Goal: Task Accomplishment & Management: Manage account settings

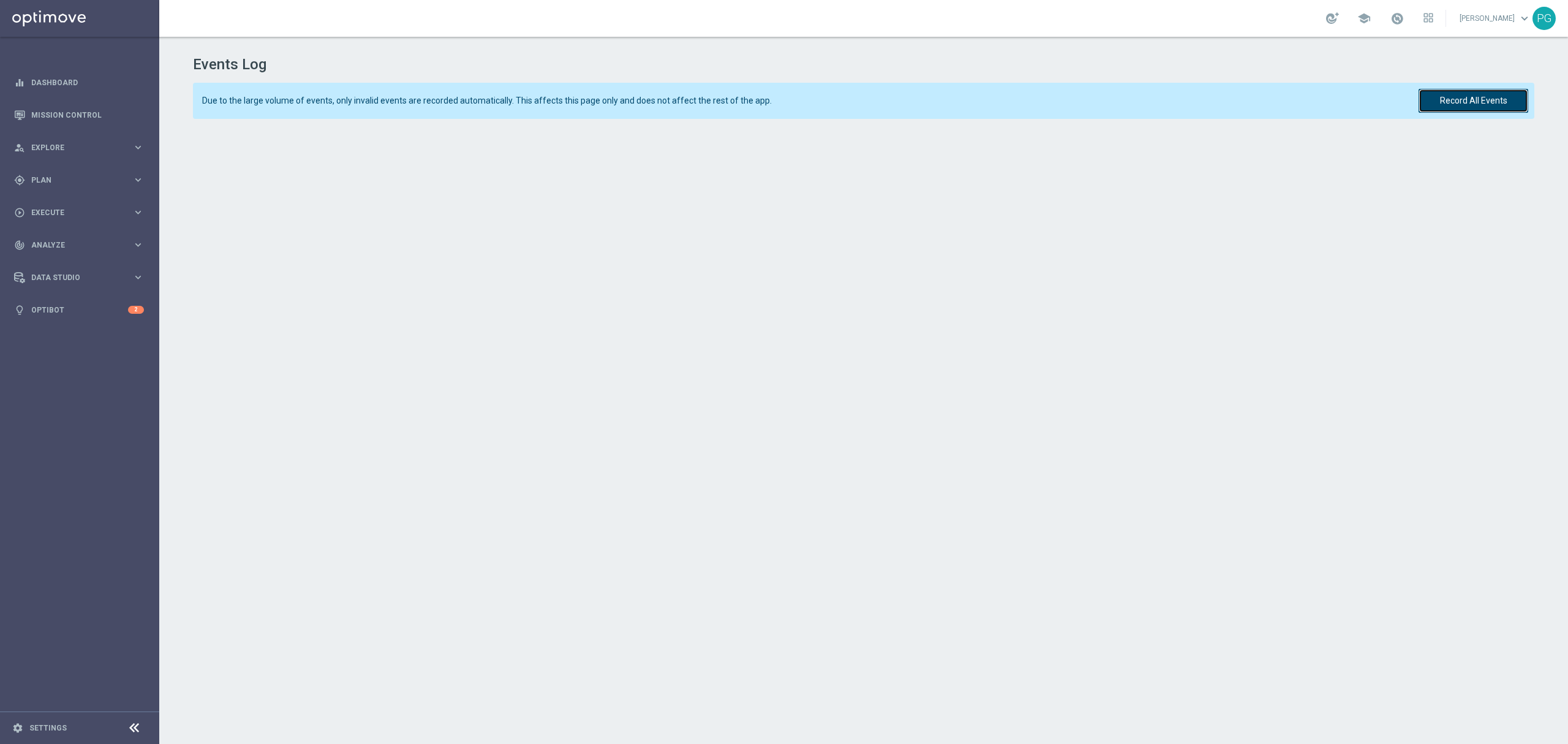
click at [1454, 105] on button "Record All Events" at bounding box center [1474, 100] width 110 height 24
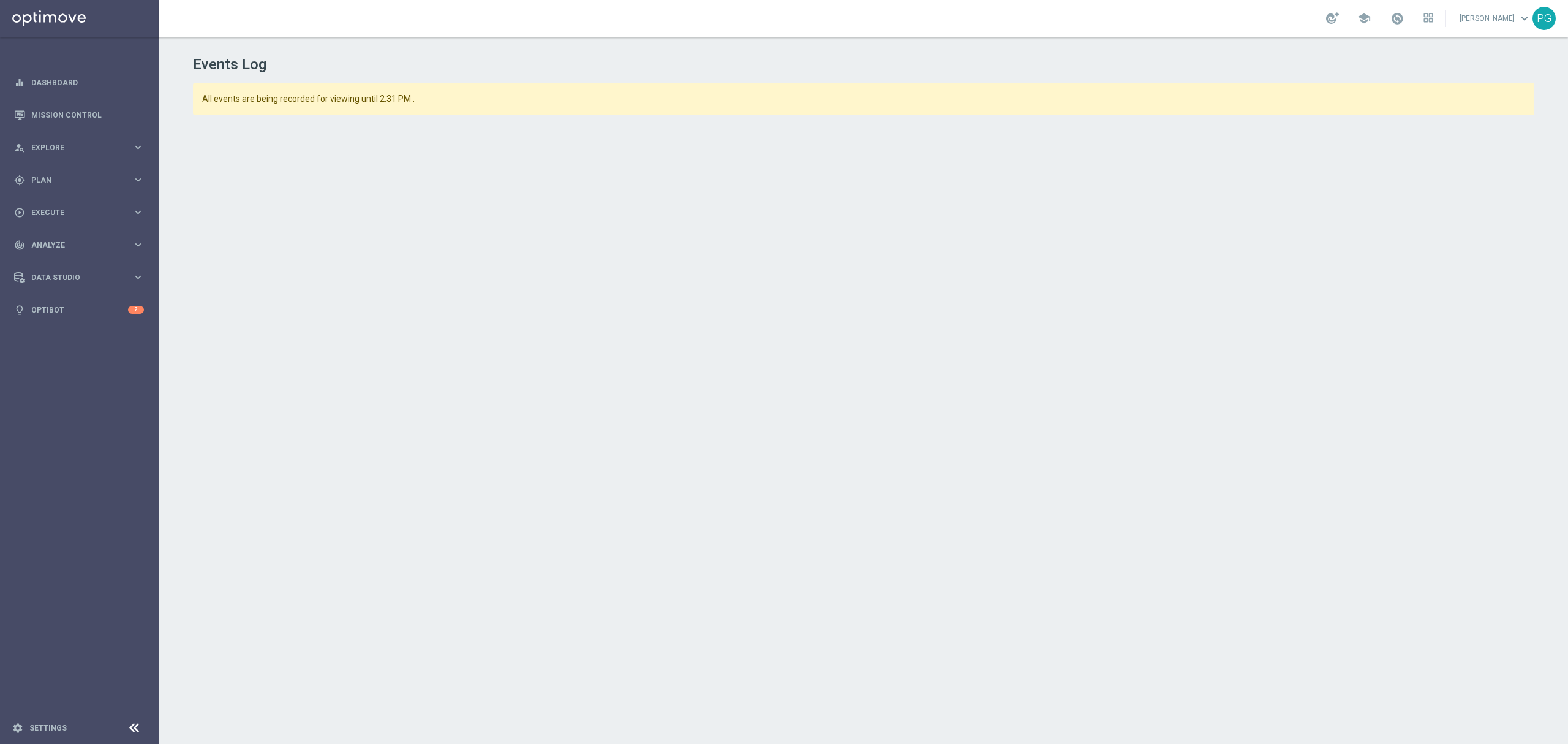
click at [85, 435] on sidenavbar "equalizer Dashboard Mission Control" at bounding box center [80, 372] width 160 height 744
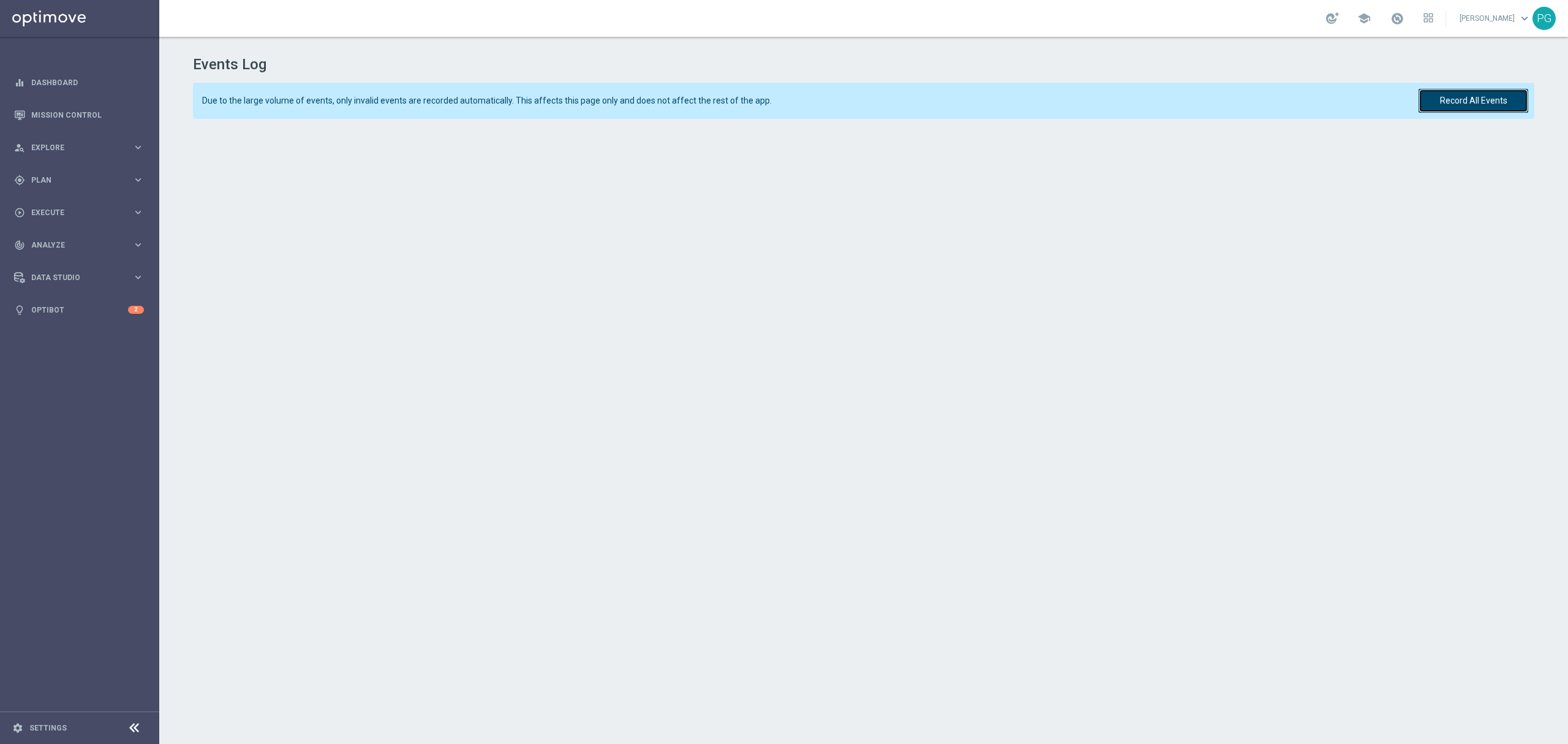
click at [1470, 90] on button "Record All Events" at bounding box center [1474, 100] width 110 height 24
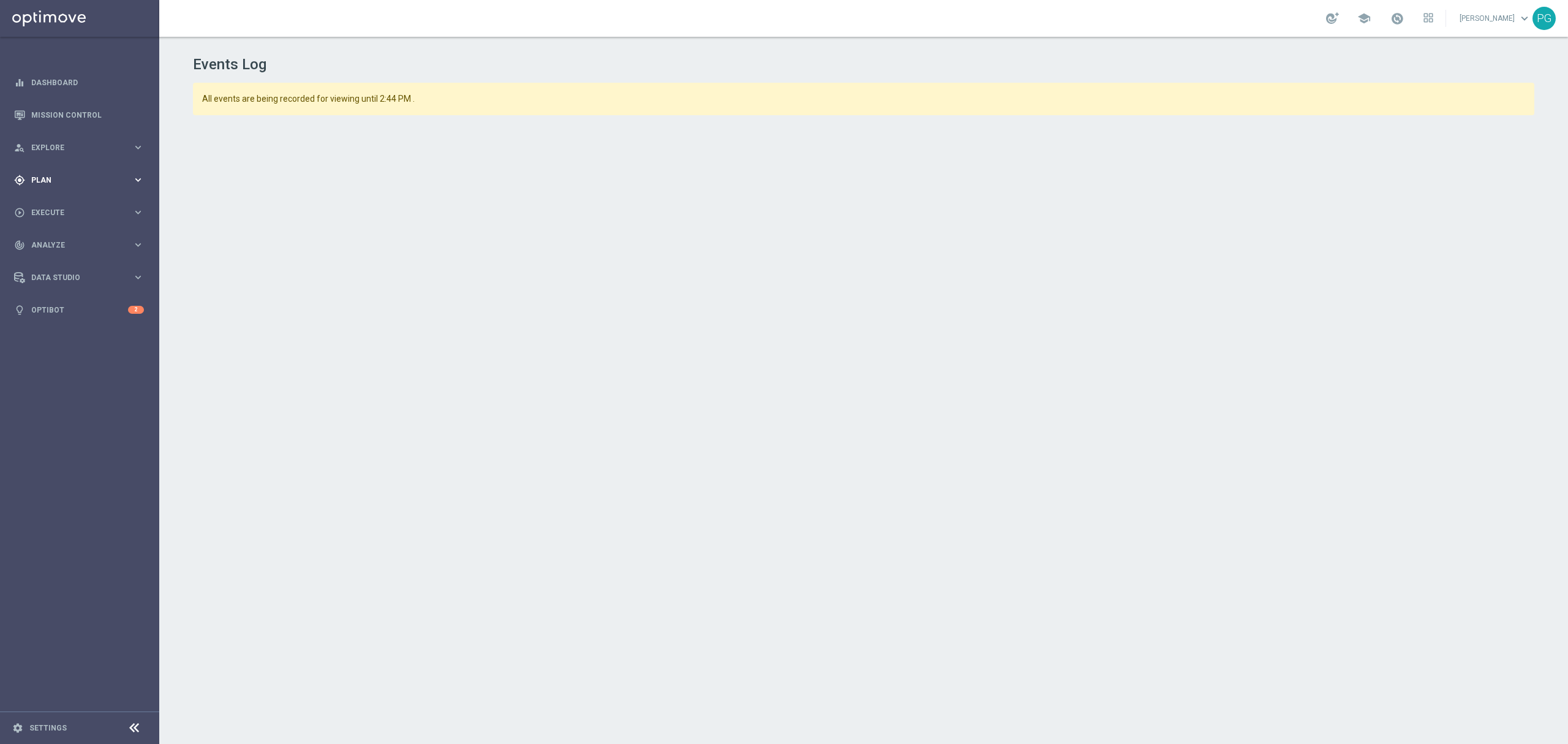
click at [139, 179] on icon "keyboard_arrow_right" at bounding box center [138, 180] width 12 height 12
click at [79, 366] on span "Data Studio" at bounding box center [82, 370] width 101 height 8
click at [96, 315] on div "Real-Time Attributes" at bounding box center [95, 320] width 127 height 19
click at [87, 321] on link "Real-Time Attributes" at bounding box center [80, 321] width 95 height 10
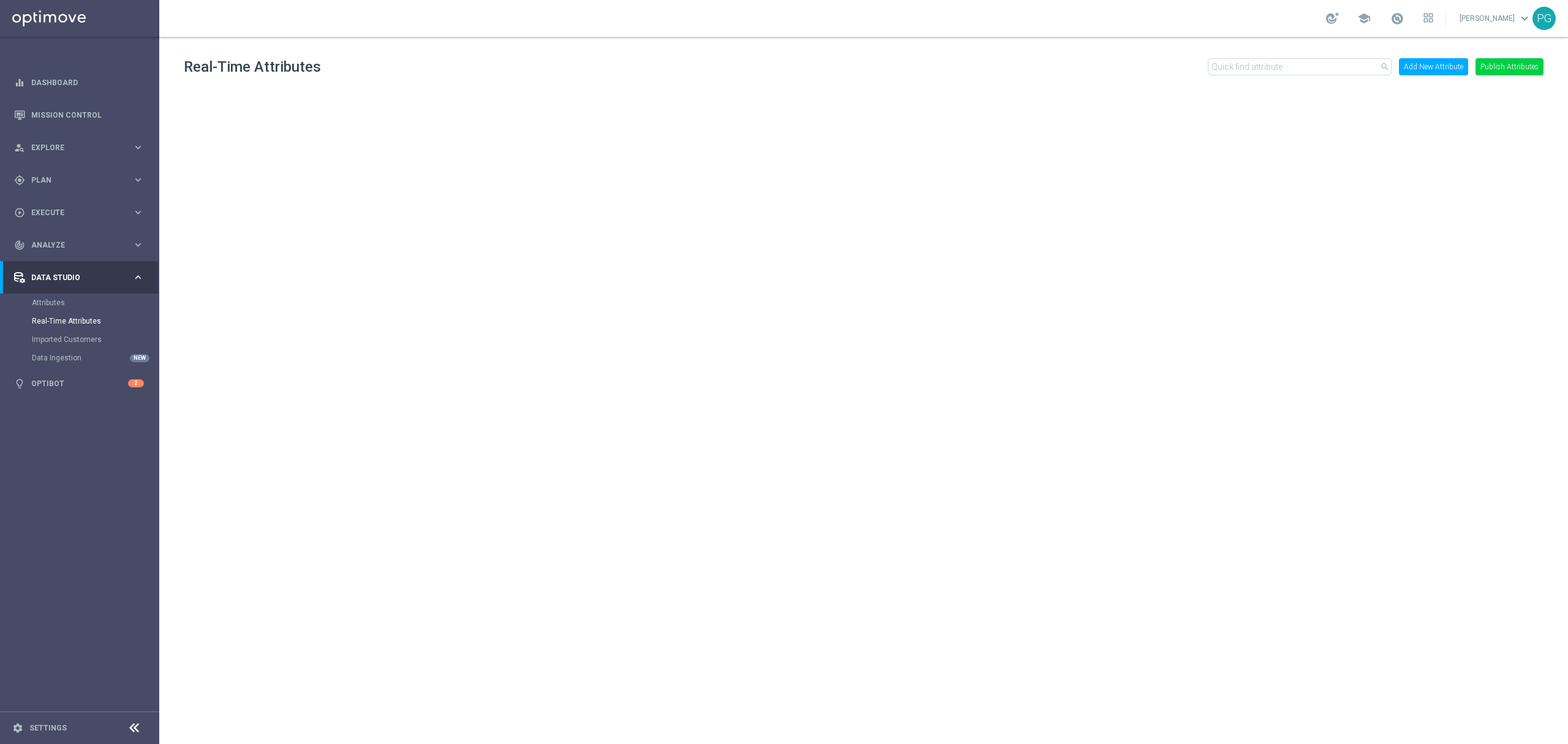
click at [1444, 64] on button "Add New Attribute" at bounding box center [1433, 67] width 69 height 18
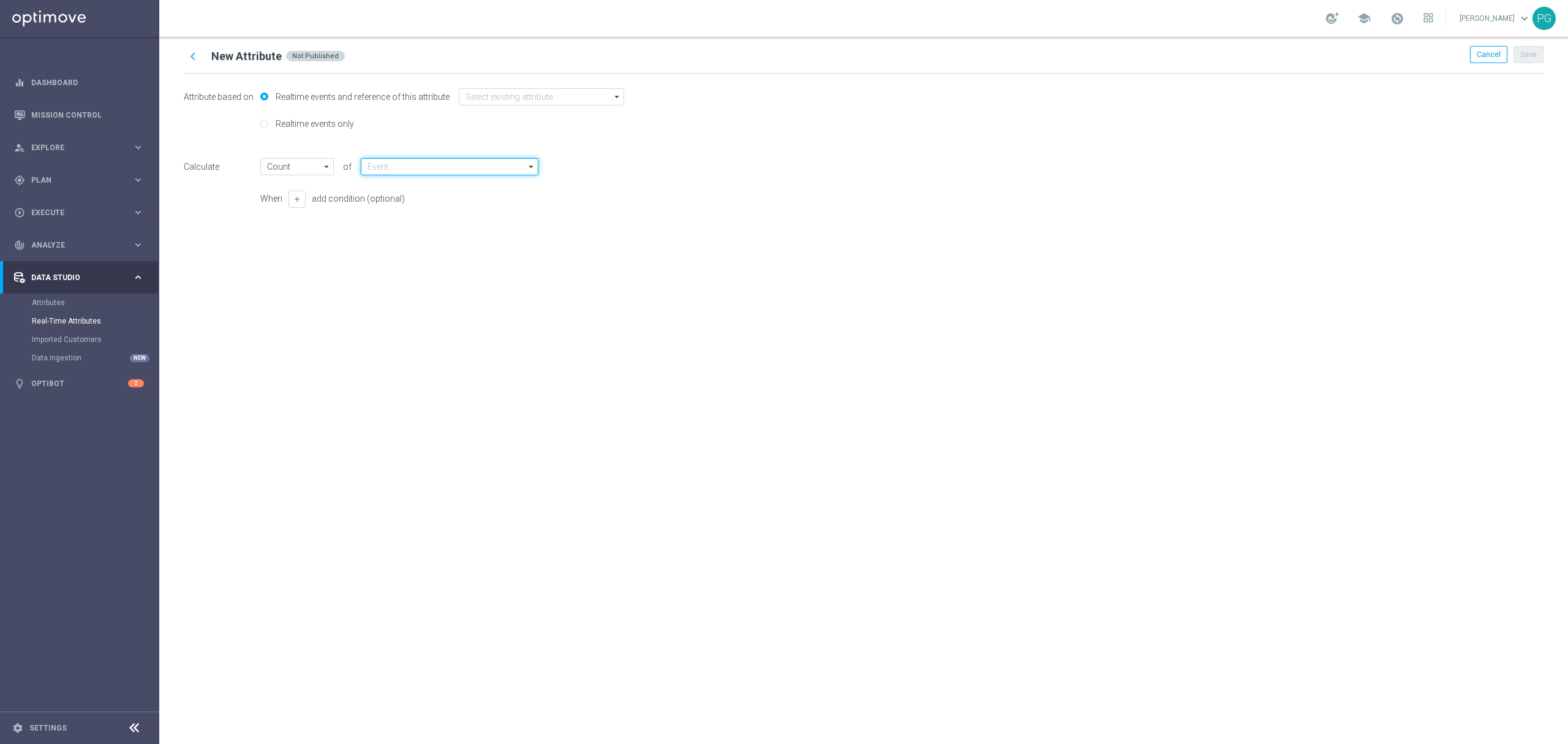
click at [373, 169] on input at bounding box center [450, 167] width 178 height 18
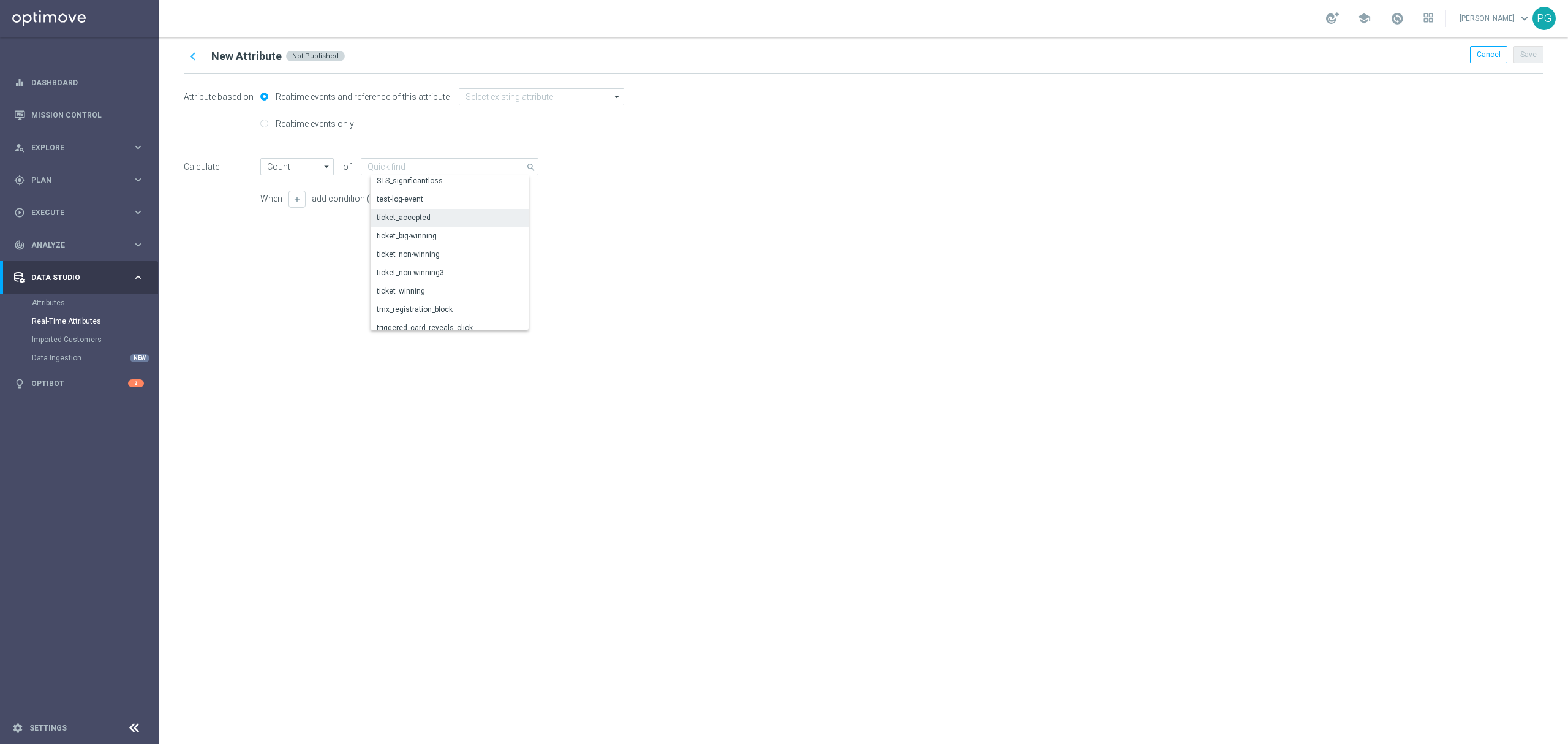
click at [434, 224] on div "ticket_accepted" at bounding box center [455, 218] width 167 height 18
type input "ticket_accepted"
click at [297, 174] on input "Count" at bounding box center [297, 167] width 74 height 18
click at [308, 217] on div "Sum" at bounding box center [308, 221] width 74 height 18
type input "Sum"
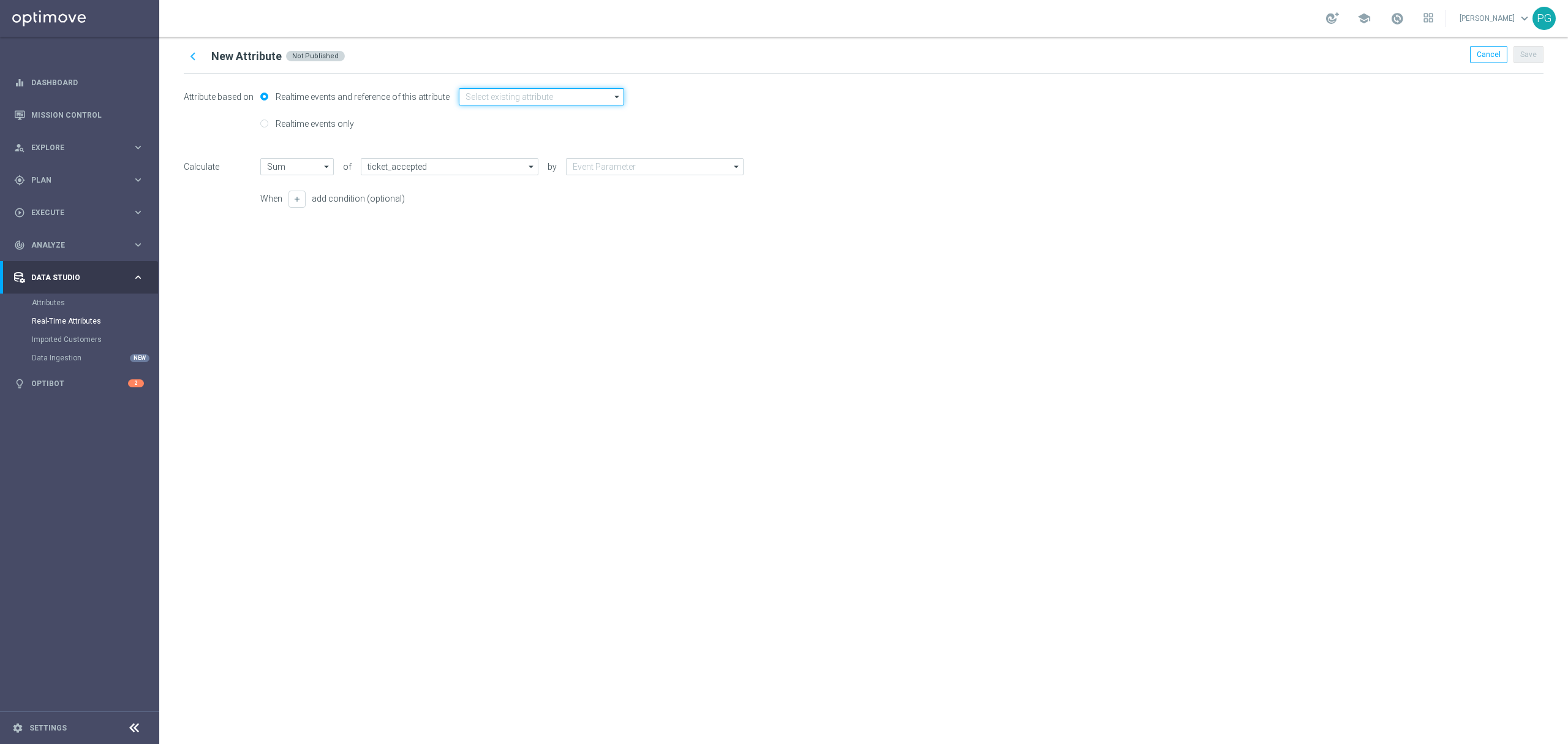
click at [483, 96] on input at bounding box center [541, 97] width 165 height 18
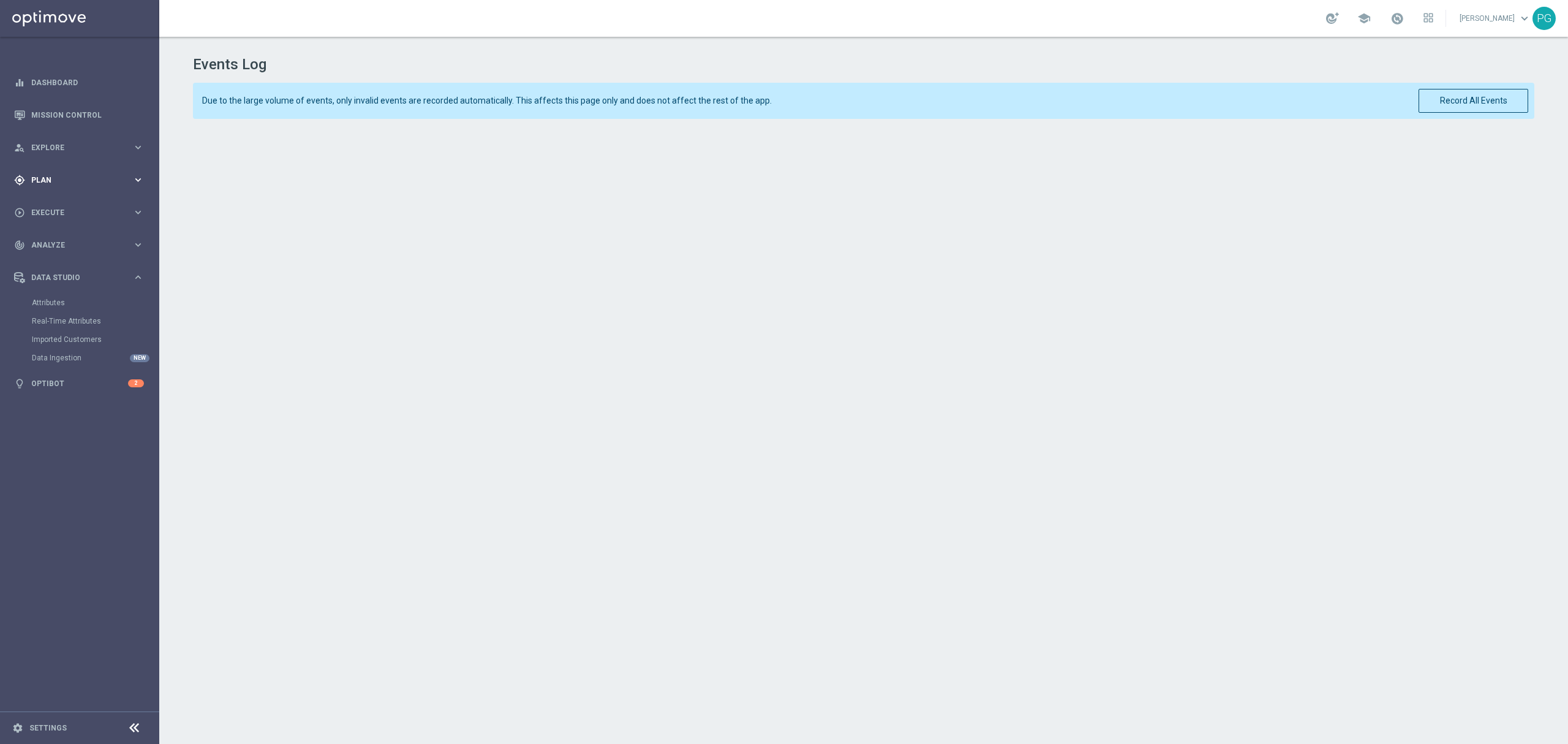
click at [110, 179] on span "Plan" at bounding box center [82, 180] width 101 height 8
click at [69, 205] on link "Target Groups" at bounding box center [80, 205] width 95 height 10
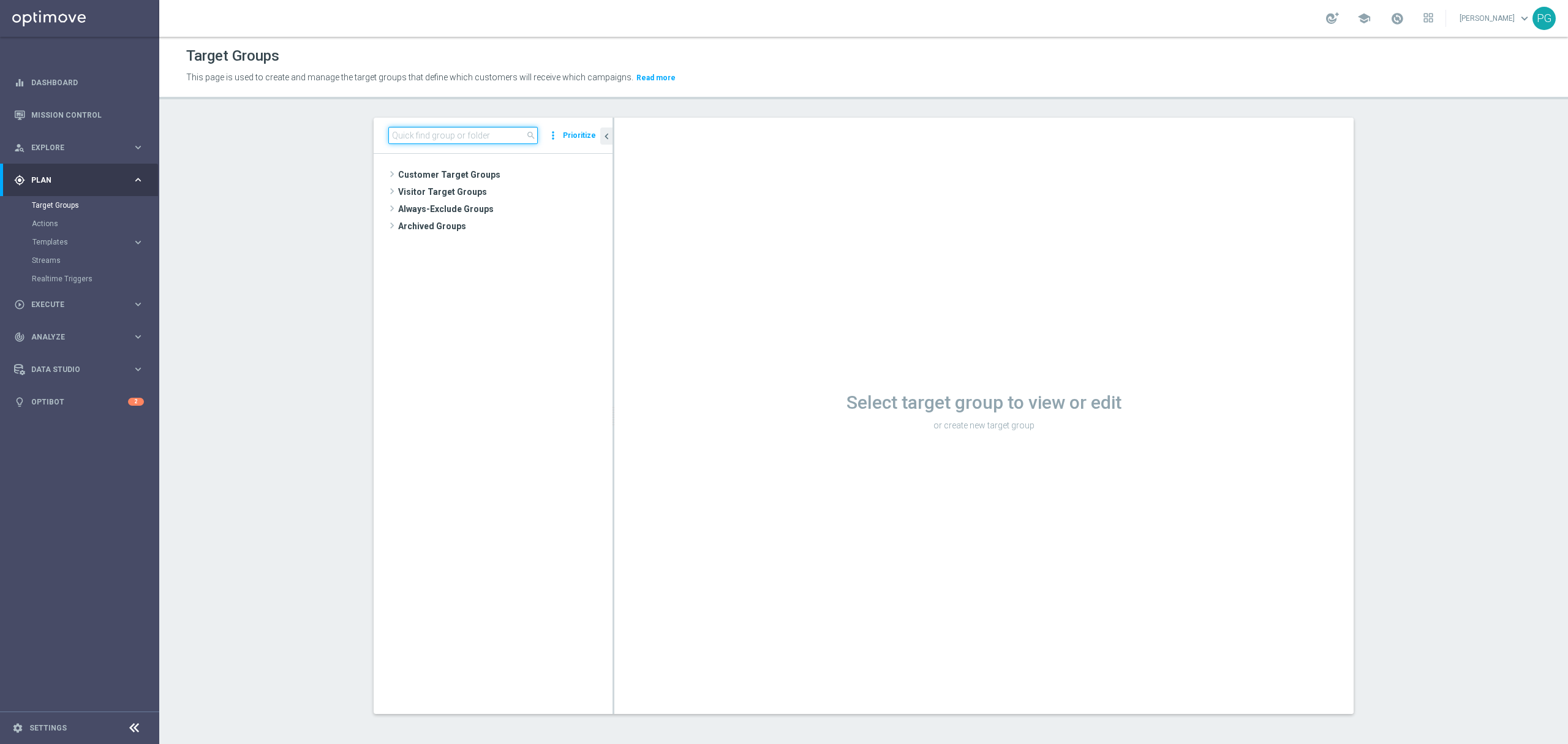
click at [429, 137] on input at bounding box center [463, 135] width 150 height 18
type input "dailyloos"
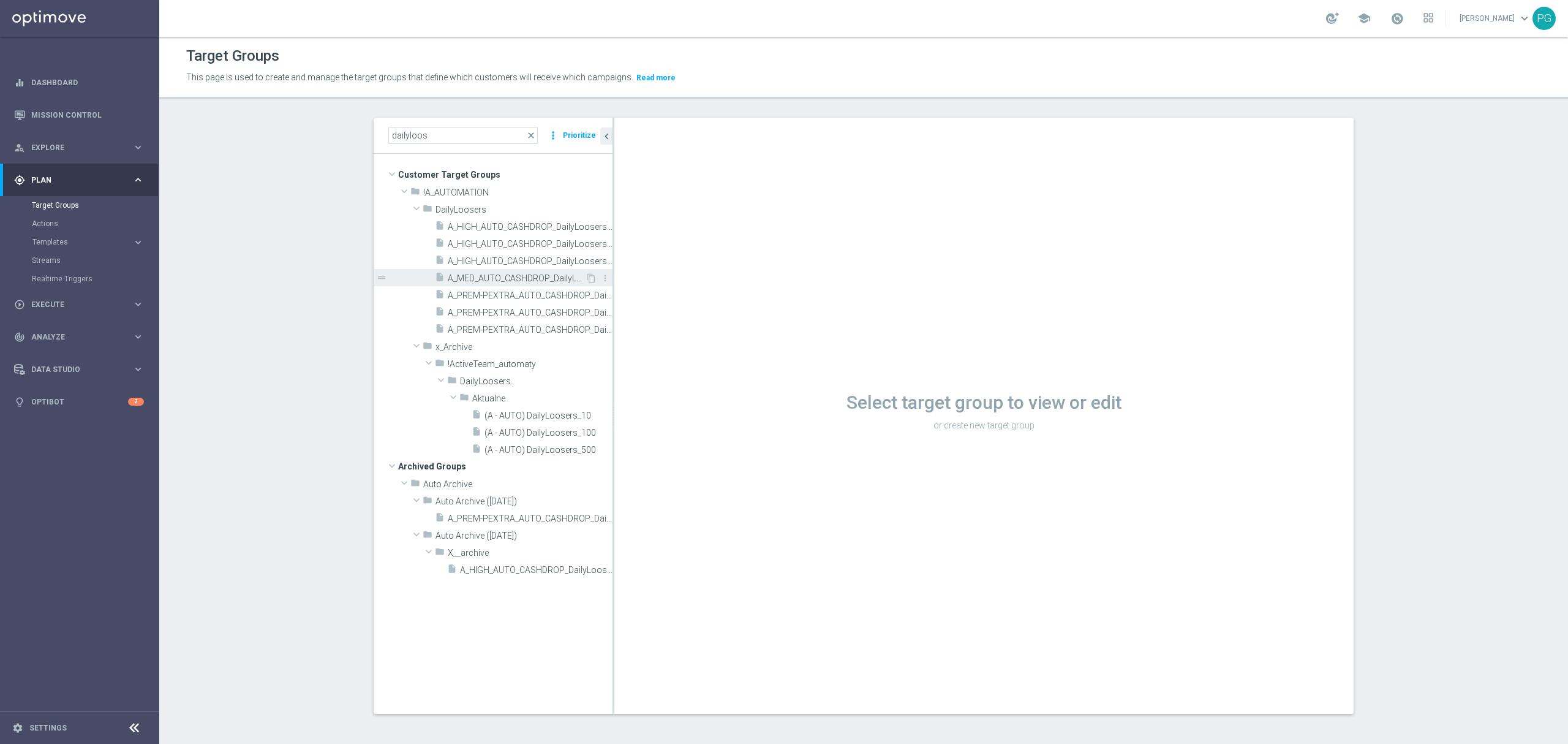
click at [515, 270] on div "insert_drive_file A_MED_AUTO_CASHDROP_DailyLoosers_30PLN_1d" at bounding box center [510, 278] width 150 height 18
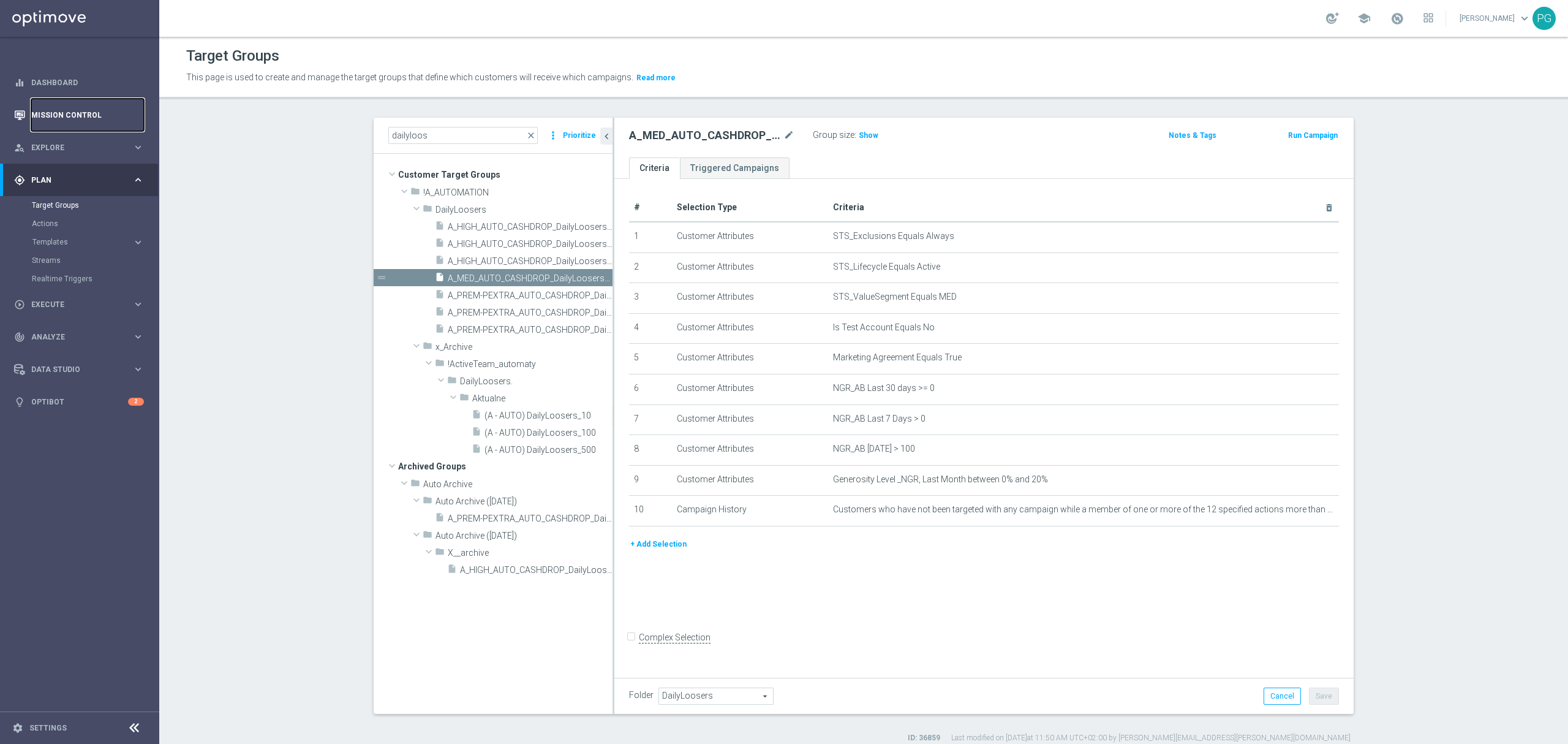
click at [95, 119] on link "Mission Control" at bounding box center [88, 114] width 113 height 32
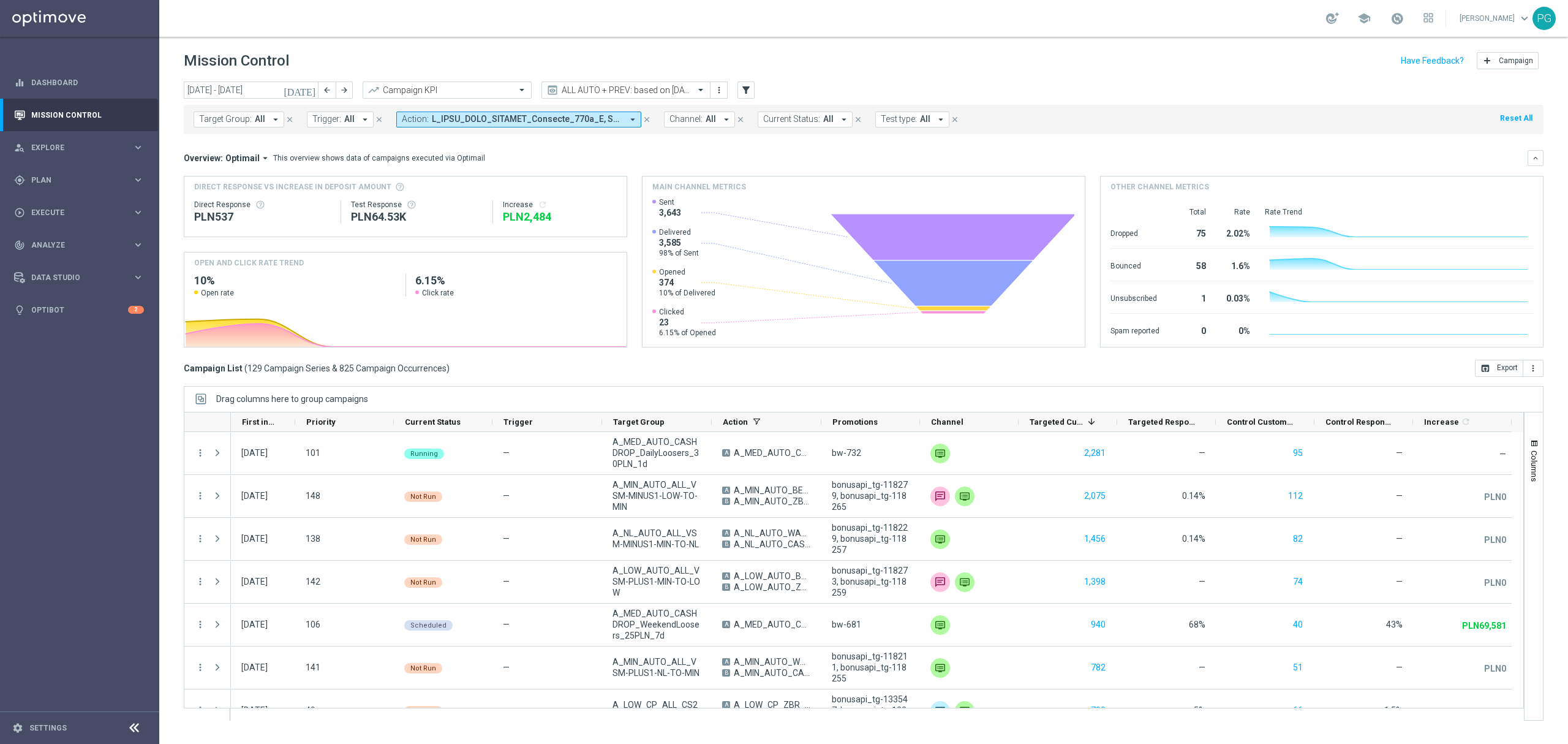
click at [858, 365] on div "Campaign List ( 129 Campaign Series & 825 Campaign Occurrences ) open_in_browse…" at bounding box center [863, 368] width 1360 height 18
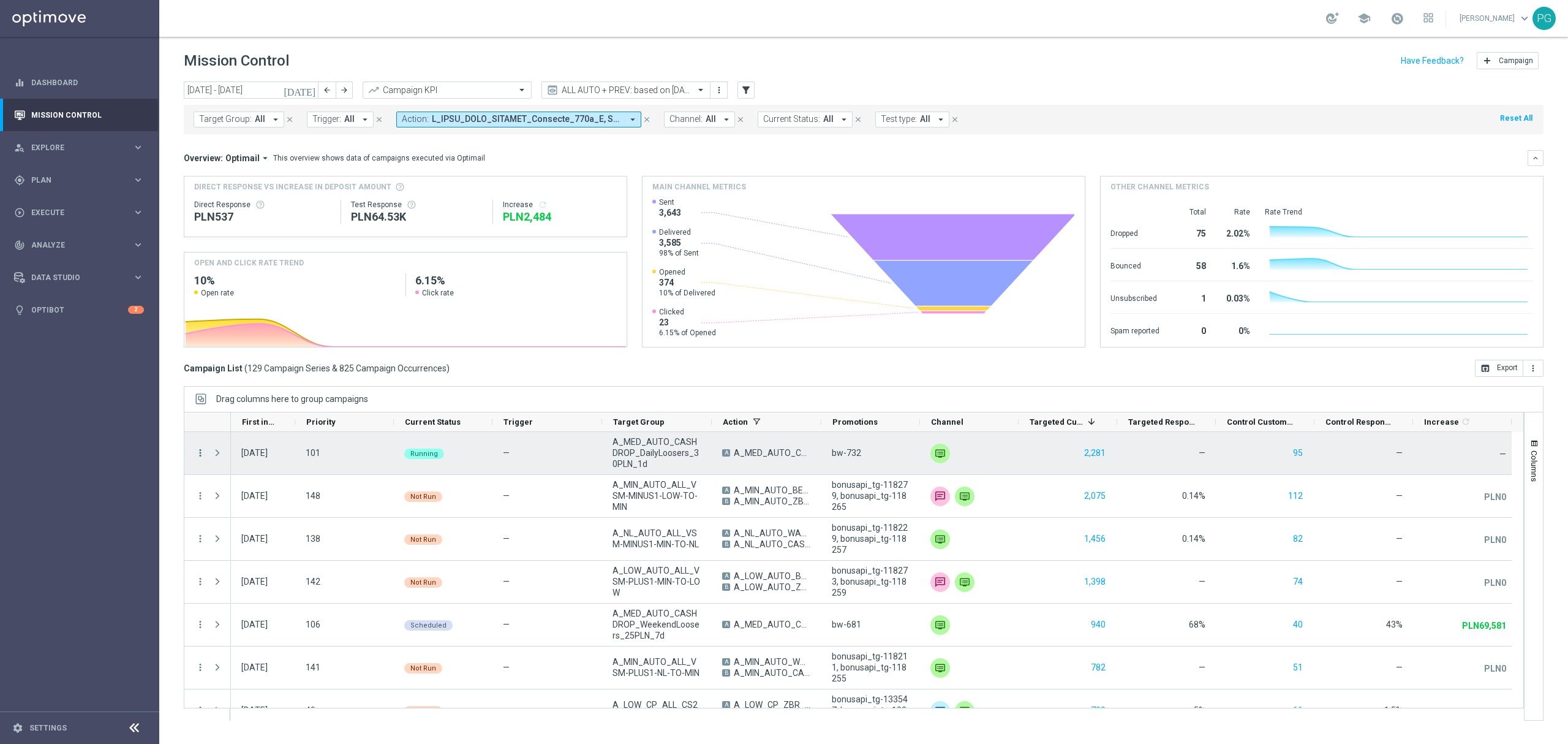
click at [204, 452] on icon "more_vert" at bounding box center [200, 452] width 11 height 11
click at [228, 568] on span "Edit" at bounding box center [232, 570] width 14 height 9
click at [200, 446] on div "more_vert" at bounding box center [195, 453] width 22 height 42
click at [200, 452] on icon "more_vert" at bounding box center [200, 452] width 11 height 11
click at [236, 459] on span "Campaign Details" at bounding box center [256, 461] width 62 height 9
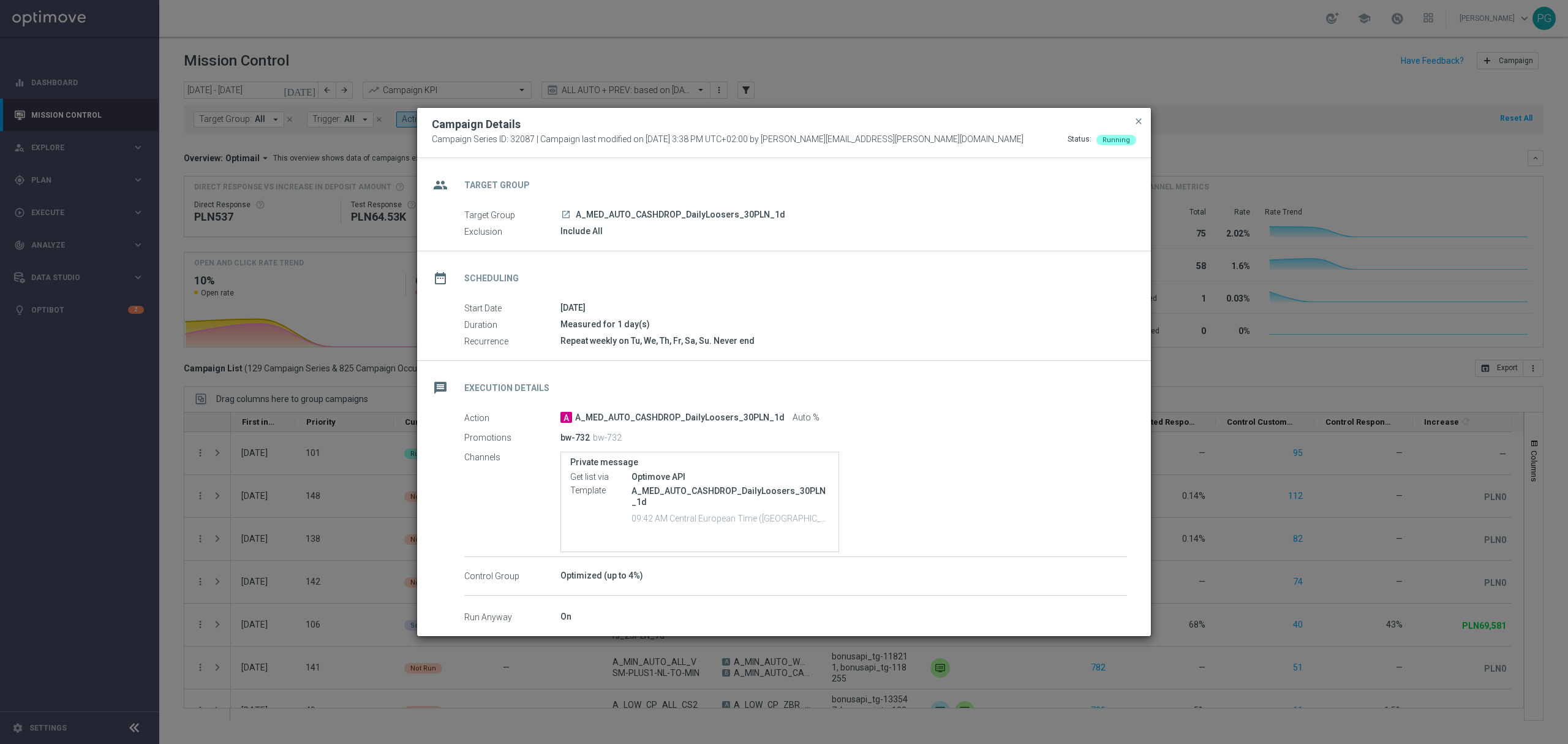
click at [566, 214] on icon "launch" at bounding box center [565, 214] width 10 height 10
click at [1141, 119] on span "close" at bounding box center [1139, 122] width 10 height 10
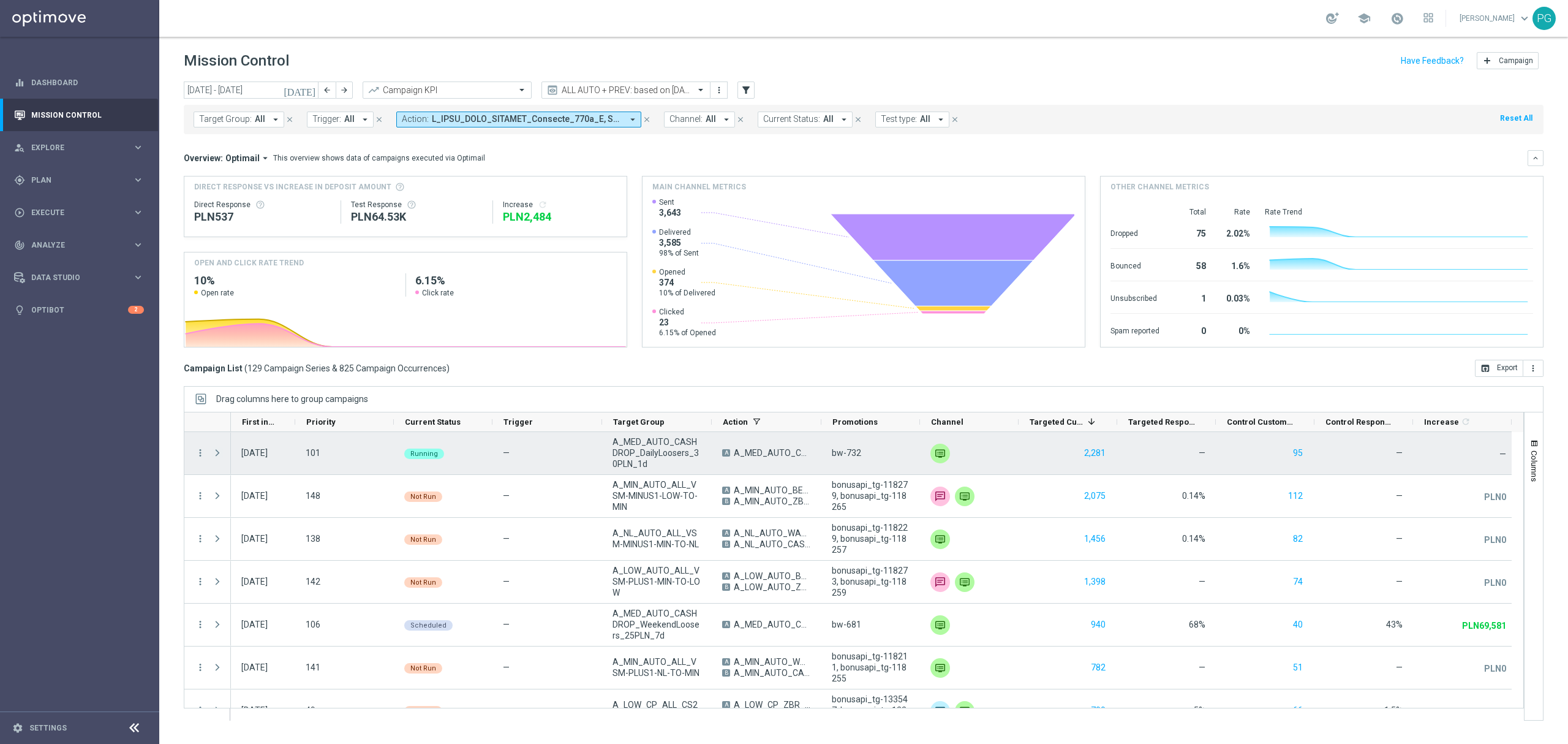
click at [221, 454] on span "Press SPACE to select this row." at bounding box center [217, 453] width 11 height 10
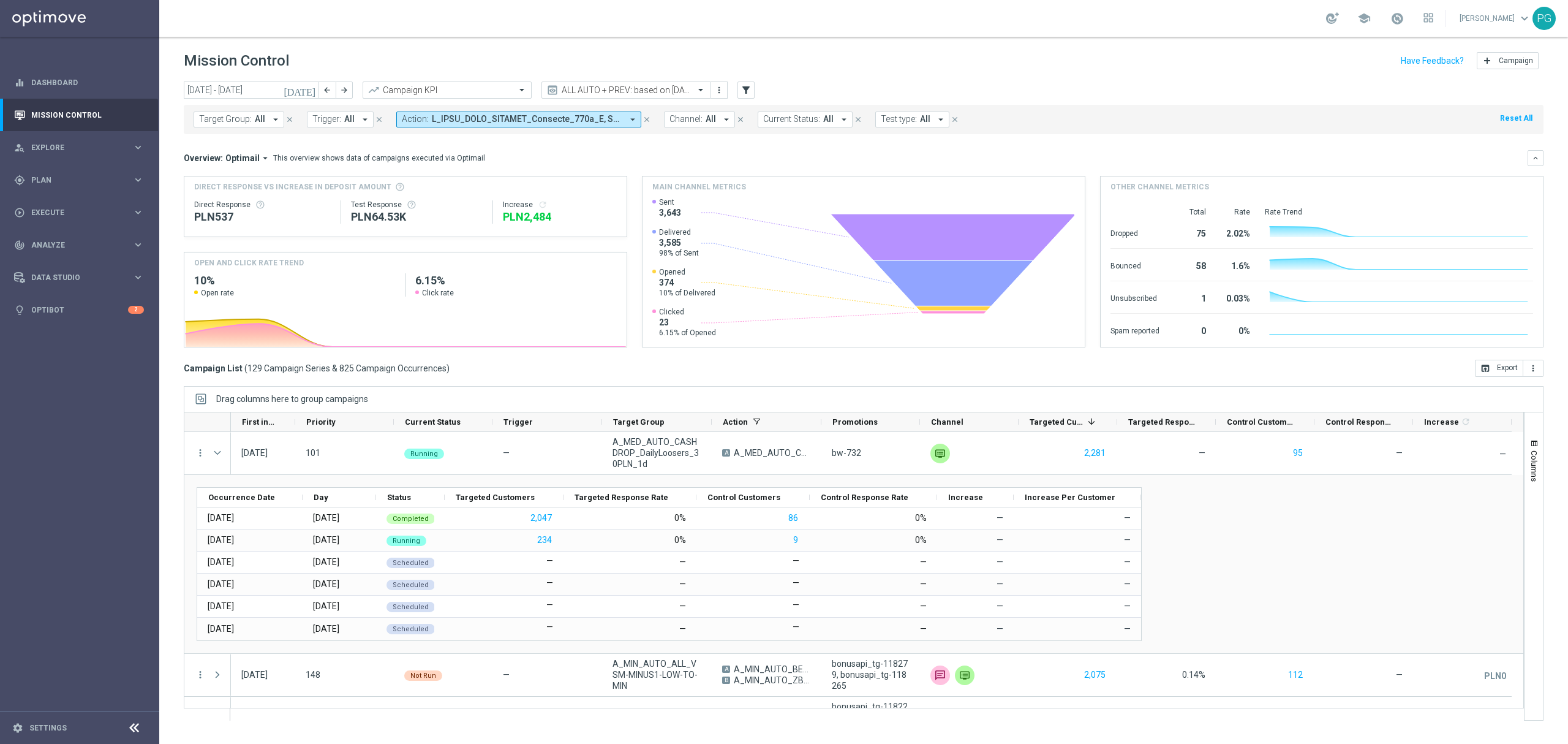
click at [123, 518] on sidenavbar "equalizer Dashboard Mission Control" at bounding box center [80, 372] width 160 height 744
click at [316, 85] on icon "[DATE]" at bounding box center [300, 90] width 33 height 11
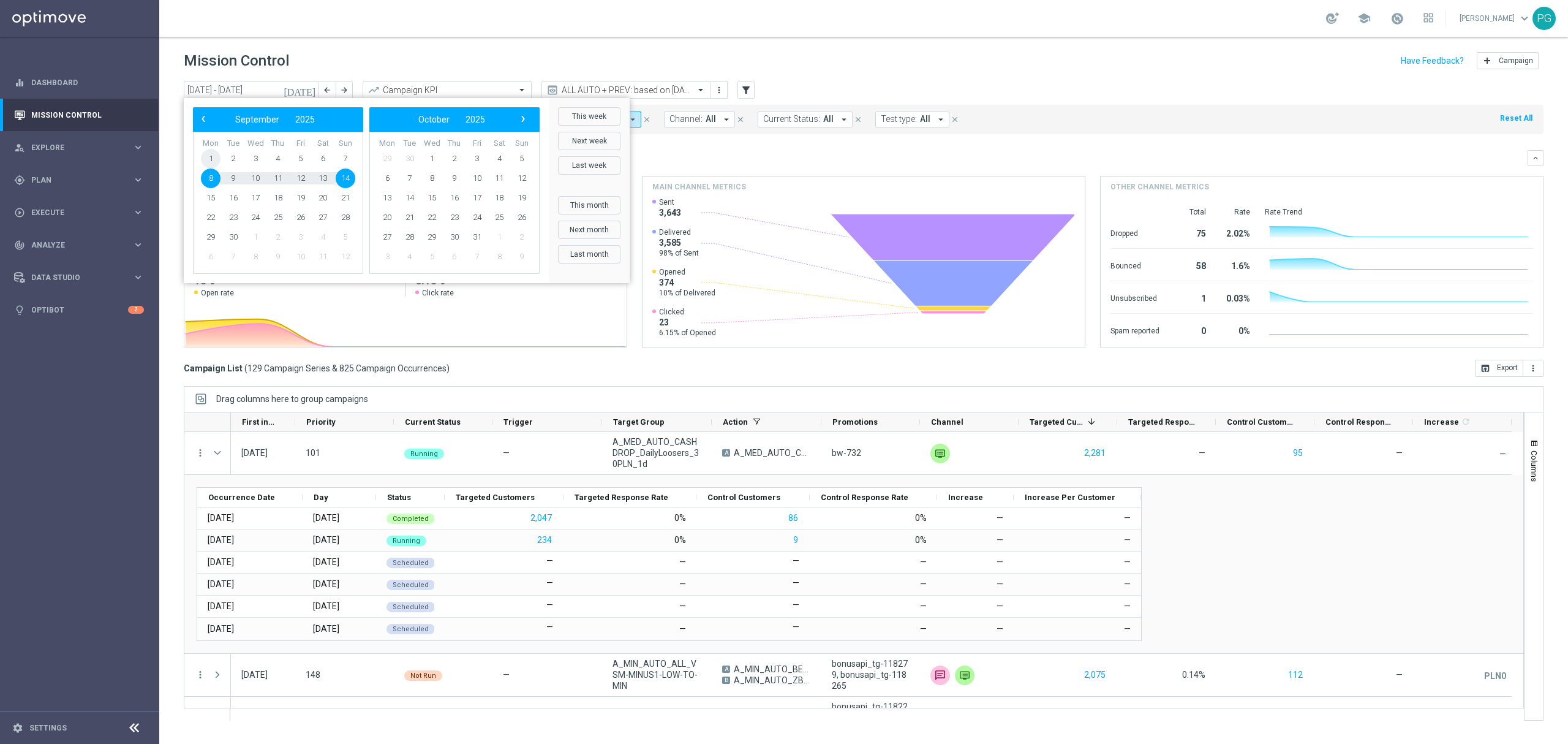
click at [216, 157] on span "1" at bounding box center [210, 159] width 19 height 19
click at [344, 179] on span "14" at bounding box center [346, 178] width 19 height 19
type input "01 Sep 2025 - 14 Sep 2025"
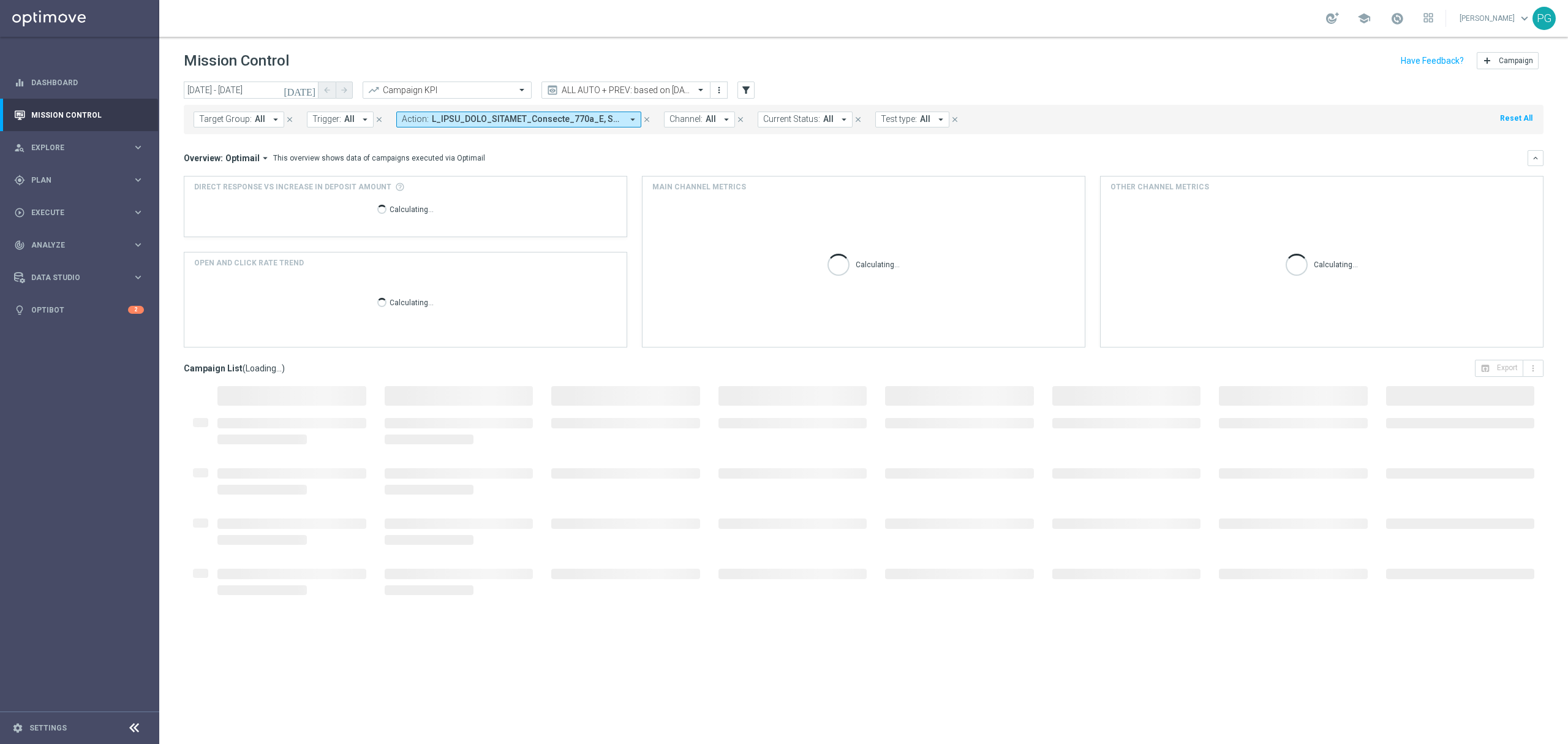
click at [623, 119] on button "Action: arrow_drop_down" at bounding box center [519, 120] width 245 height 16
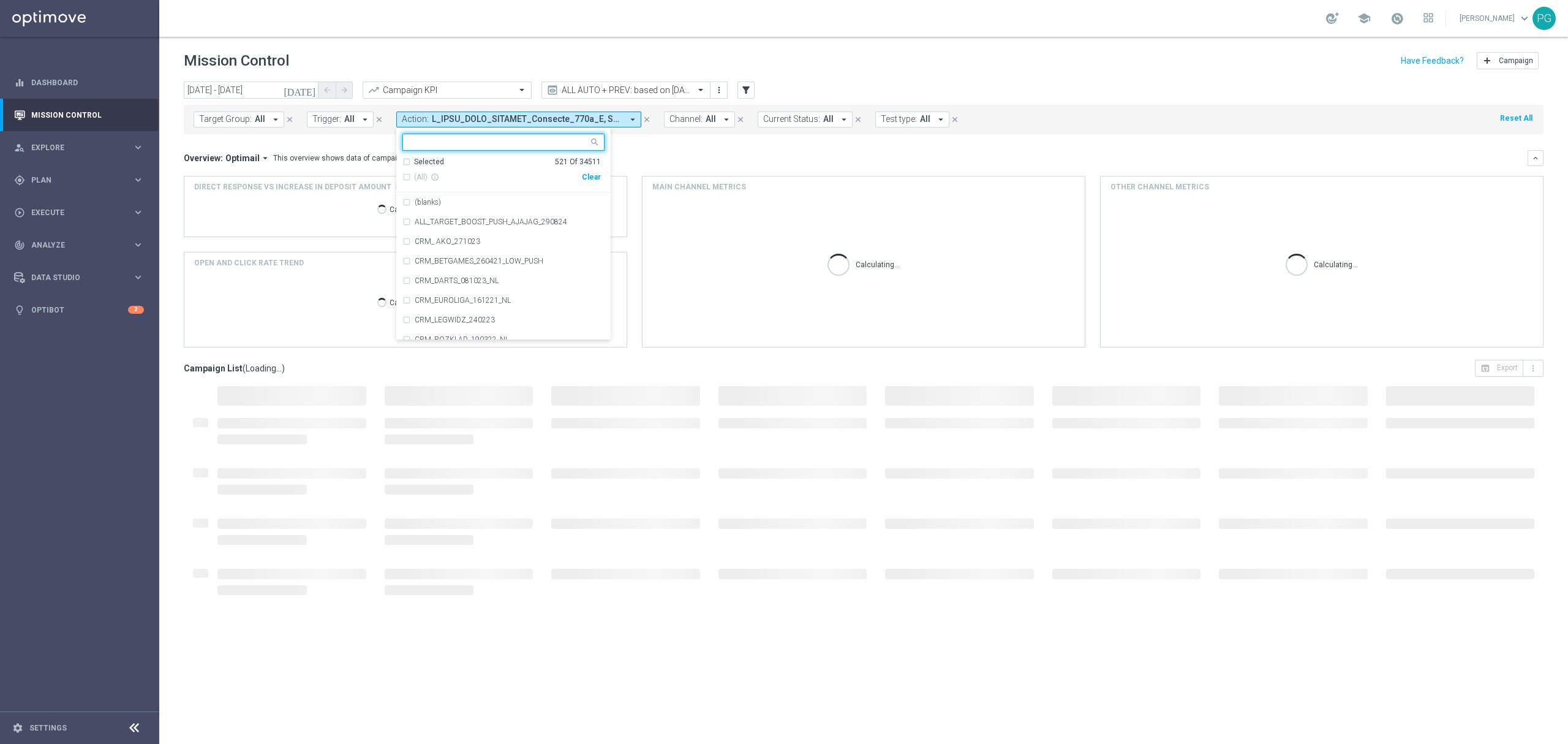
click at [0, 0] on div "Clear" at bounding box center [0, 0] width 0 height 0
click at [548, 145] on input "text" at bounding box center [498, 142] width 179 height 11
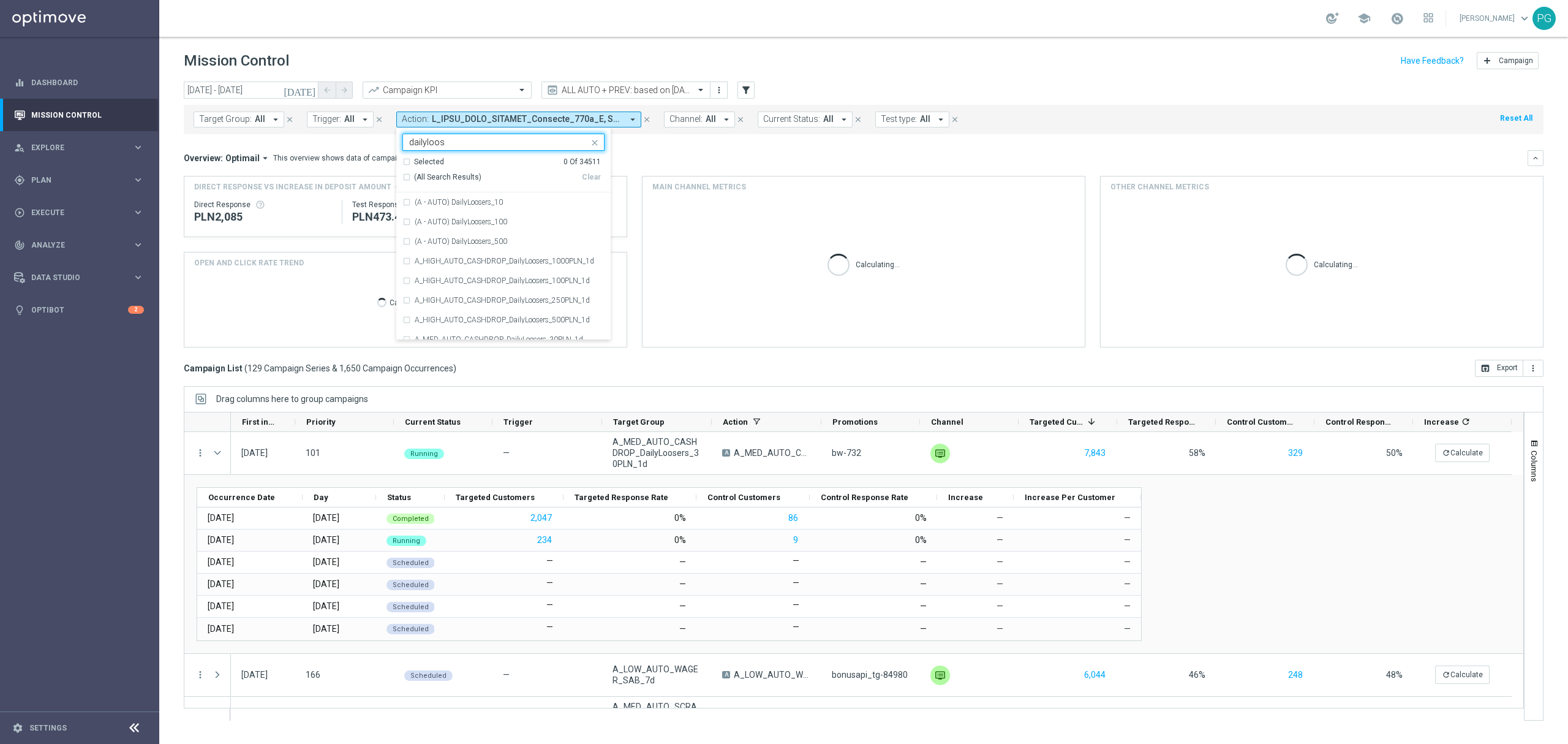
click at [463, 177] on span "(All Search Results)" at bounding box center [447, 177] width 67 height 11
type input "dailyloos"
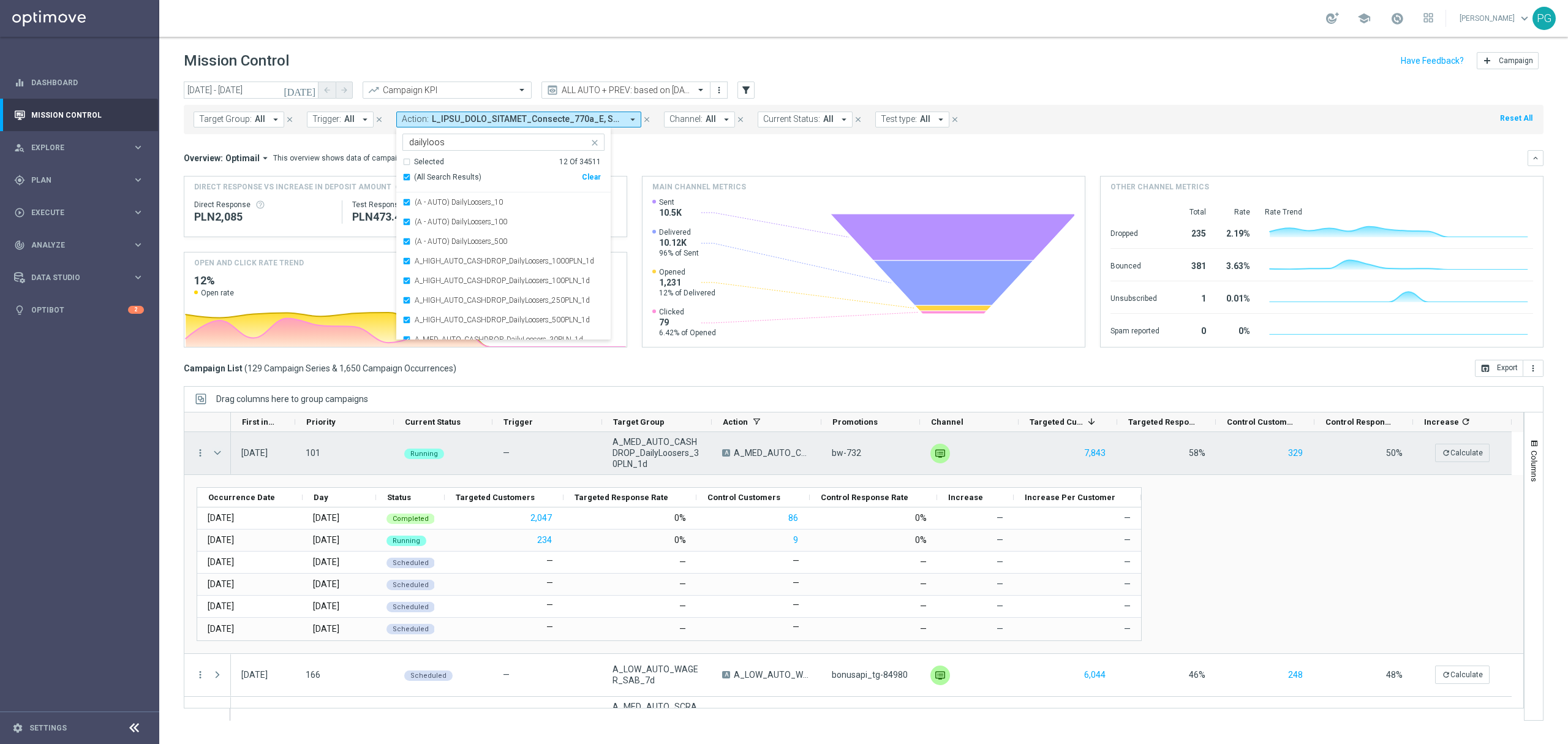
click at [219, 449] on span "Press SPACE to select this row." at bounding box center [217, 453] width 11 height 10
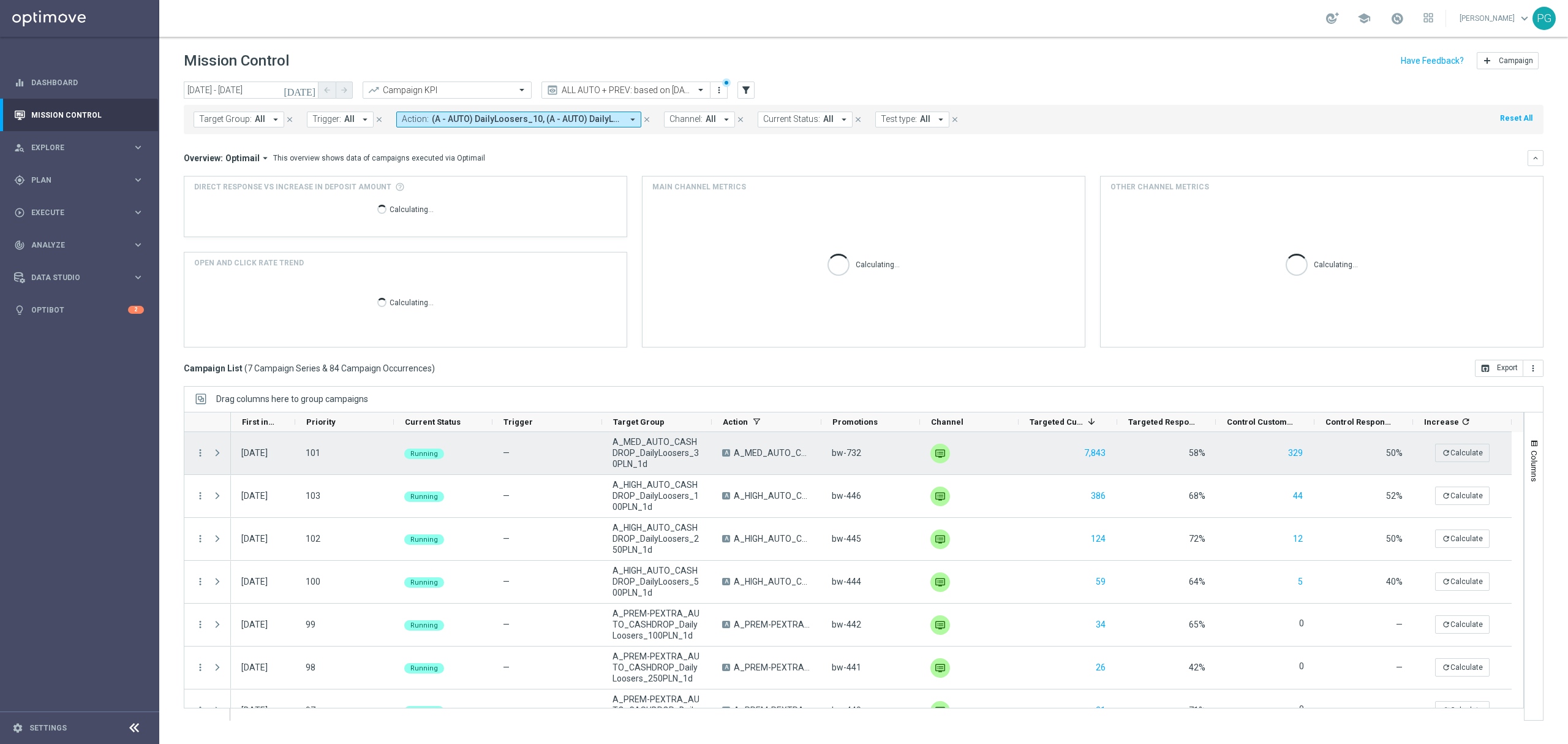
click at [219, 449] on span "Press SPACE to select this row." at bounding box center [217, 453] width 11 height 10
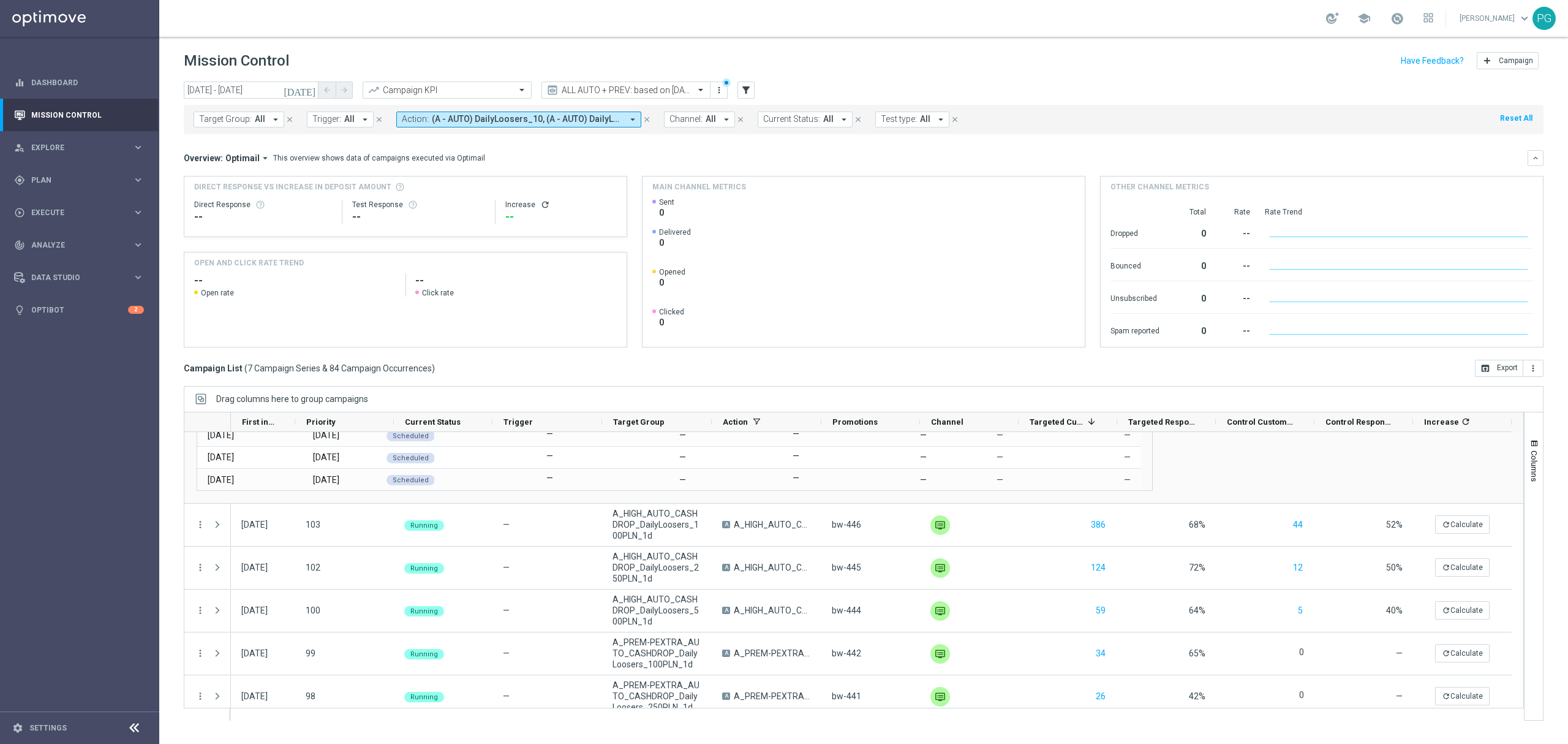
scroll to position [195, 0]
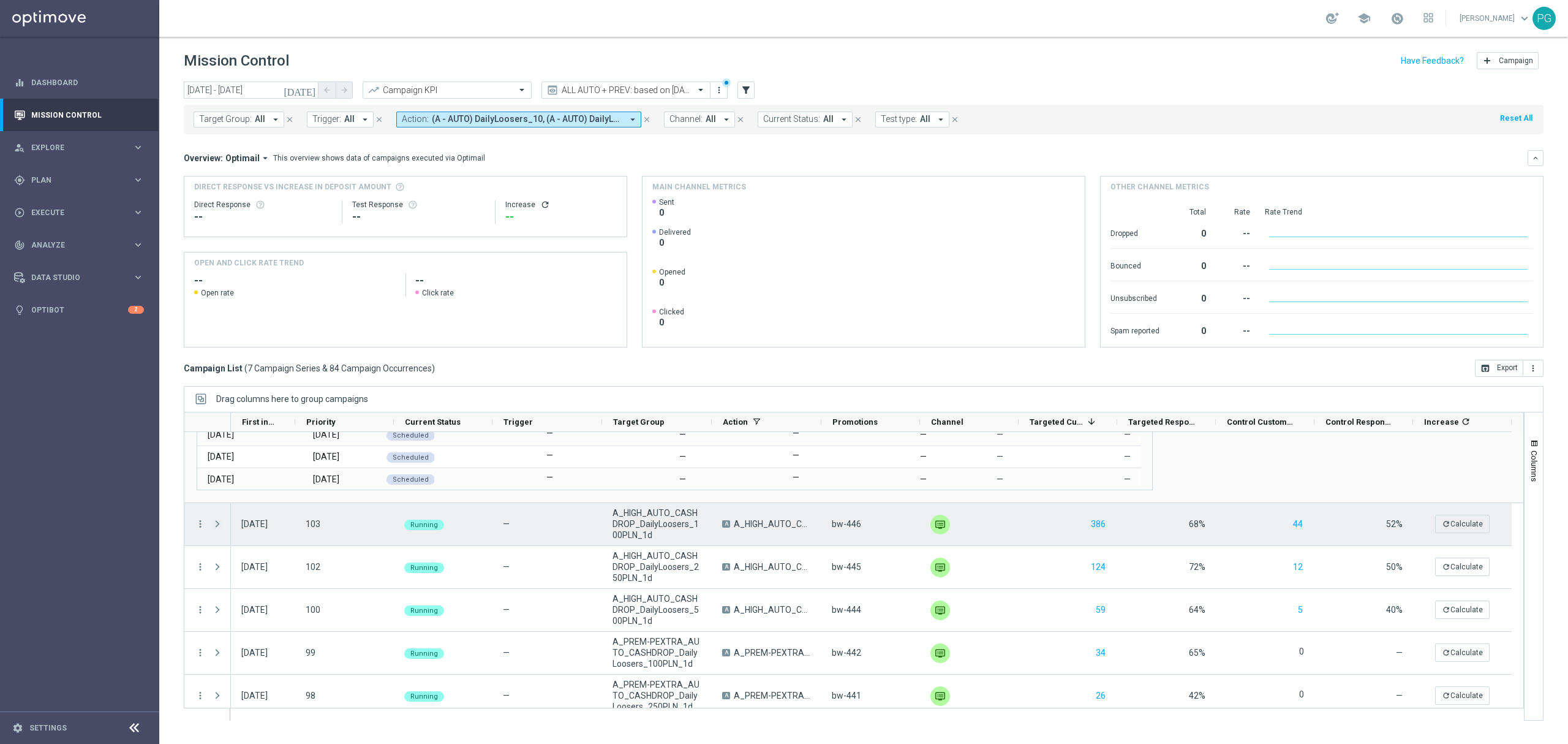
click at [221, 522] on span at bounding box center [217, 524] width 11 height 10
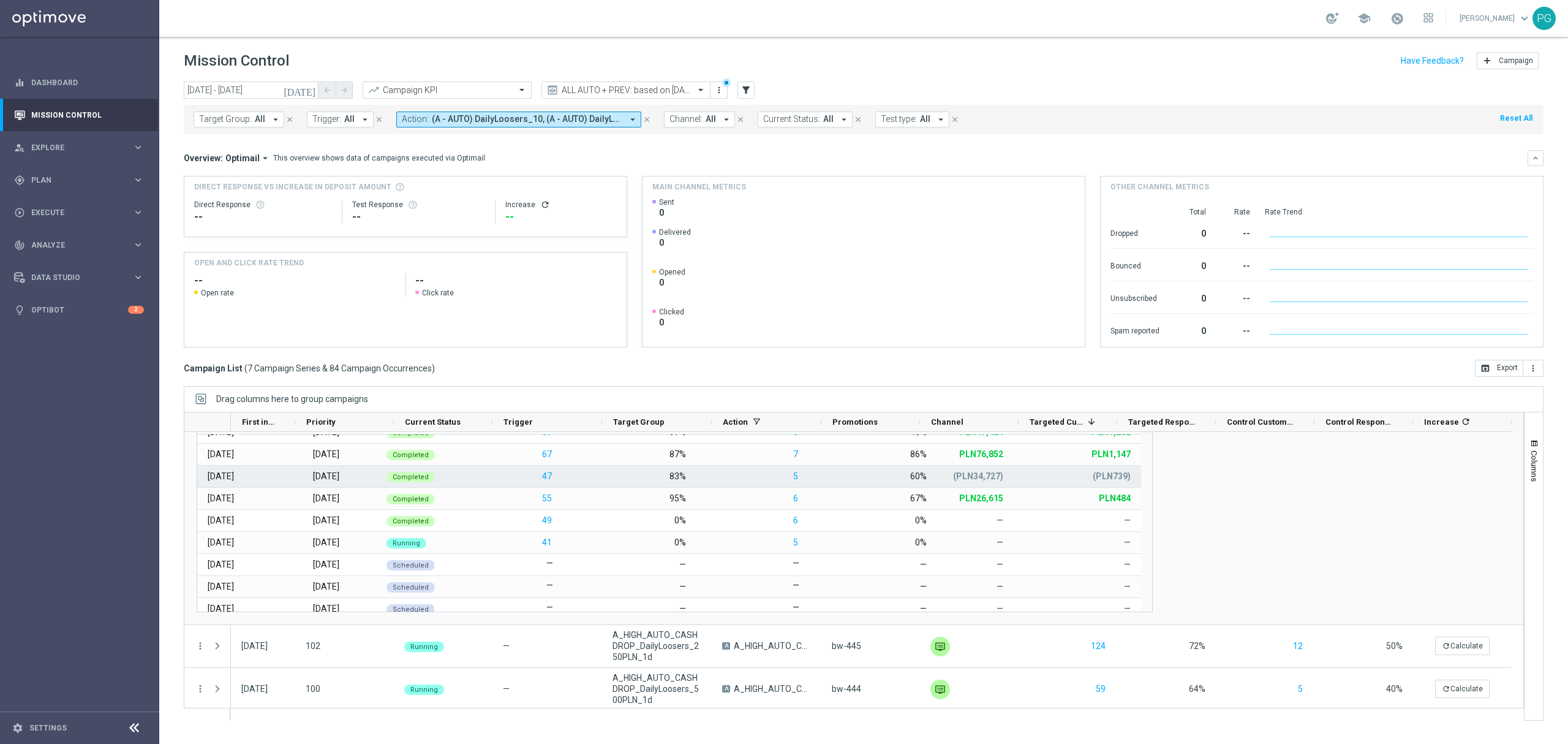
scroll to position [0, 0]
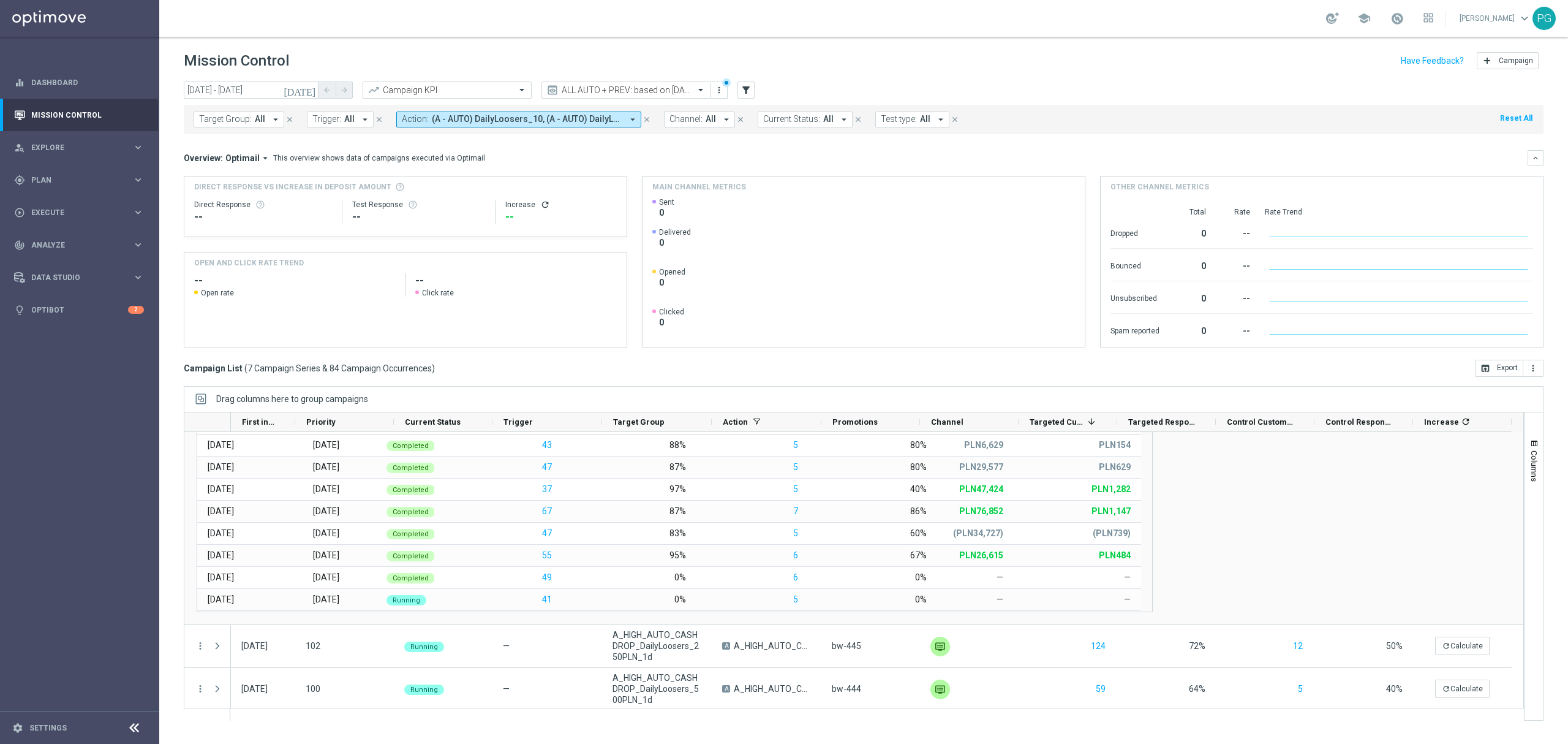
click at [1361, 555] on div "Occurrence Date Day" at bounding box center [854, 512] width 1315 height 198
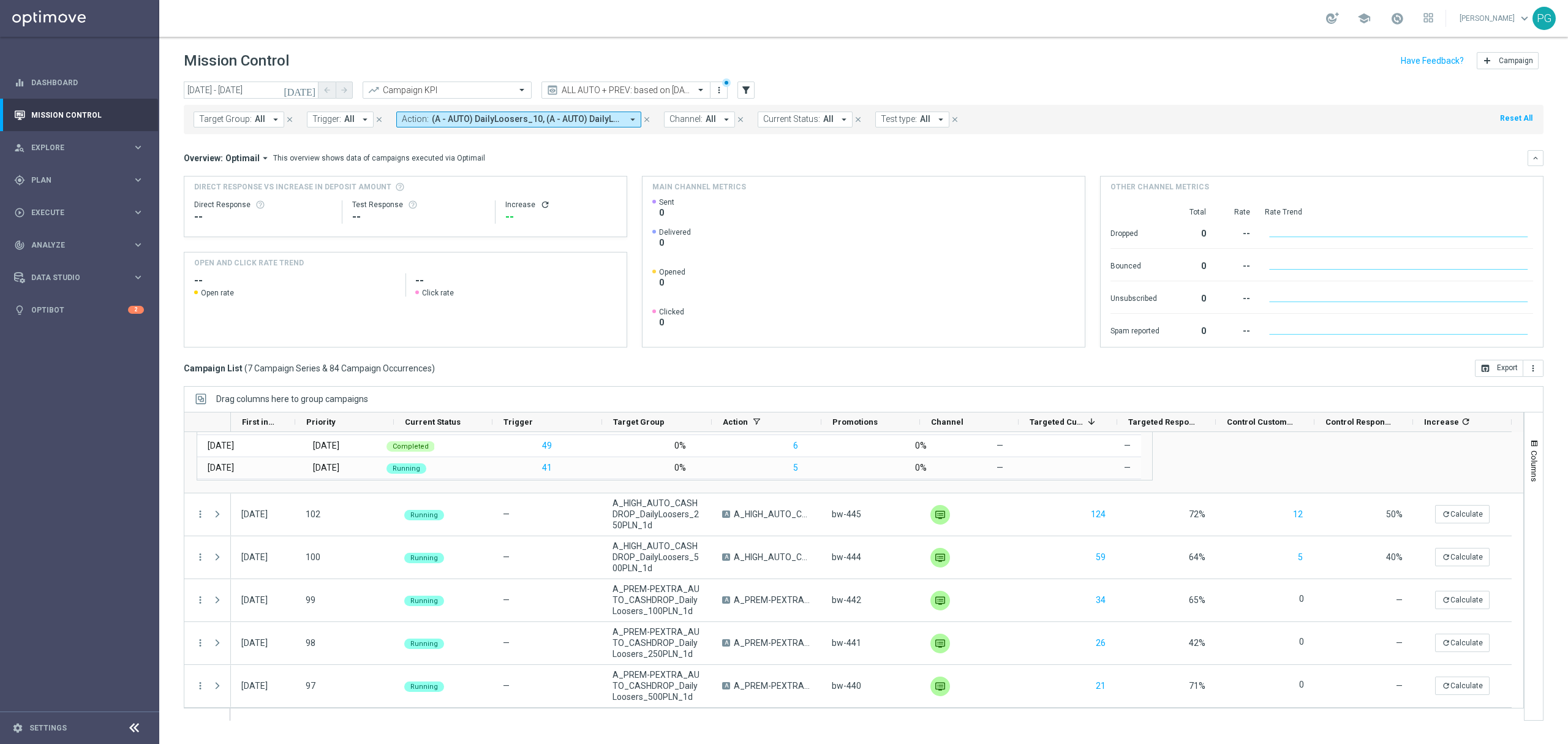
scroll to position [470, 0]
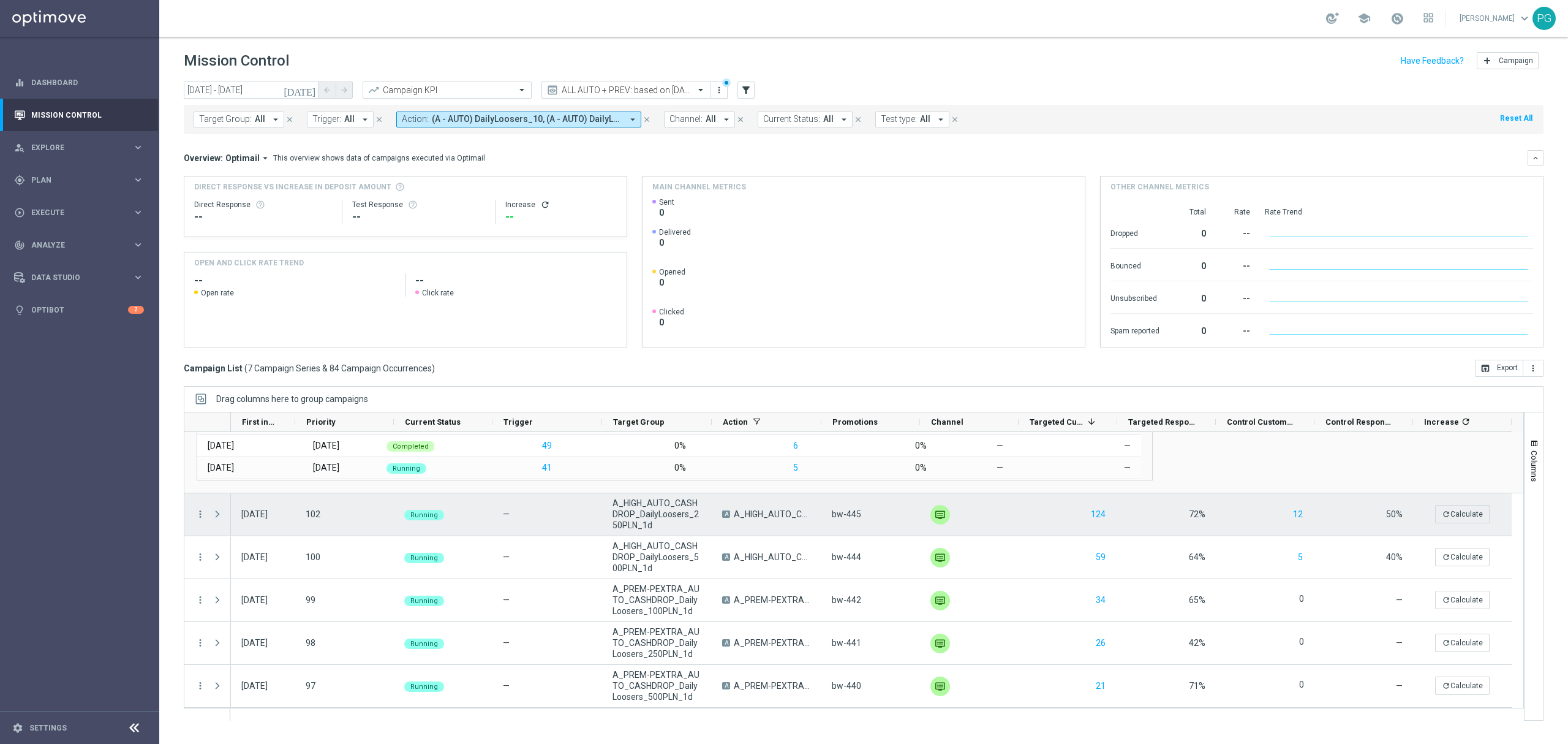
click at [222, 516] on span at bounding box center [217, 514] width 11 height 10
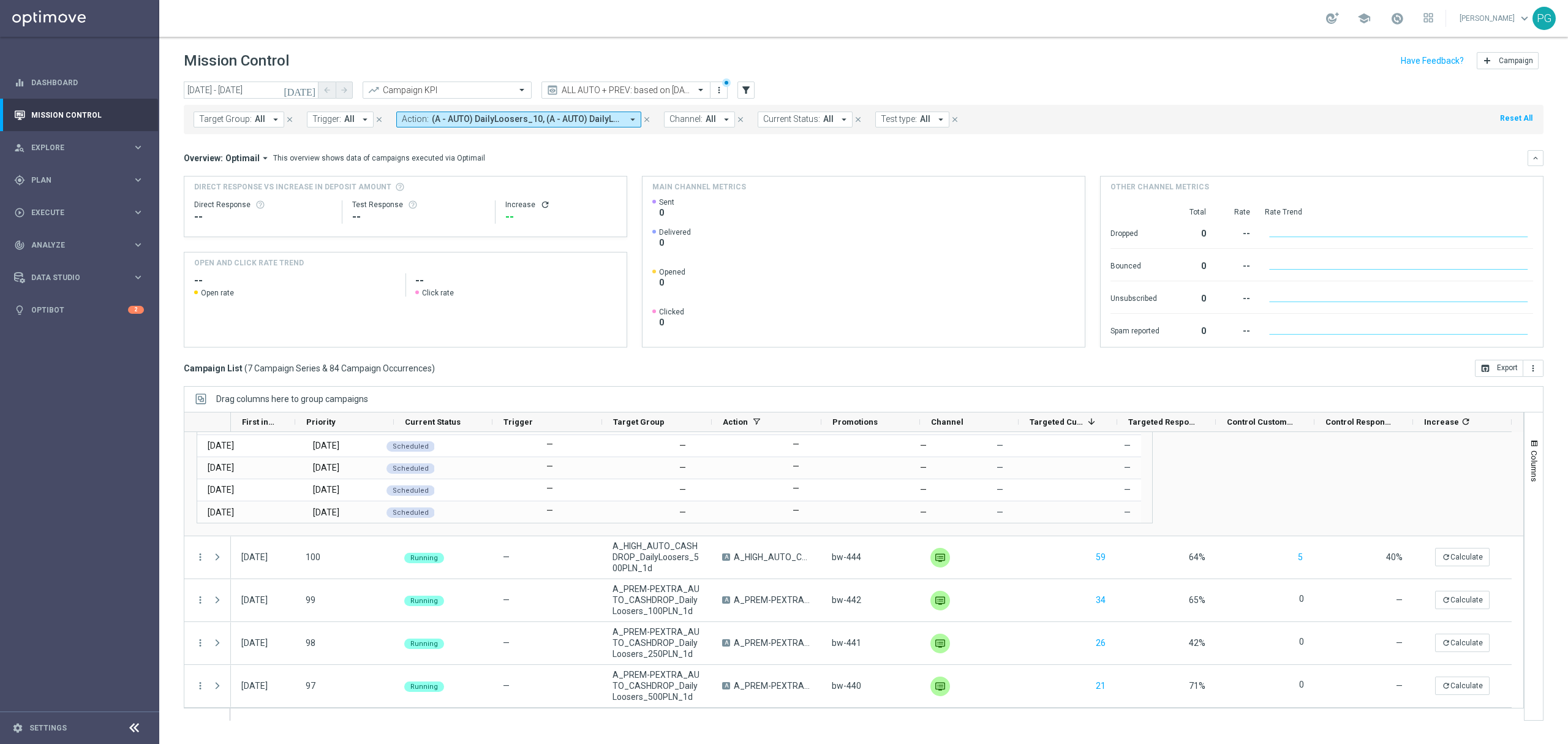
scroll to position [692, 0]
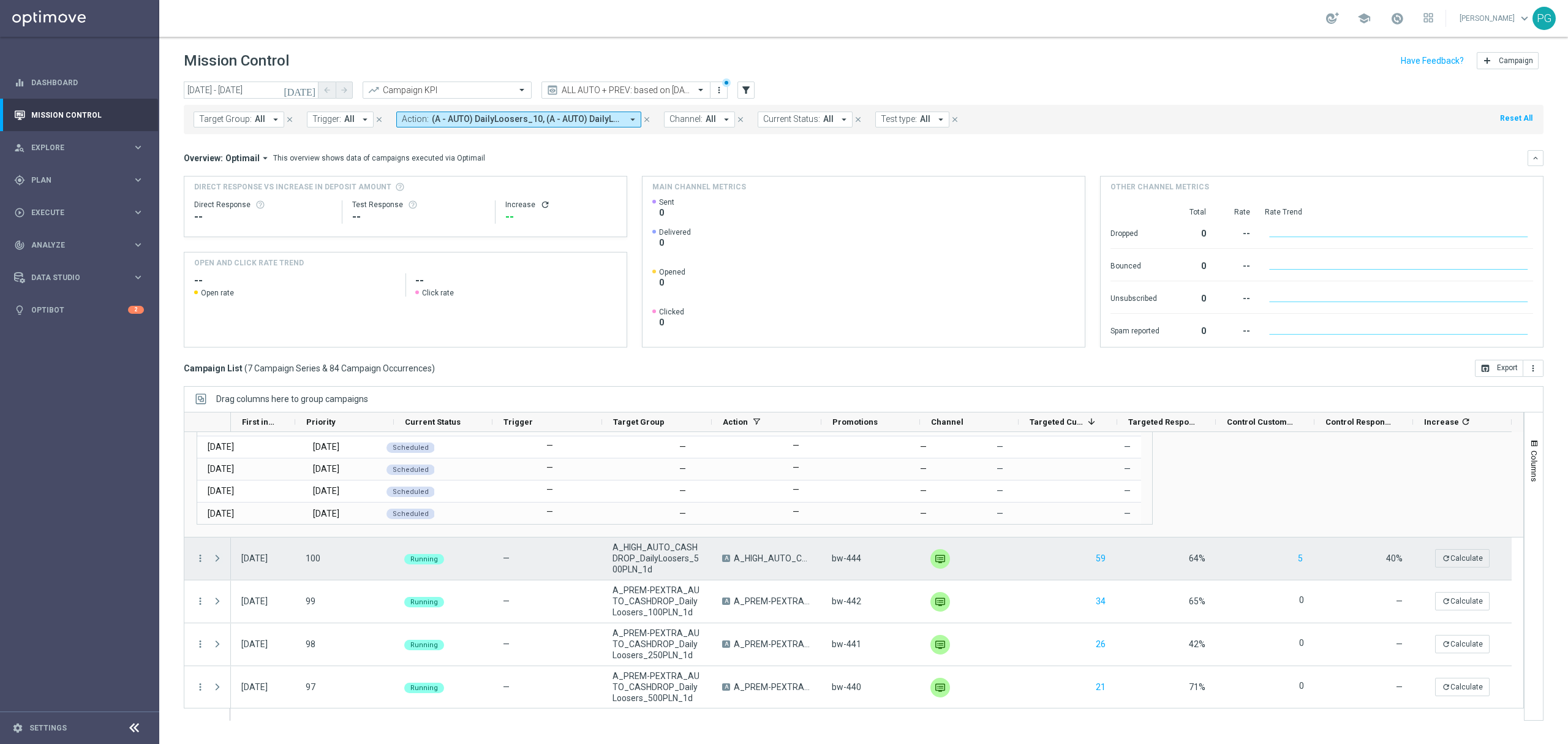
click at [217, 557] on span at bounding box center [217, 558] width 11 height 10
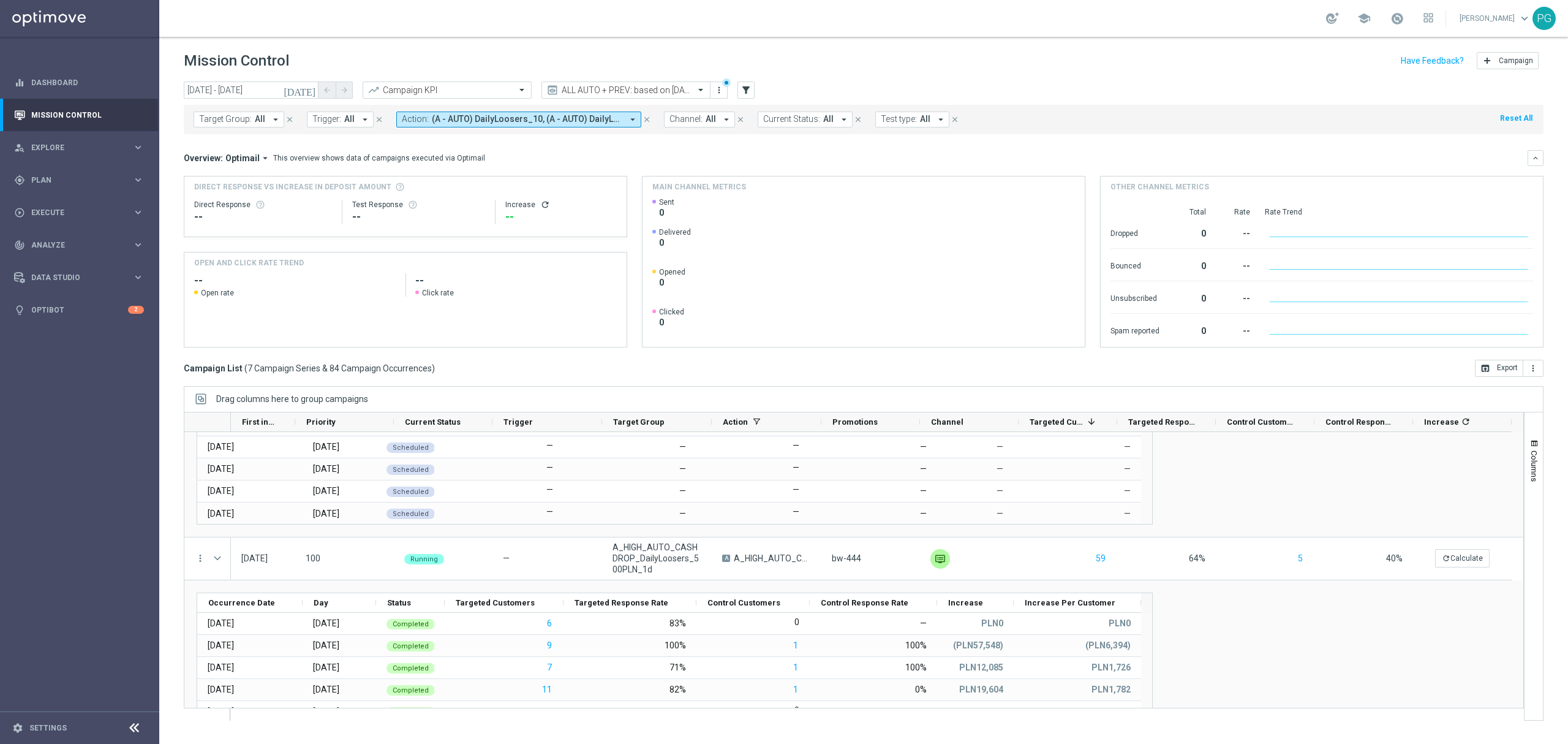
click at [431, 108] on div "Target Group: All arrow_drop_down close Trigger: All arrow_drop_down close Acti…" at bounding box center [863, 120] width 1360 height 29
click at [430, 112] on button "Action: (A - AUTO) DailyLoosers_10, (A - AUTO) DailyLoosers_100, (A - AUTO) Dai…" at bounding box center [519, 120] width 245 height 16
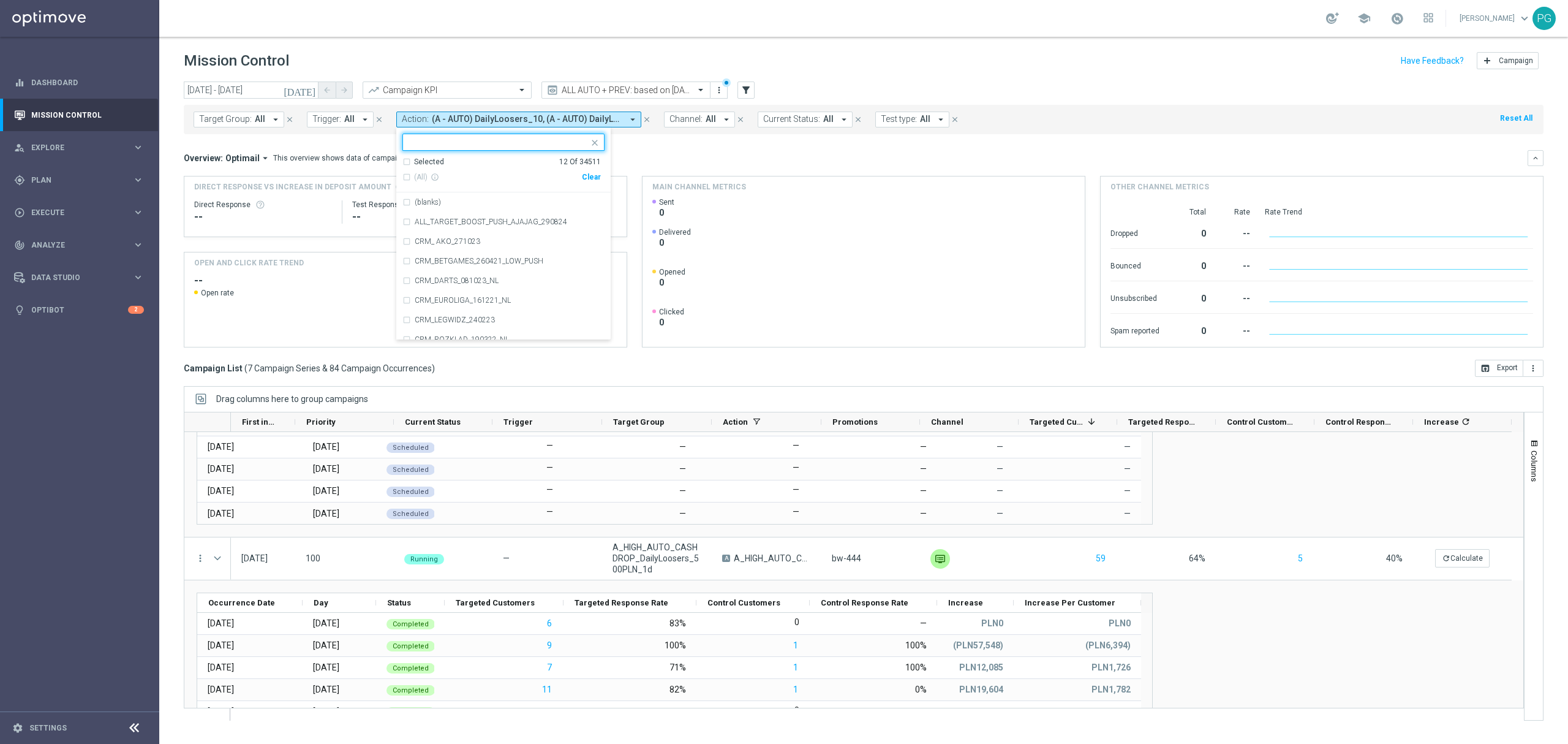
click at [0, 0] on div "Clear" at bounding box center [0, 0] width 0 height 0
click at [565, 138] on input "text" at bounding box center [498, 142] width 179 height 11
click at [445, 178] on span "(All Search Results)" at bounding box center [447, 177] width 67 height 11
type input "vsm"
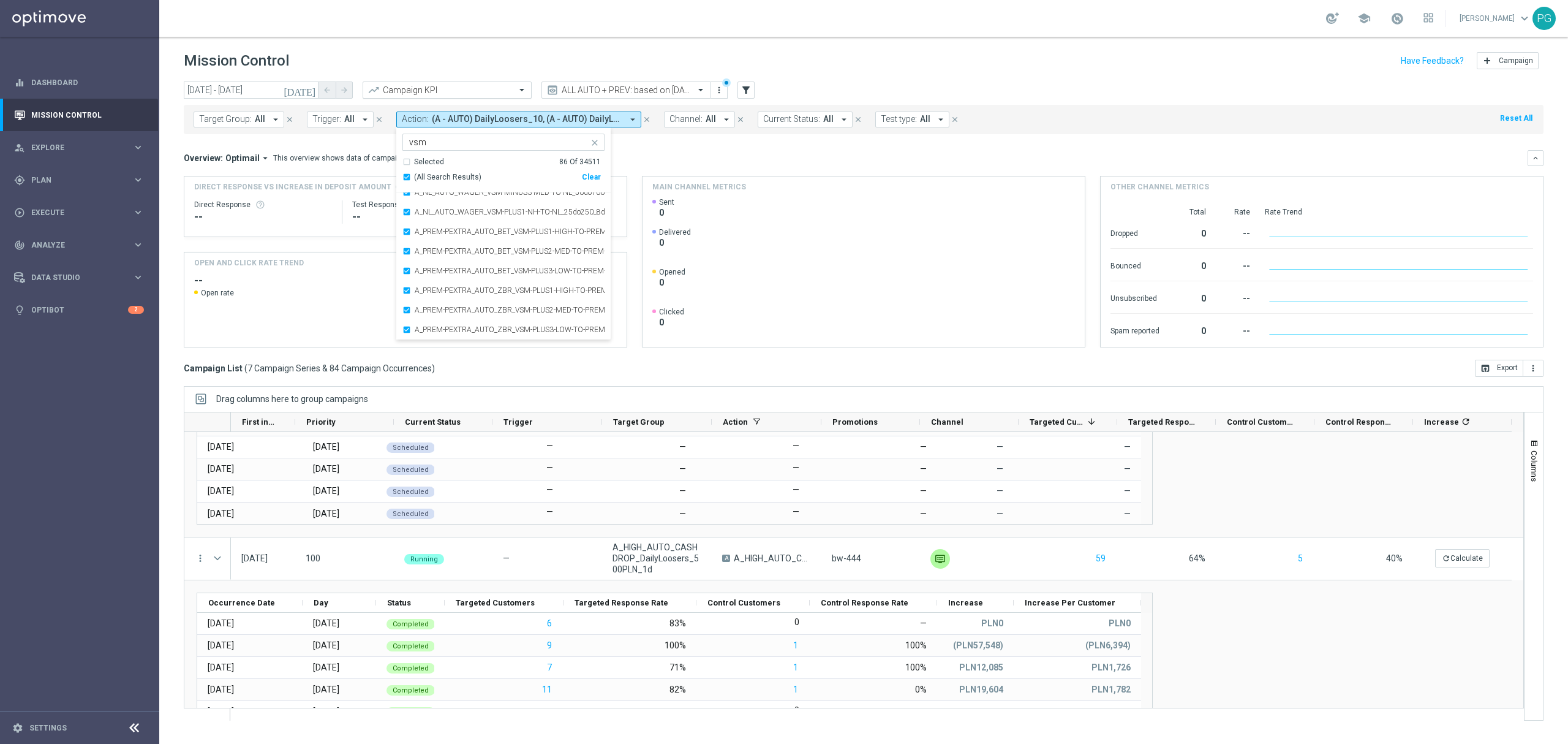
click at [624, 158] on div "Overview: Optimail arrow_drop_down This overview shows data of campaigns execut…" at bounding box center [856, 158] width 1344 height 11
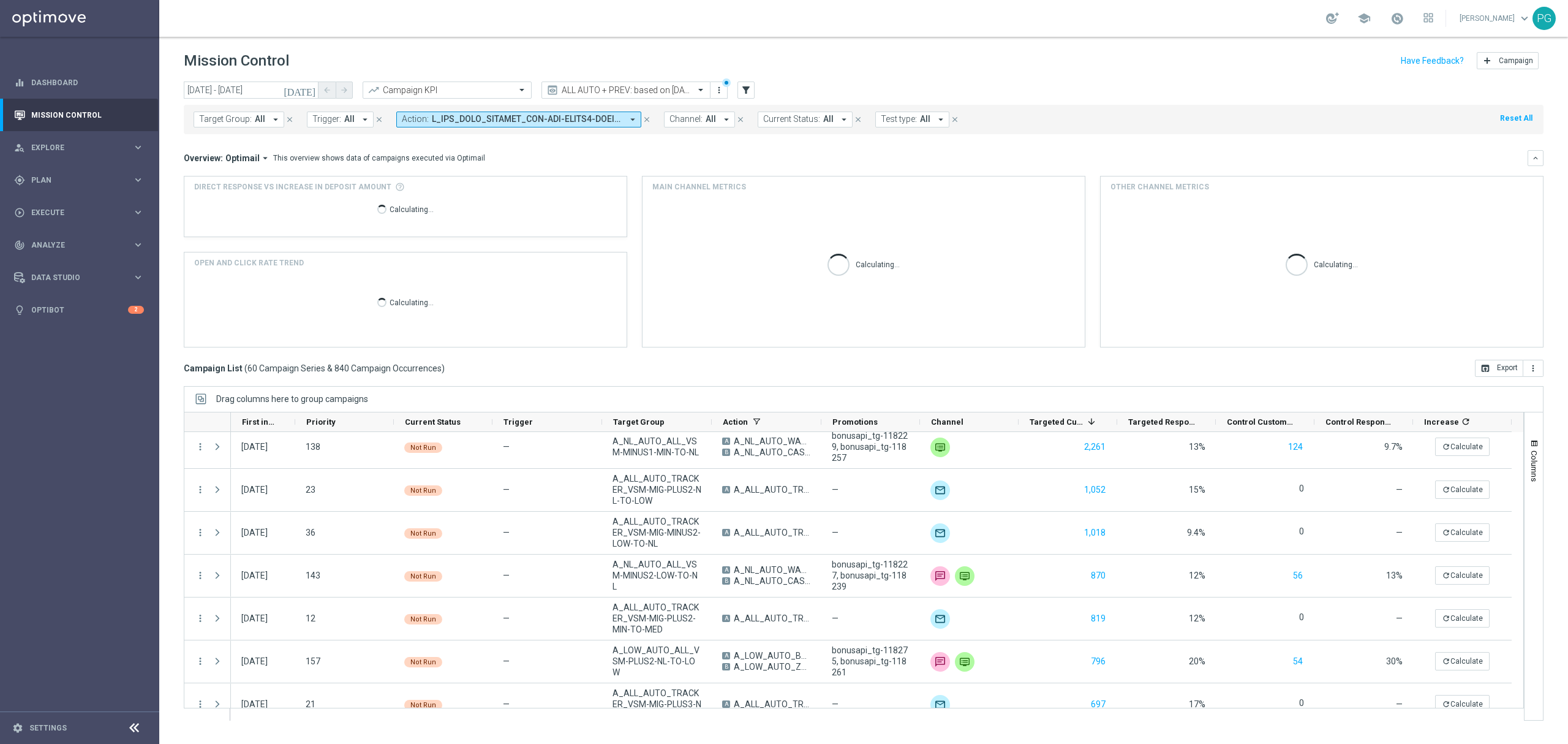
click at [310, 92] on icon "[DATE]" at bounding box center [300, 90] width 33 height 11
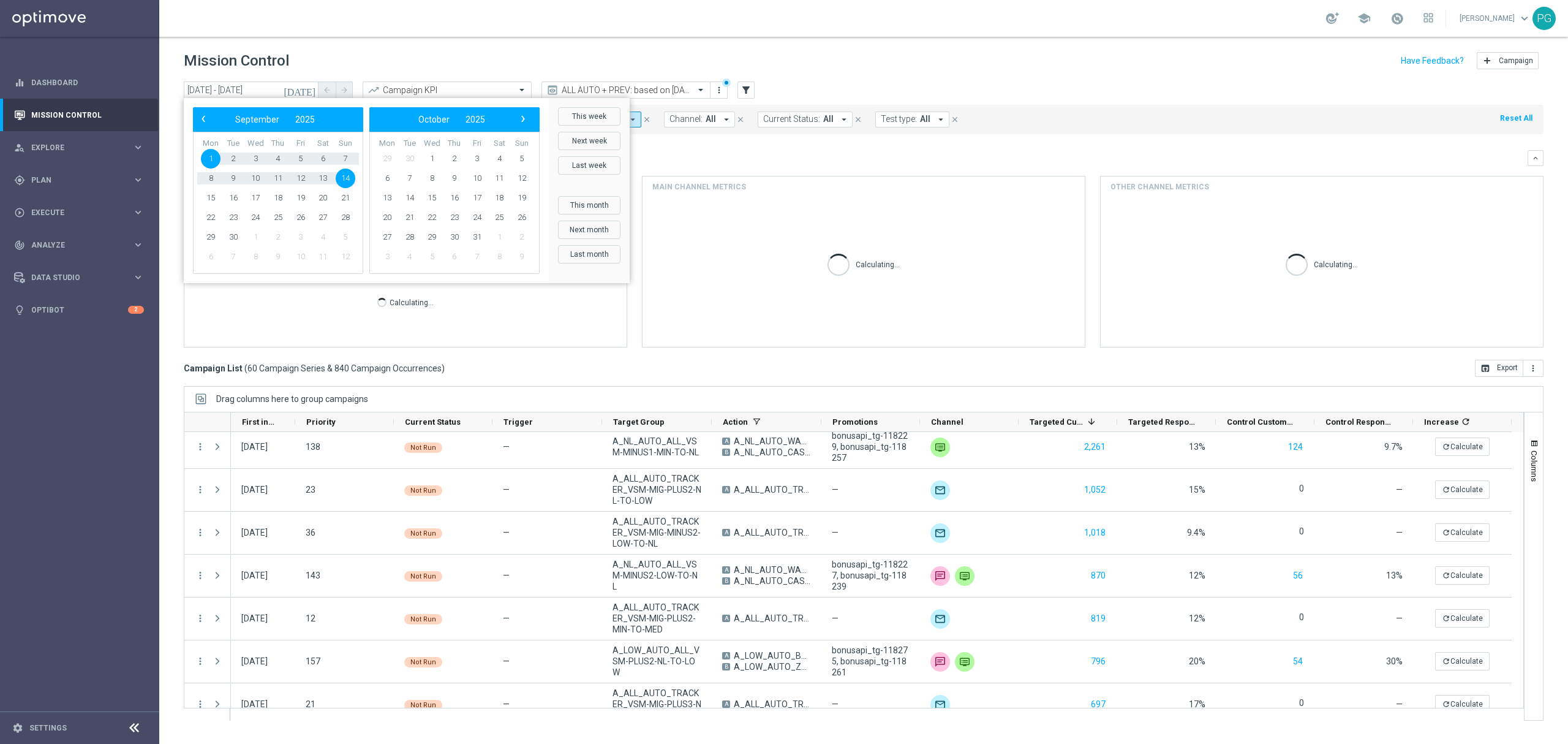
click at [194, 117] on div "‹ ​ September ​ 2025 ​ ›" at bounding box center [277, 119] width 170 height 24
click at [204, 118] on span "‹" at bounding box center [203, 119] width 16 height 16
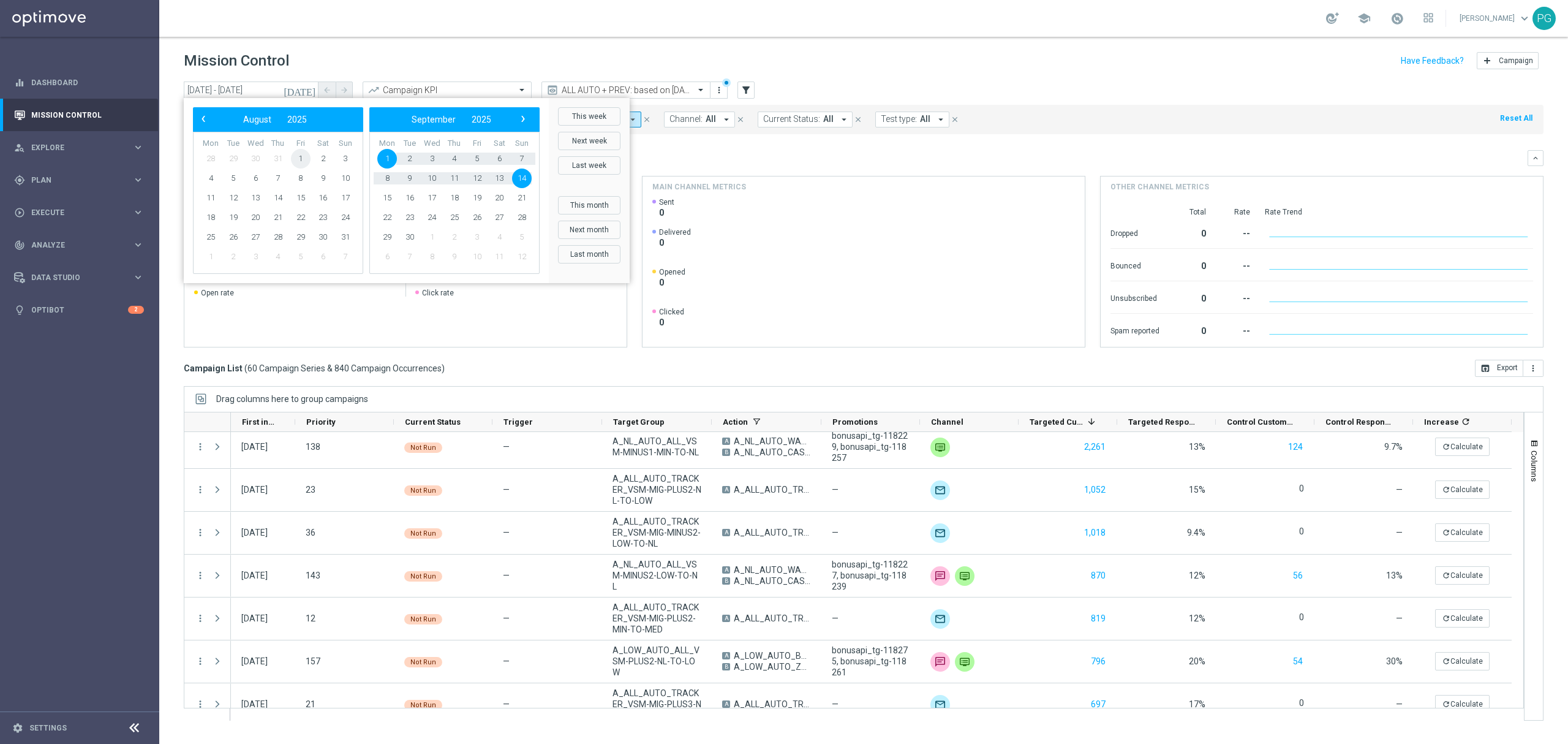
click at [305, 155] on span "1" at bounding box center [301, 159] width 19 height 19
click at [391, 195] on span "15" at bounding box center [387, 198] width 19 height 19
type input "01 Aug 2025 - 15 Sep 2025"
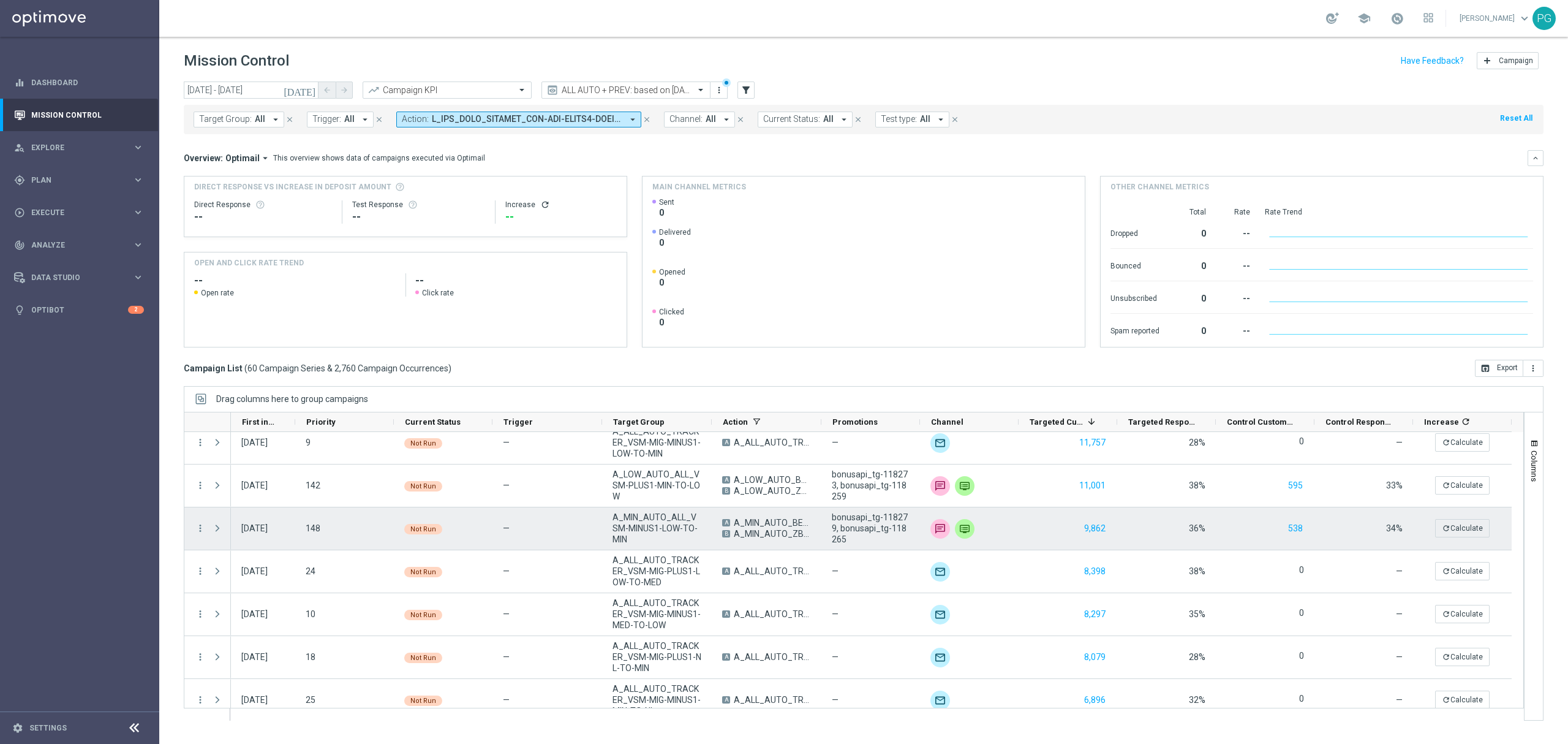
scroll to position [353, 0]
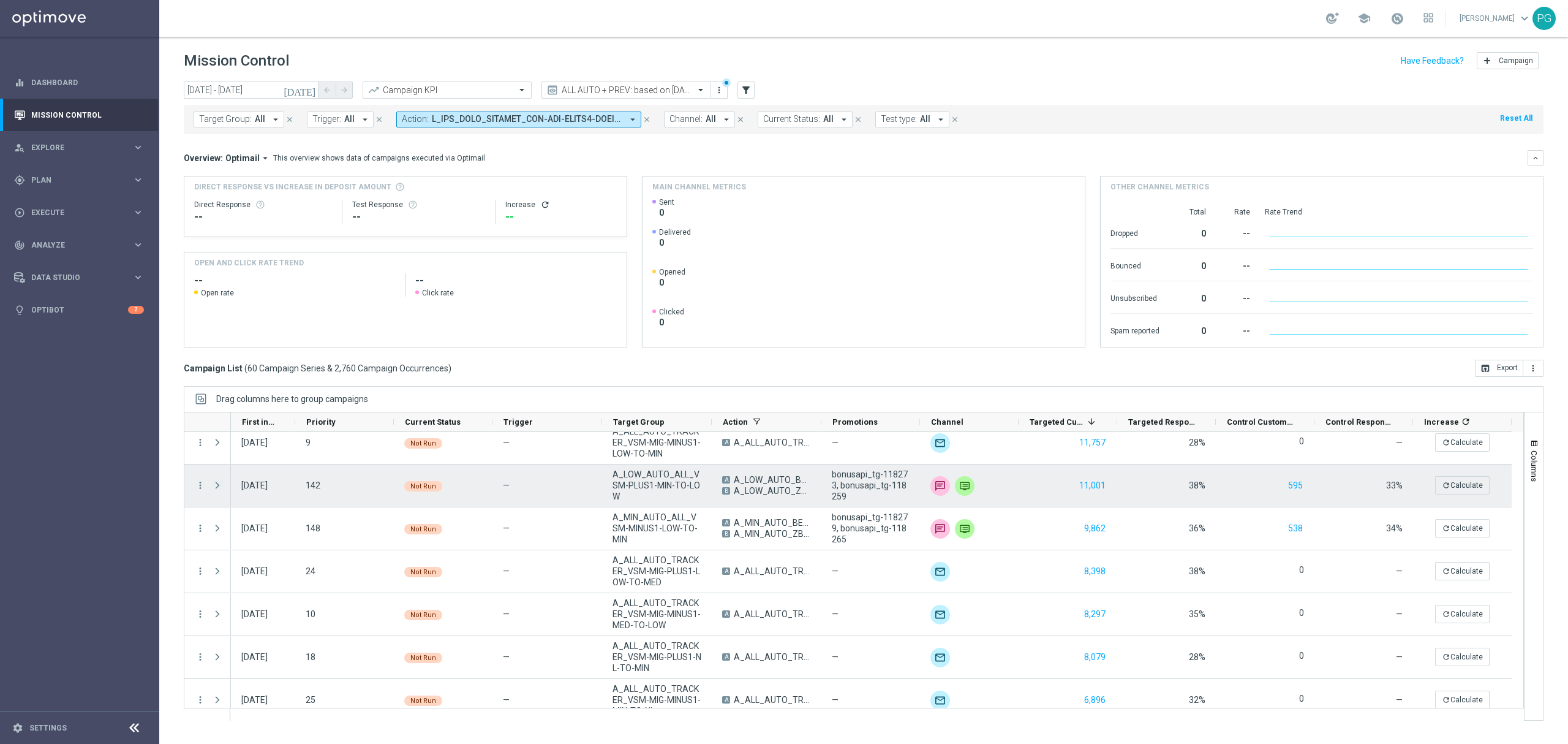
click at [219, 487] on span "Press SPACE to select this row." at bounding box center [217, 485] width 11 height 10
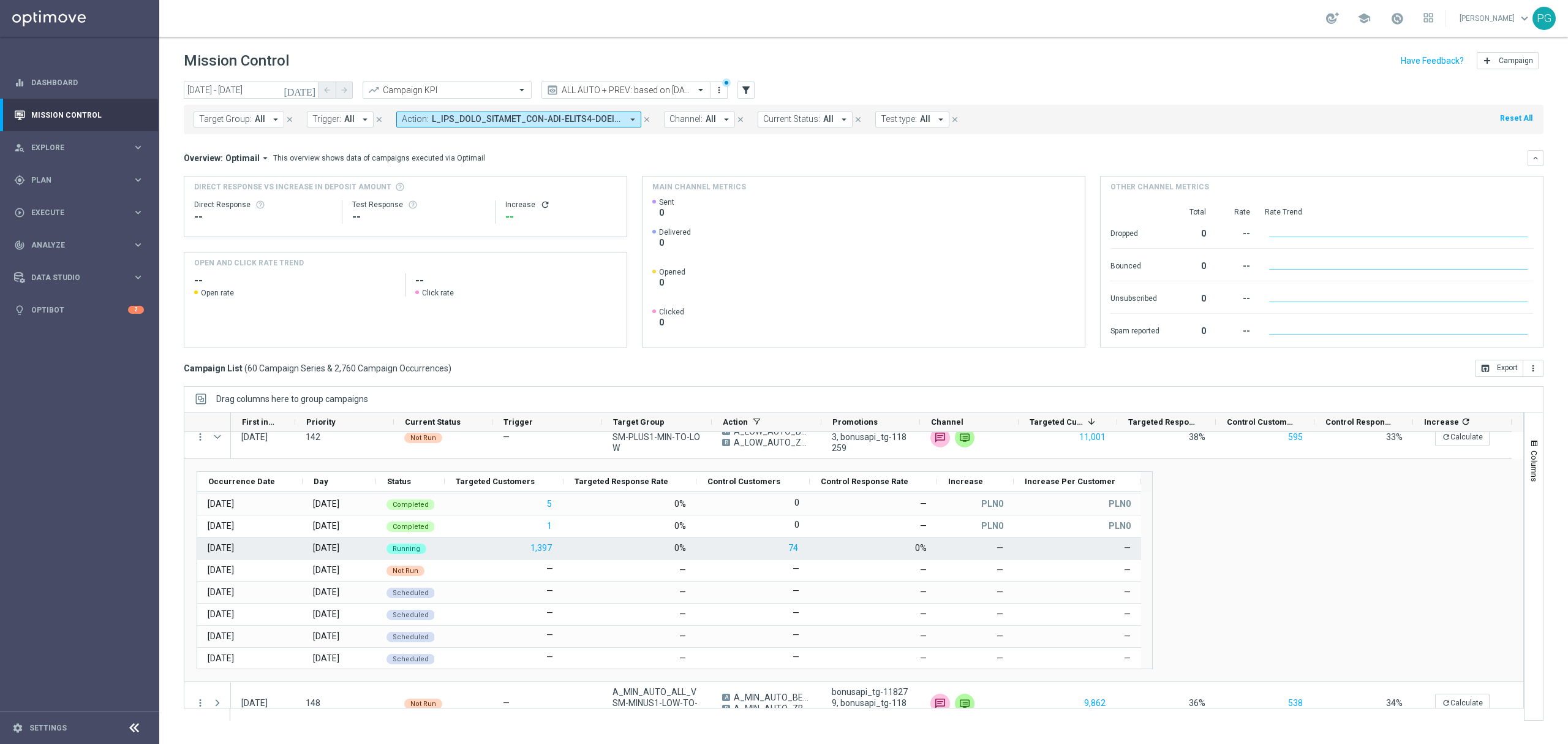
scroll to position [814, 0]
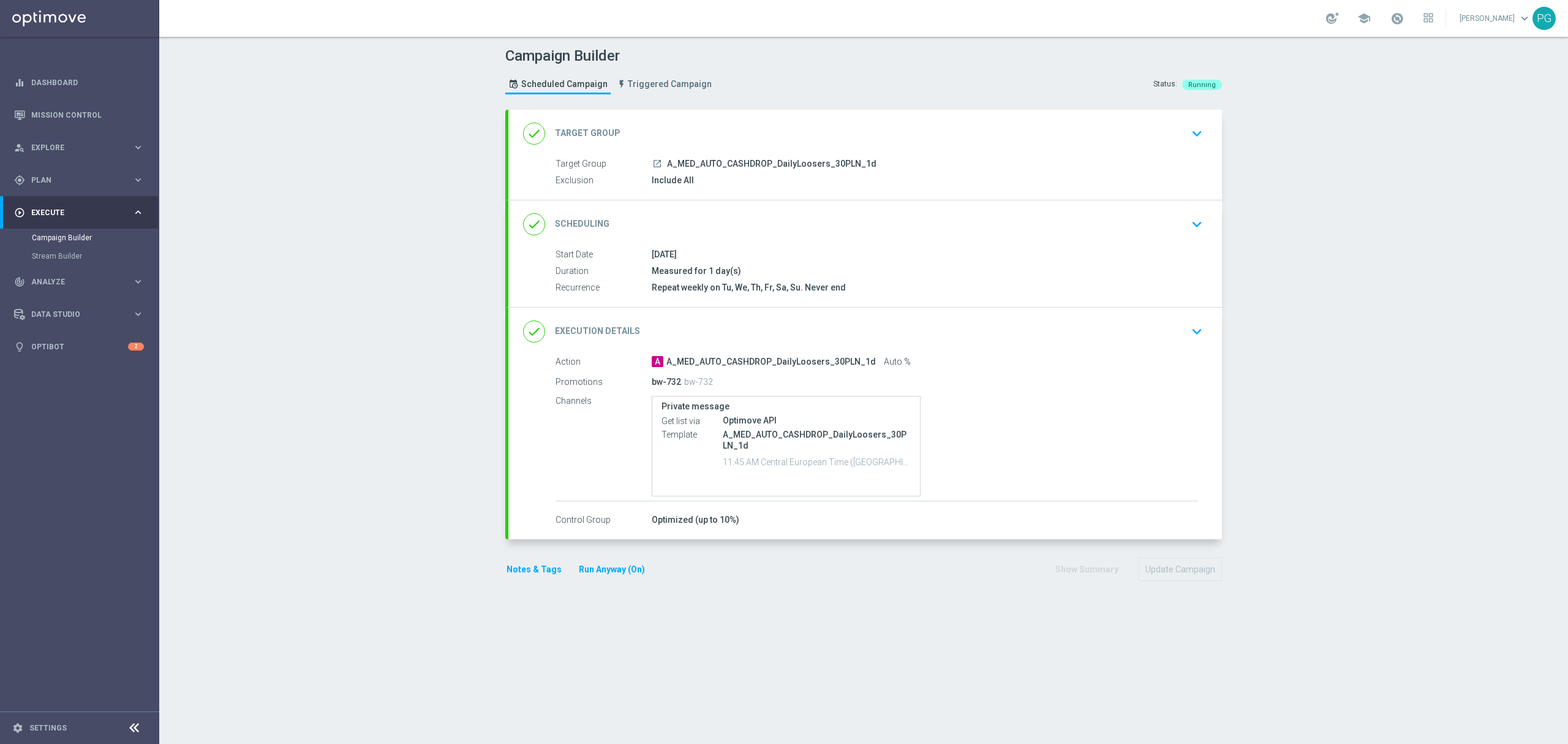
click at [858, 316] on div "done Execution Details keyboard_arrow_down" at bounding box center [864, 331] width 713 height 48
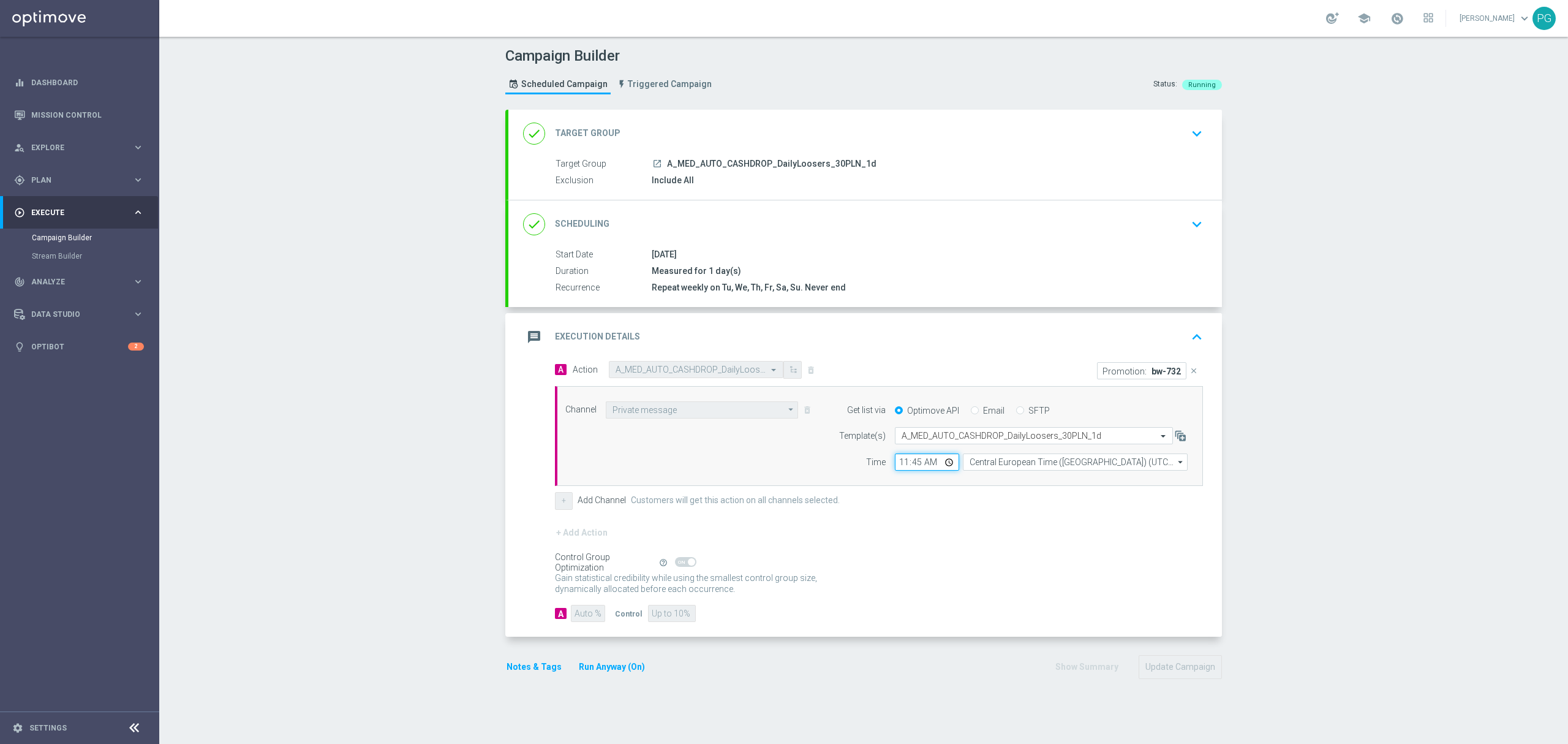
click at [897, 465] on input "11:45" at bounding box center [927, 463] width 64 height 18
click at [898, 487] on div "Channel Private message Private message arrow_drop_down Show Selected 1 of 22 T…" at bounding box center [879, 435] width 648 height 100
click at [914, 464] on input "09:30" at bounding box center [927, 463] width 64 height 18
type input "09:42"
click at [789, 473] on div "Channel Private message Private message arrow_drop_down Show Selected 1 of 22 T…" at bounding box center [879, 435] width 648 height 100
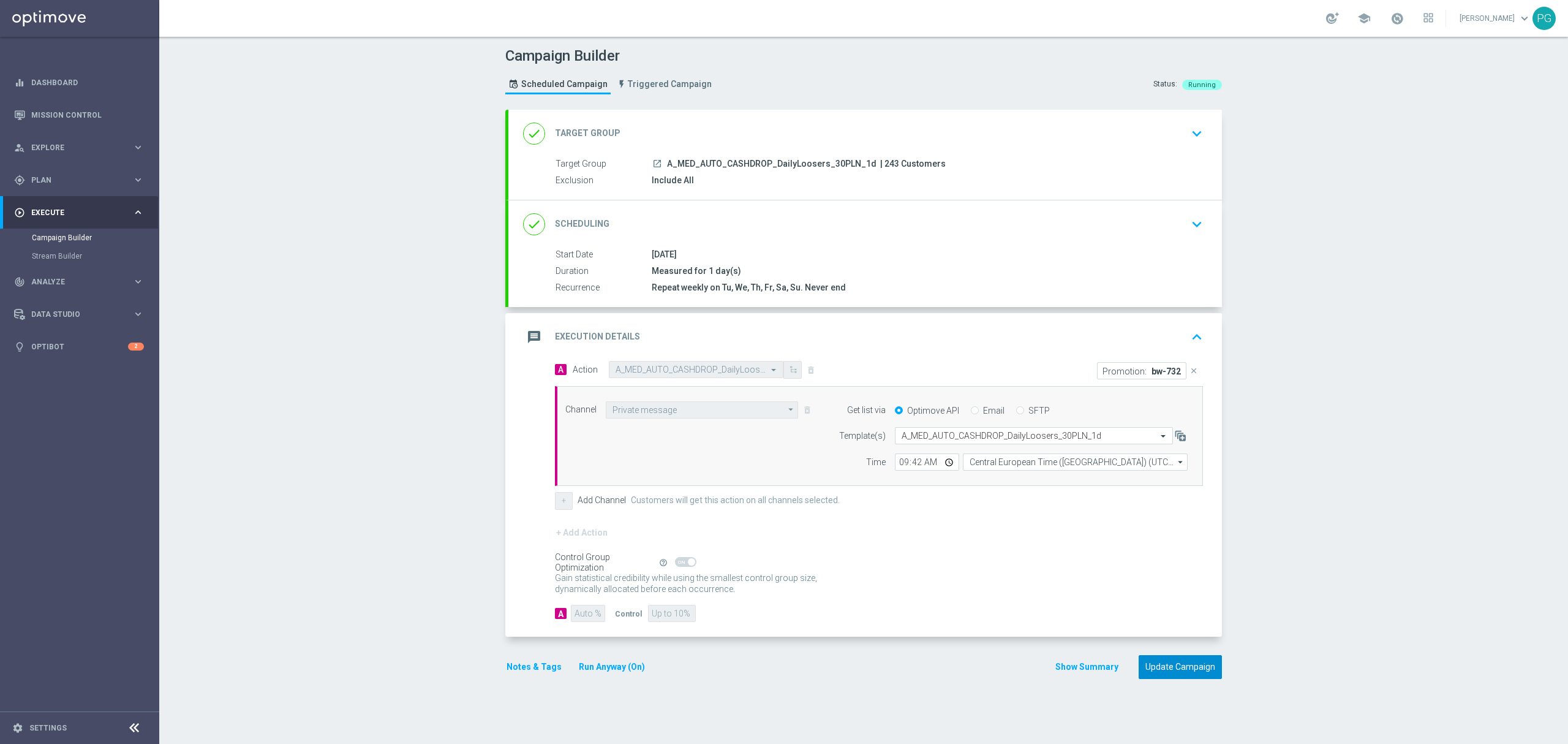
click at [1195, 674] on button "Update Campaign" at bounding box center [1181, 667] width 84 height 24
click at [1195, 674] on div at bounding box center [771, 372] width 1568 height 744
click at [648, 161] on div at bounding box center [771, 372] width 1568 height 744
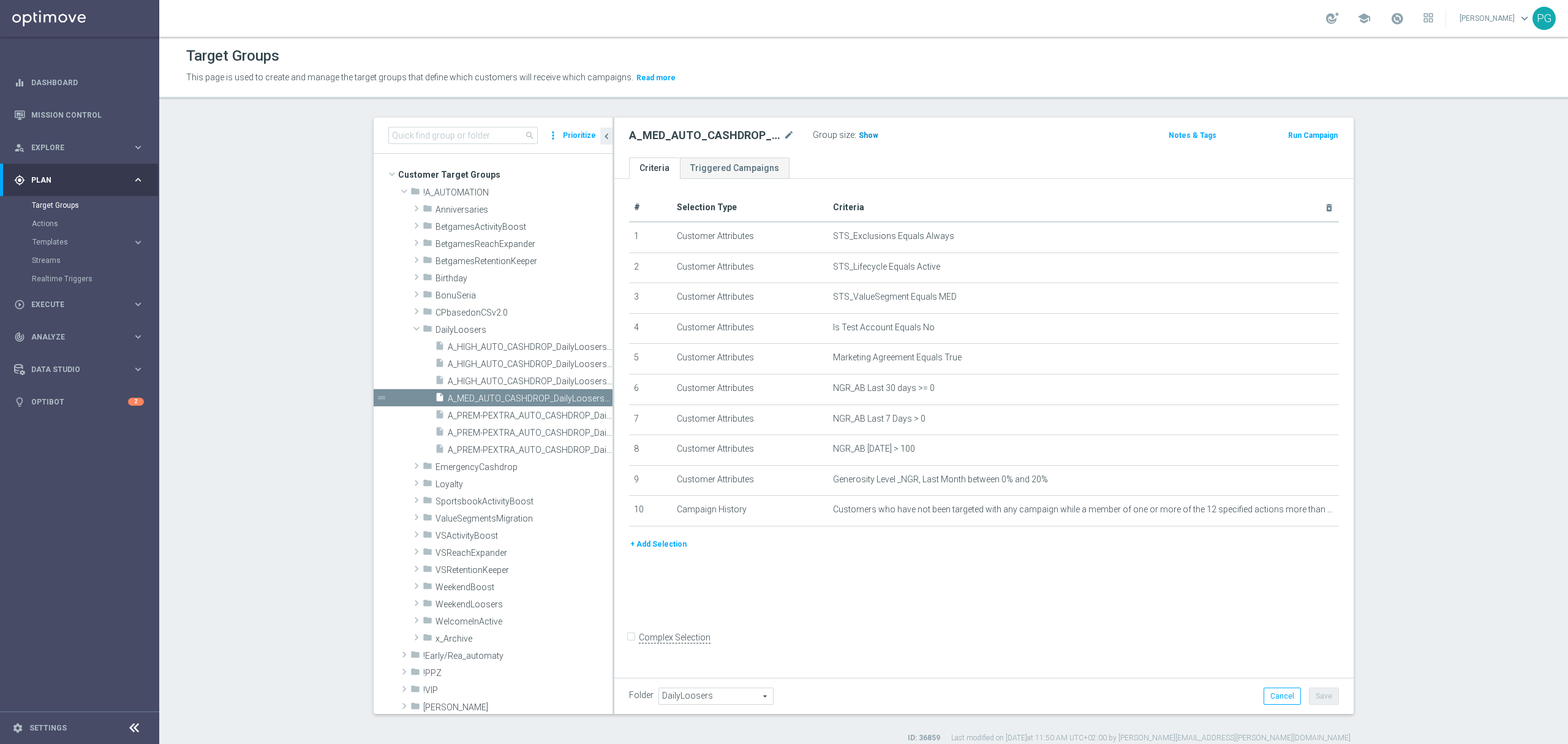
click at [861, 135] on span "Show" at bounding box center [868, 135] width 19 height 9
click at [1295, 454] on icon "mode_edit" at bounding box center [1299, 449] width 10 height 10
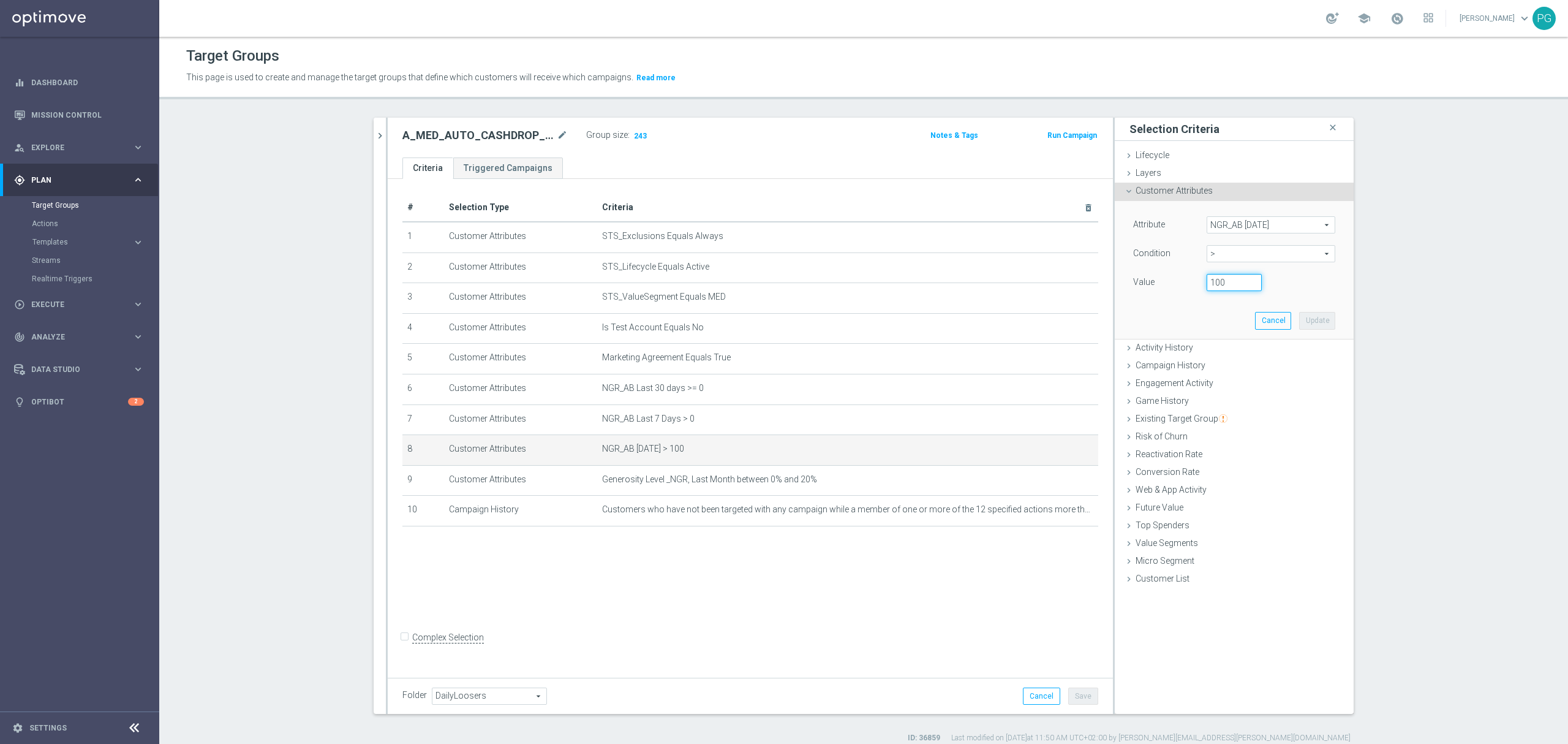
drag, startPoint x: 1230, startPoint y: 285, endPoint x: 1154, endPoint y: 290, distance: 76.2
click at [1154, 290] on div "Value 100" at bounding box center [1234, 283] width 221 height 19
type input "40"
click at [1315, 323] on button "Update" at bounding box center [1317, 320] width 36 height 18
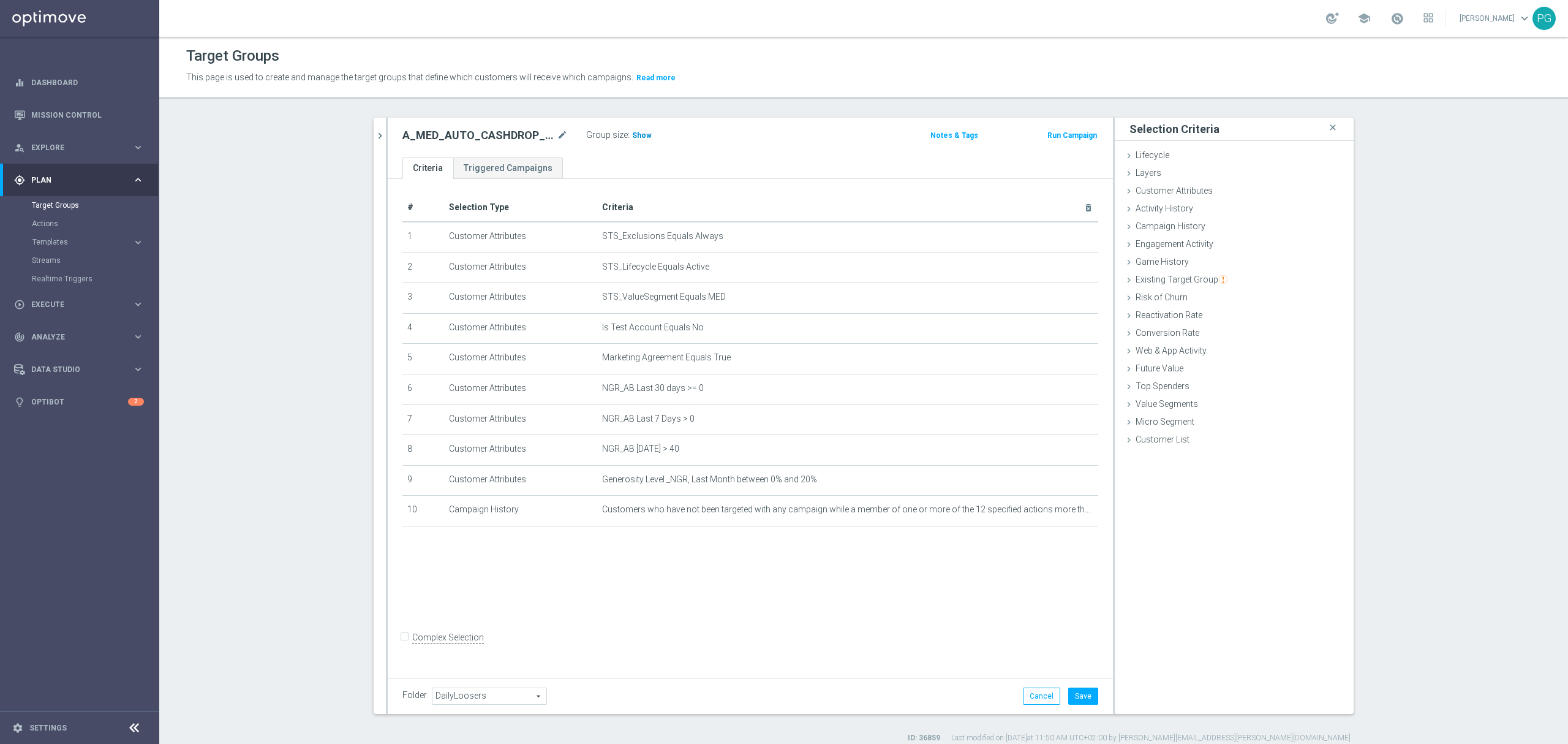
click at [638, 133] on span "Show" at bounding box center [641, 135] width 19 height 9
click at [1031, 696] on button "Cancel" at bounding box center [1041, 696] width 37 height 18
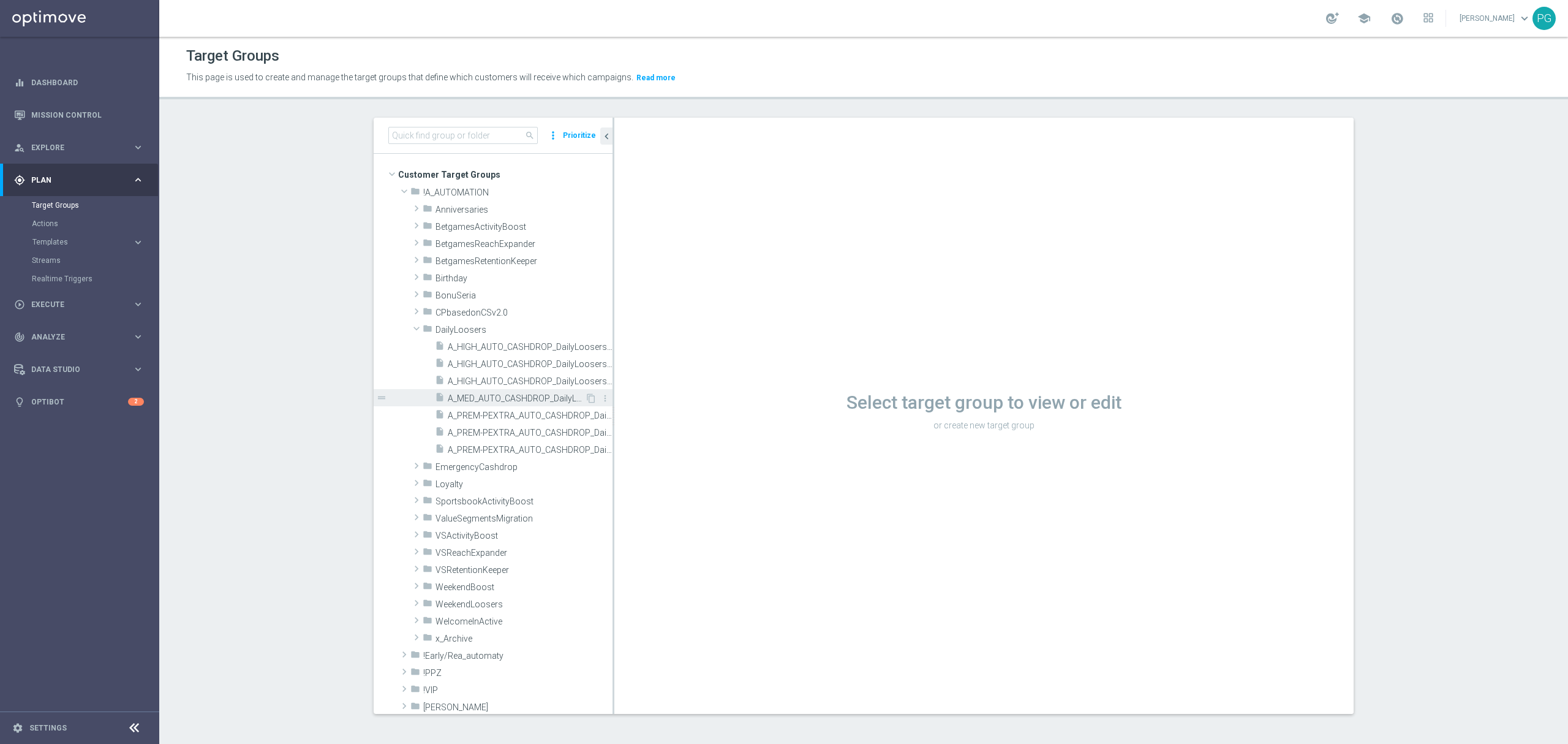
click at [492, 399] on span "A_MED_AUTO_CASHDROP_DailyLoosers_30PLN_1d" at bounding box center [516, 398] width 137 height 11
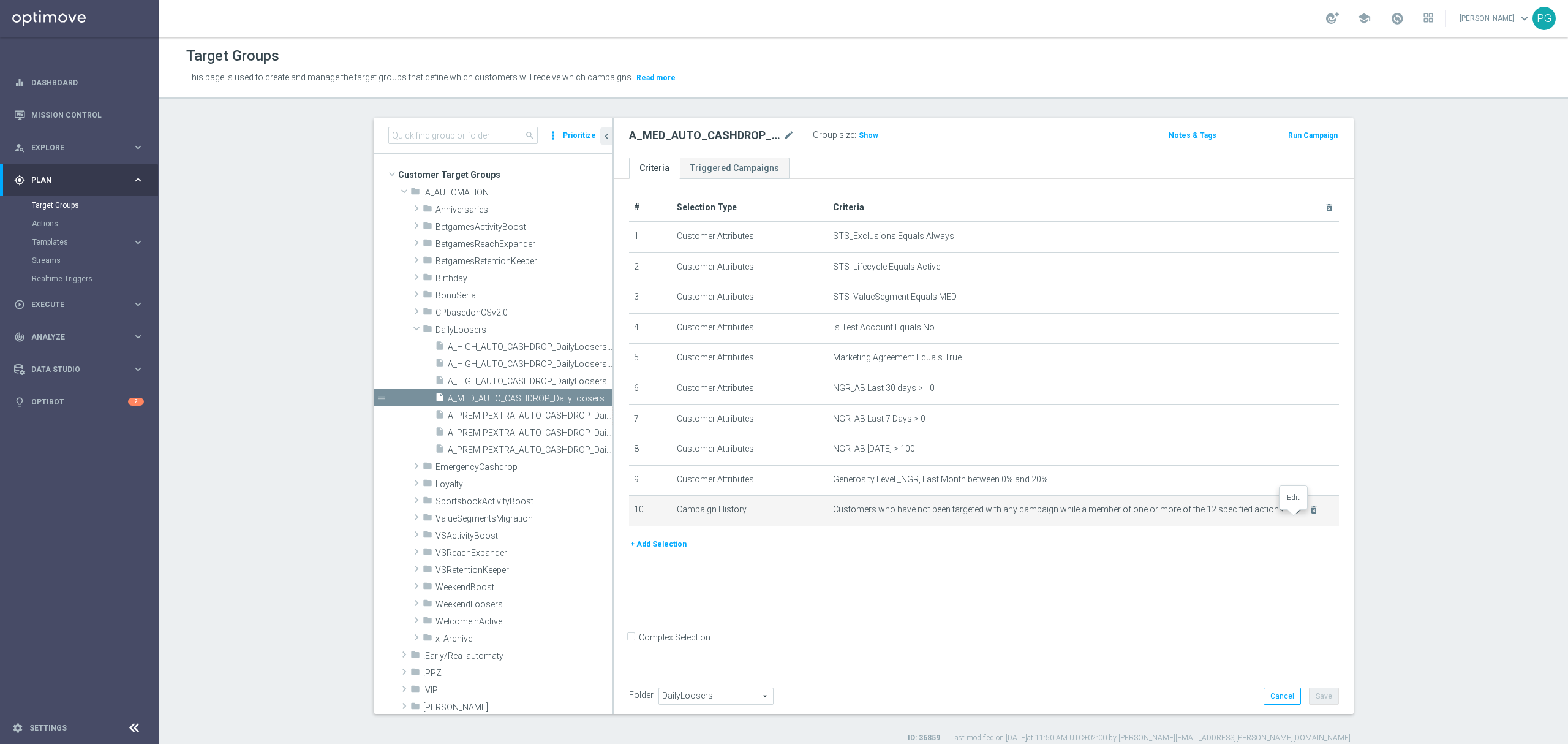
click at [1295, 515] on icon "mode_edit" at bounding box center [1299, 510] width 10 height 10
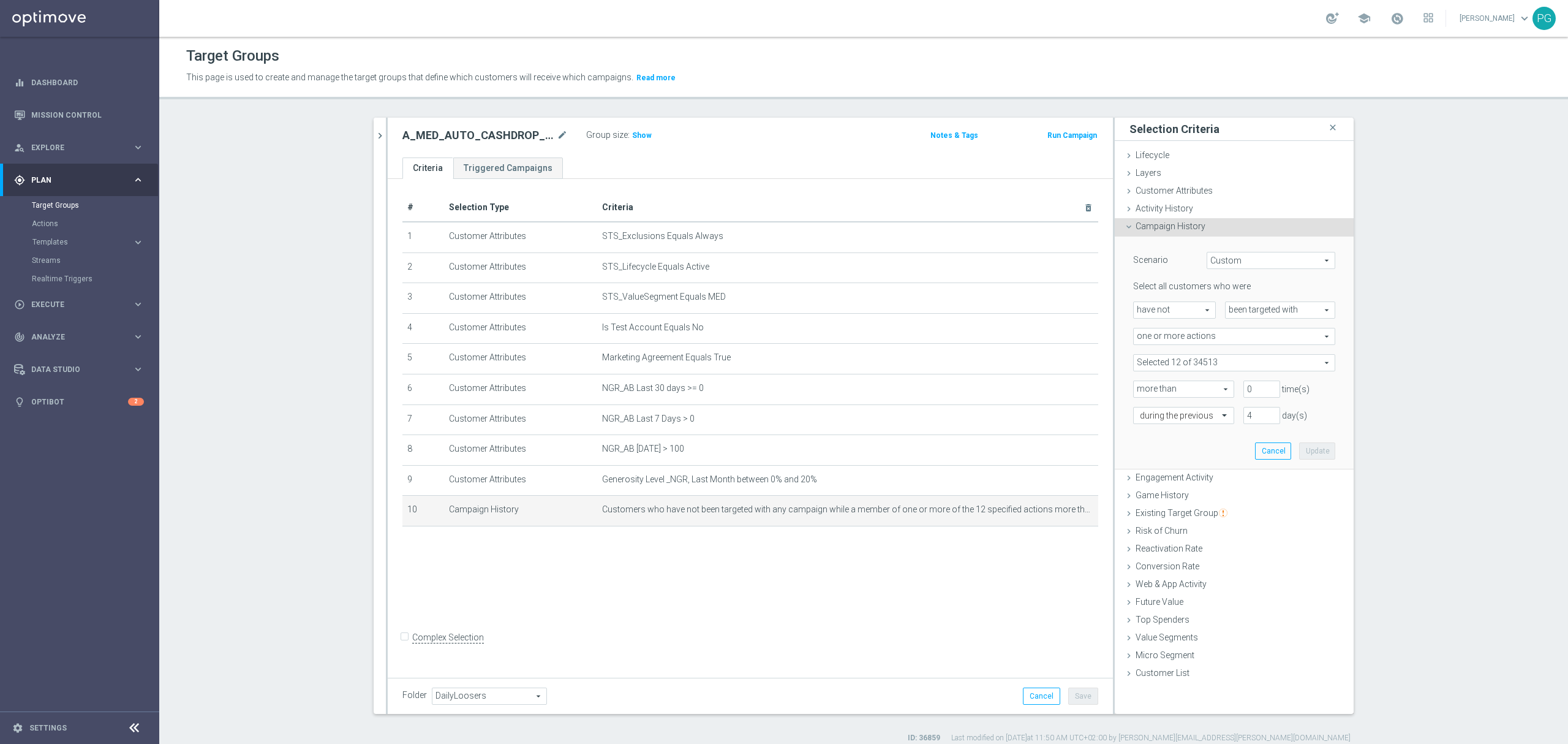
click at [1254, 361] on span at bounding box center [1234, 362] width 201 height 16
click at [1195, 390] on span "12 of 34513" at bounding box center [1262, 388] width 134 height 11
click at [1178, 389] on span "Show Selected" at bounding box center [1173, 387] width 46 height 9
click at [1146, 389] on input "Show Selected" at bounding box center [1142, 390] width 8 height 8
checkbox input "true"
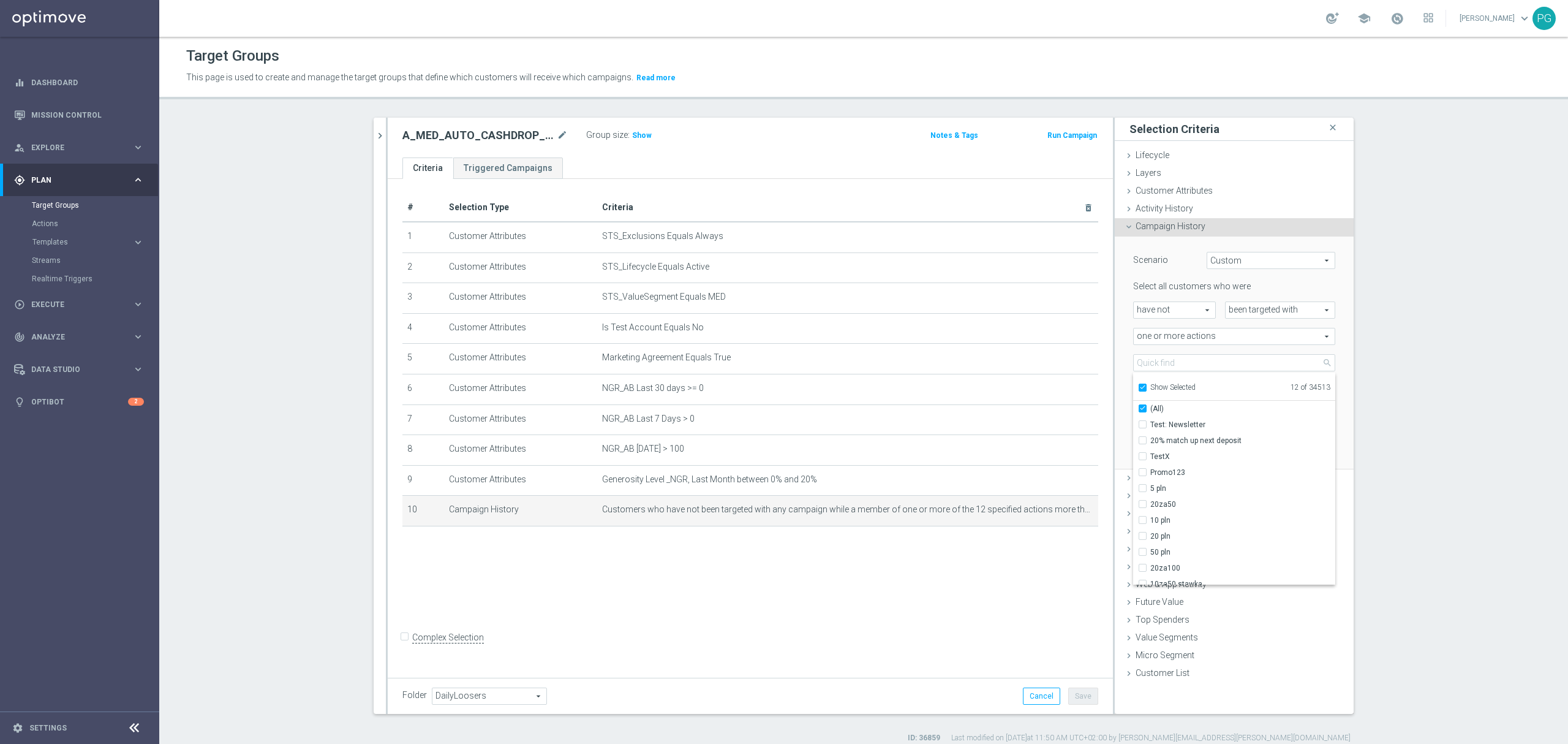
checkbox input "true"
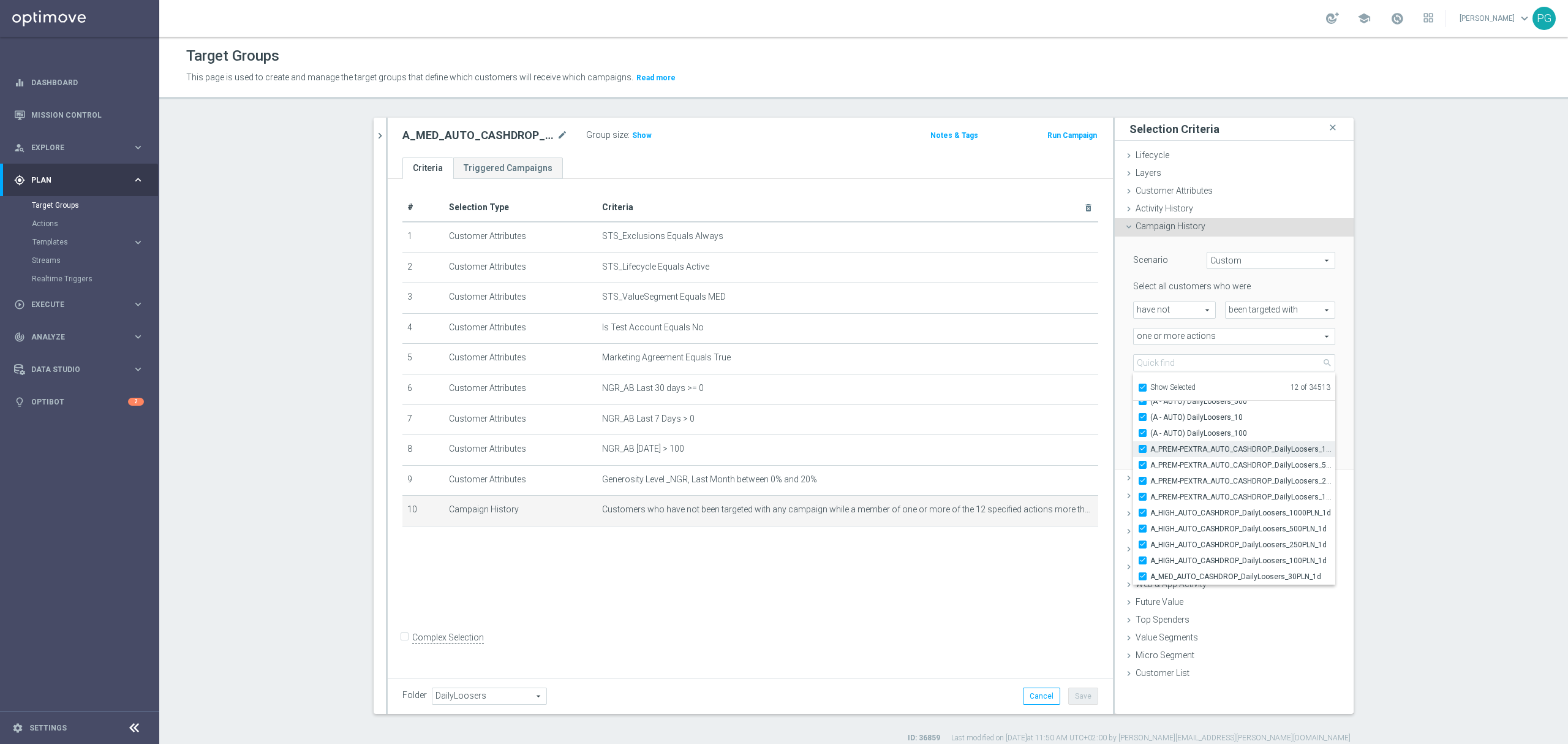
scroll to position [23, 0]
click at [1402, 469] on section "search more_vert Prioritize Customer Target Groups library_add create_new_folder" at bounding box center [863, 430] width 1408 height 626
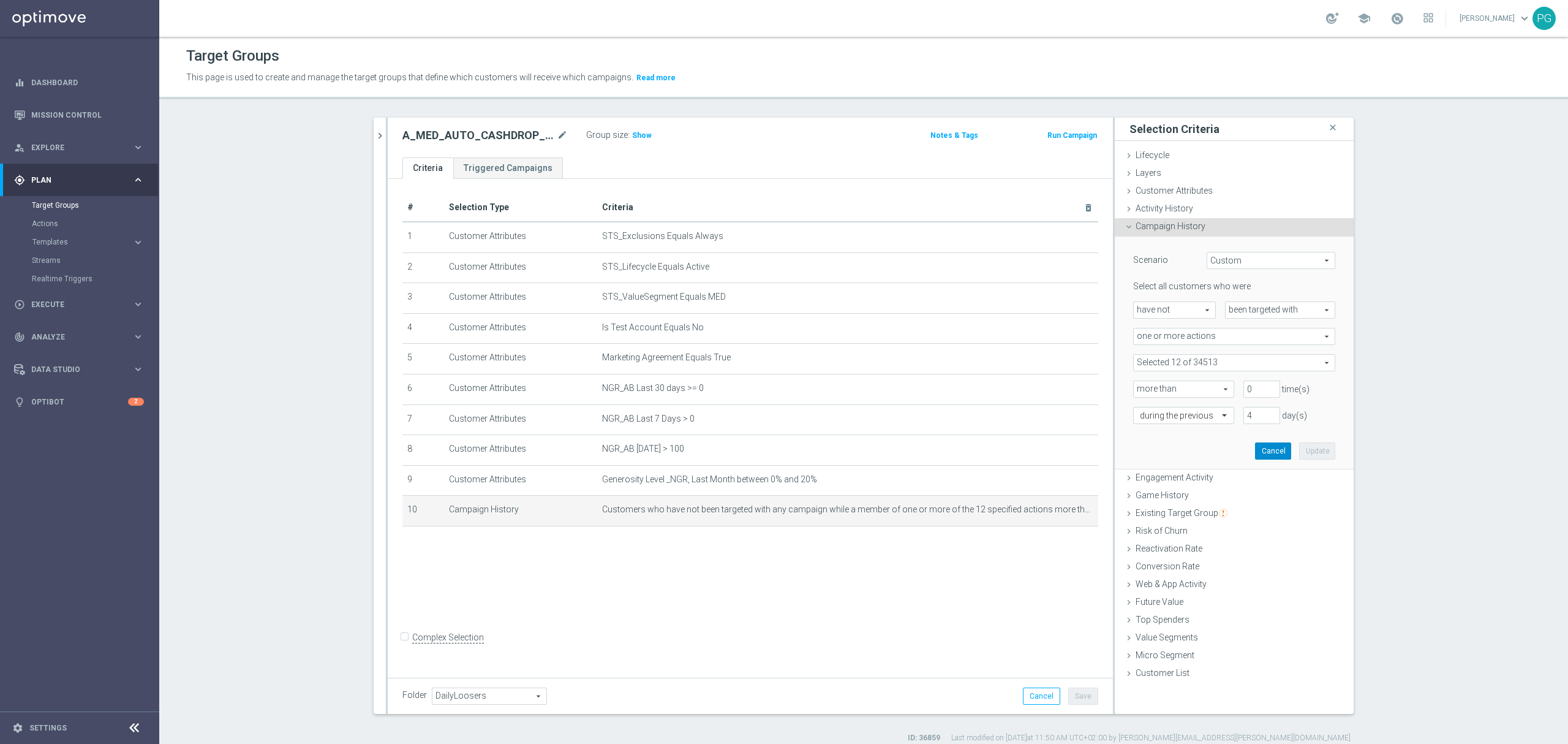
click at [1255, 455] on button "Cancel" at bounding box center [1272, 451] width 36 height 18
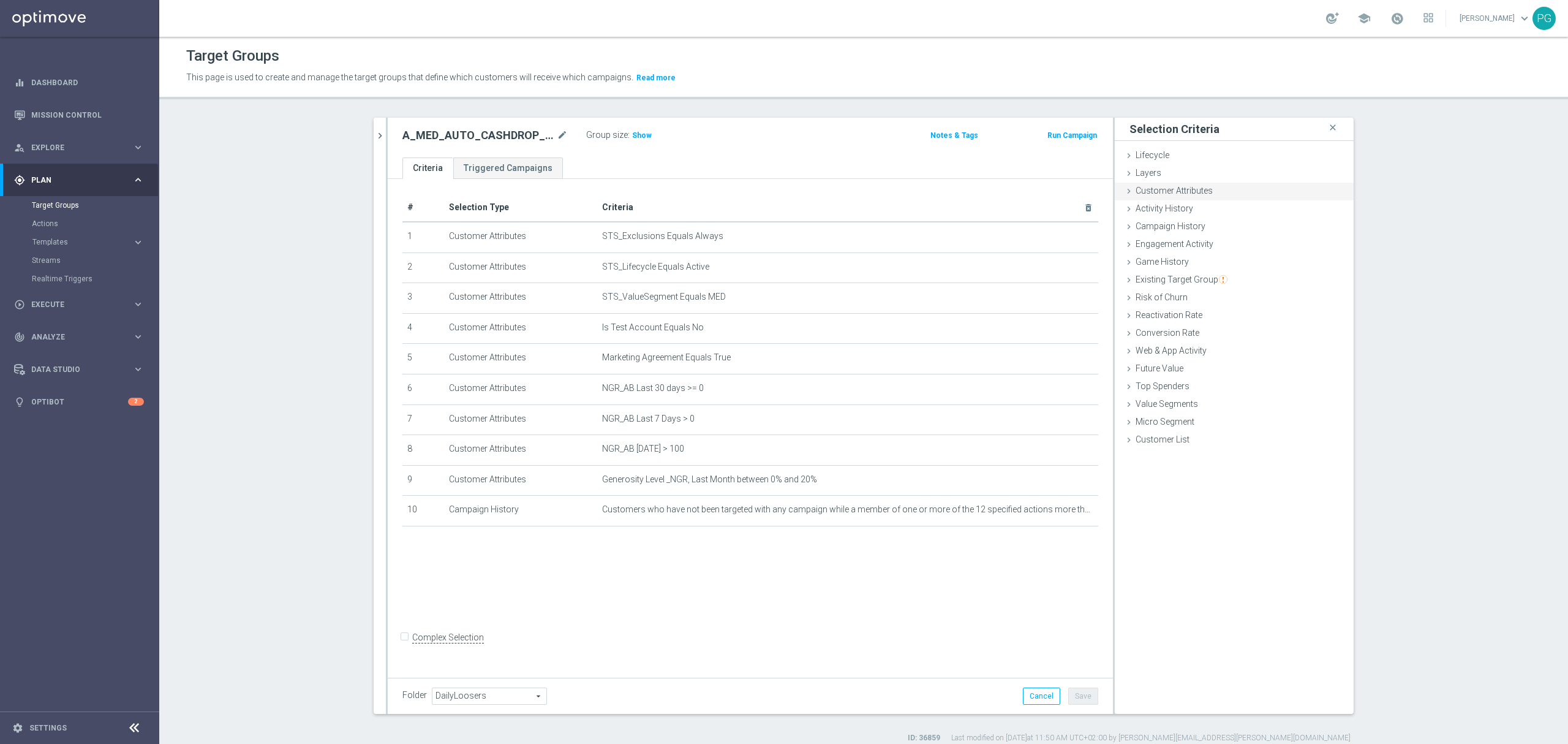
click at [1182, 194] on span "Customer Attributes" at bounding box center [1174, 191] width 77 height 10
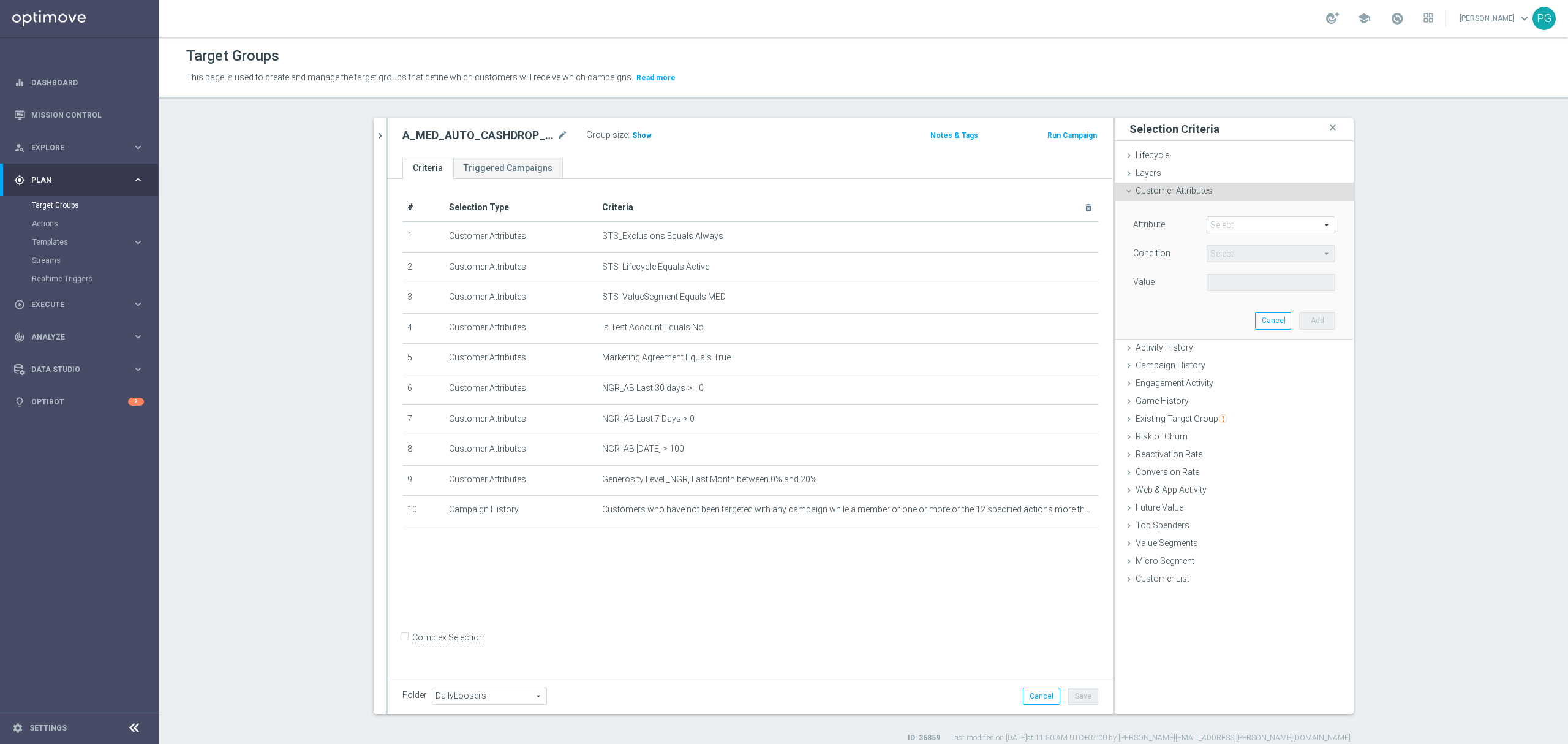
click at [635, 137] on span "Show" at bounding box center [641, 135] width 19 height 9
click at [1223, 224] on span at bounding box center [1270, 225] width 128 height 16
click at [0, 0] on input "search" at bounding box center [0, 0] width 0 height 0
type input "dailyloosers"
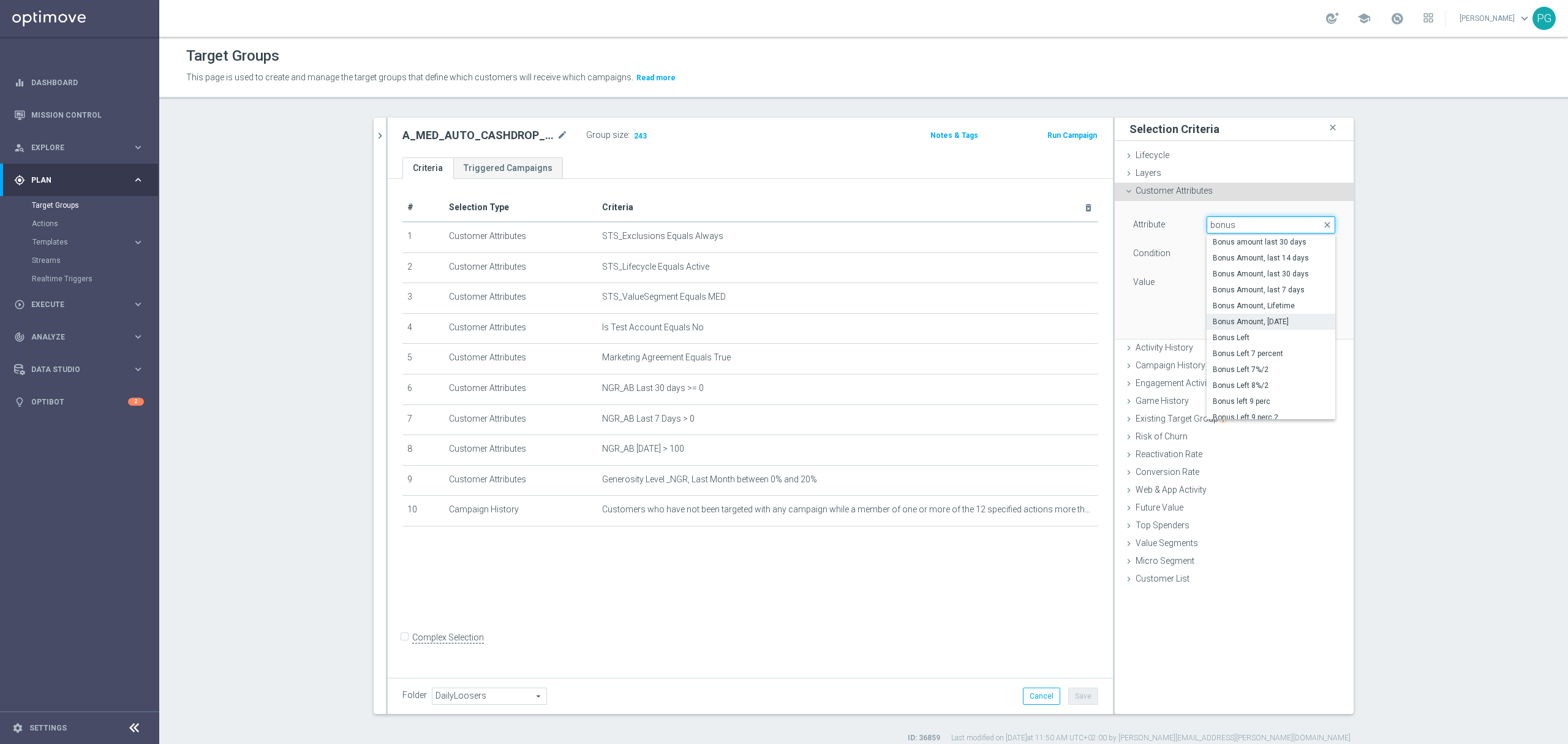
type input "bonus"
click at [1265, 326] on span "Bonus Amount, Yesterday" at bounding box center [1271, 321] width 117 height 10
type input "Bonus Amount, Yesterday"
type input "="
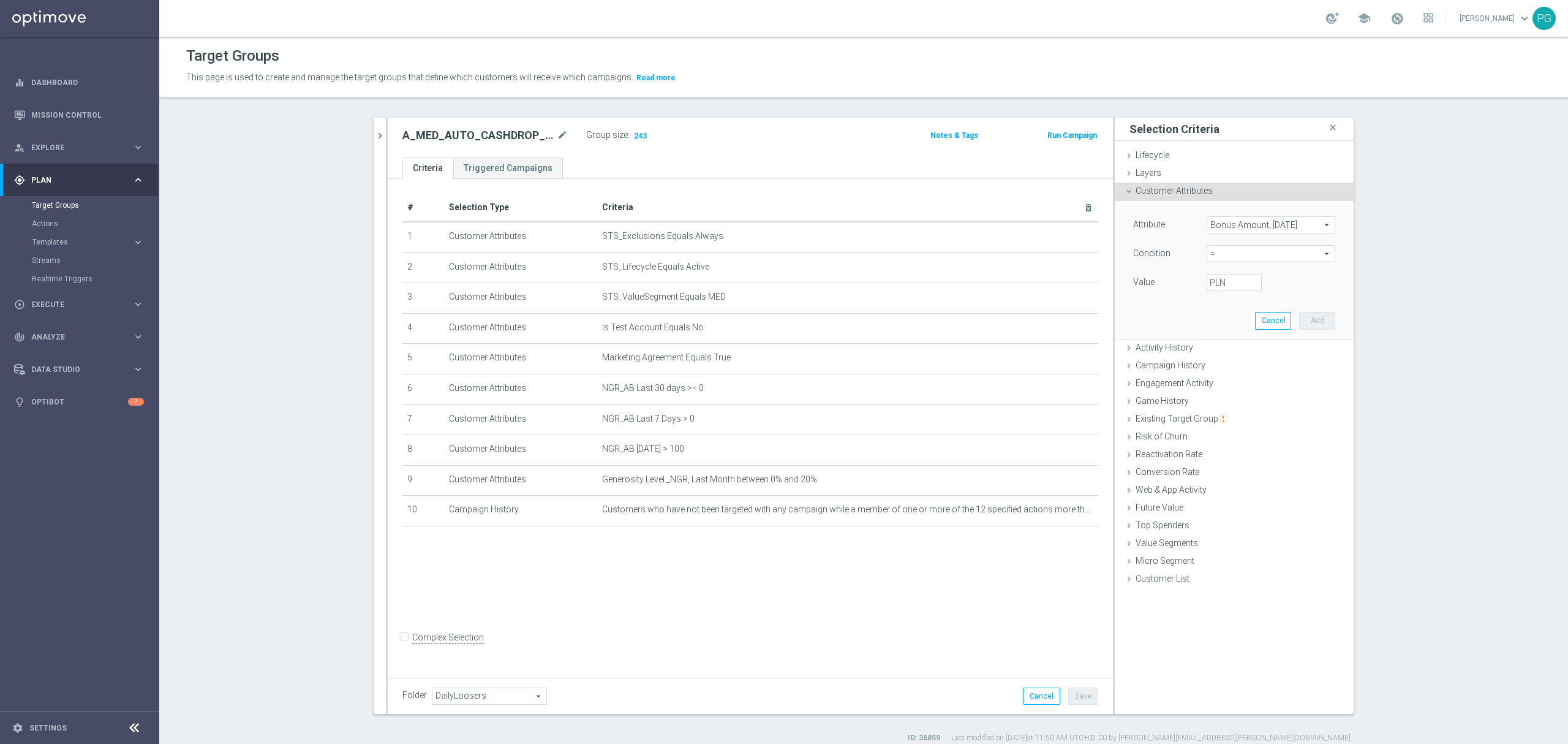
click at [1217, 287] on label "PLN" at bounding box center [1216, 281] width 13 height 11
click at [1217, 287] on input "PLN" at bounding box center [1234, 282] width 55 height 18
click at [1219, 279] on input "PLN" at bounding box center [1234, 282] width 55 height 18
type input "0"
click at [1312, 319] on button "Add" at bounding box center [1317, 320] width 36 height 18
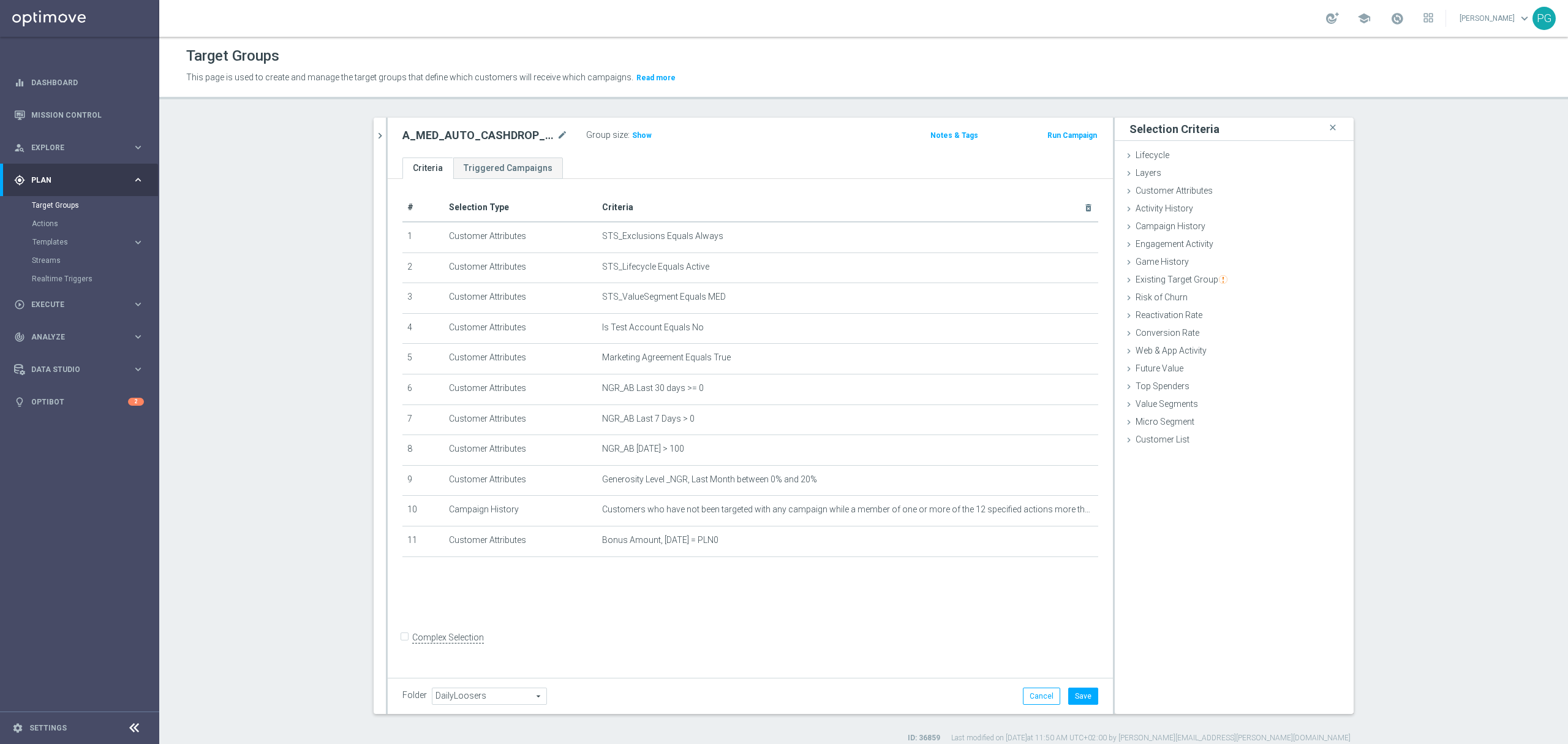
click at [613, 130] on label "Group size" at bounding box center [606, 134] width 42 height 11
click at [636, 137] on span "Show" at bounding box center [641, 135] width 19 height 9
click at [1147, 199] on div "Customer Attributes done selection saved" at bounding box center [1233, 192] width 238 height 19
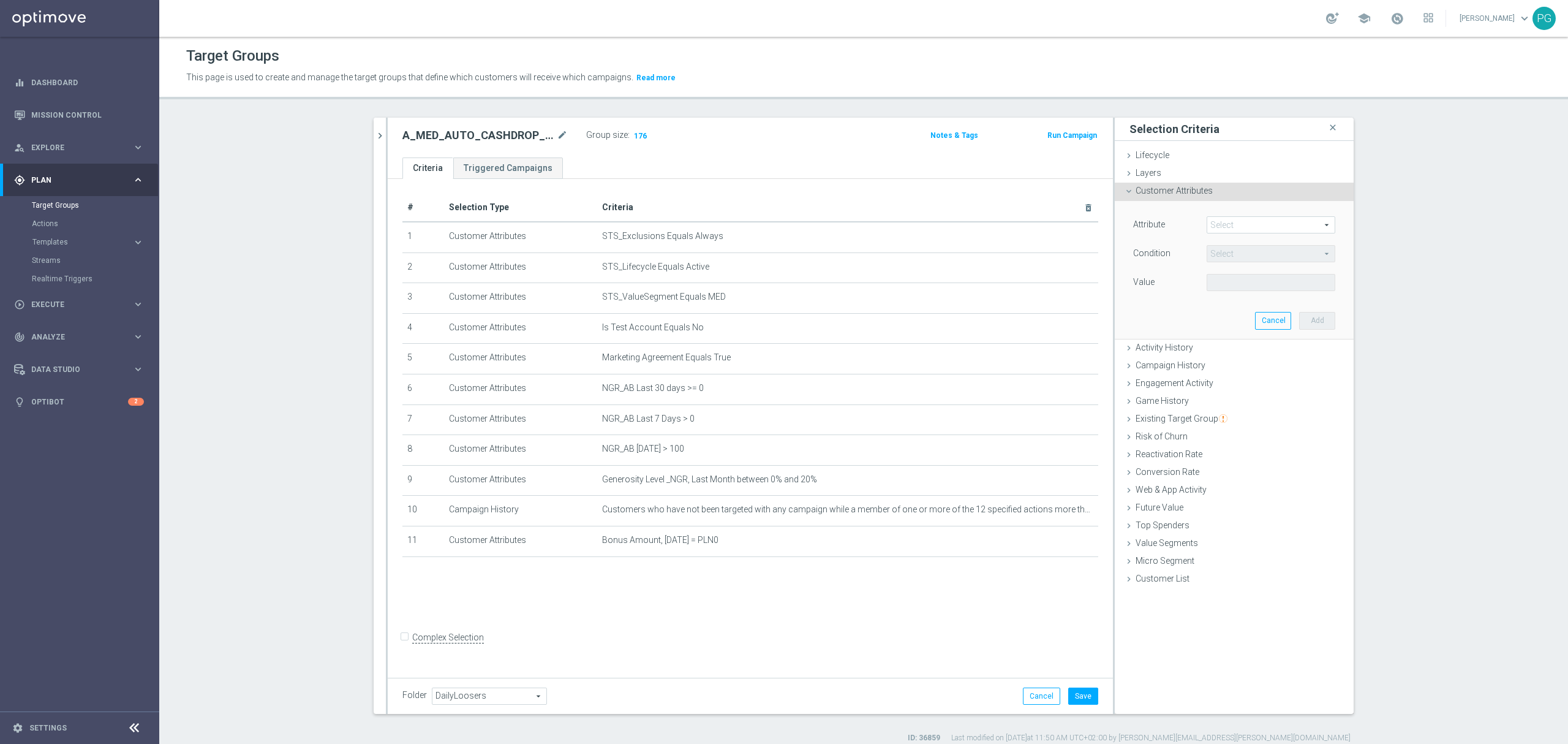
click at [1213, 228] on span at bounding box center [1270, 225] width 128 height 16
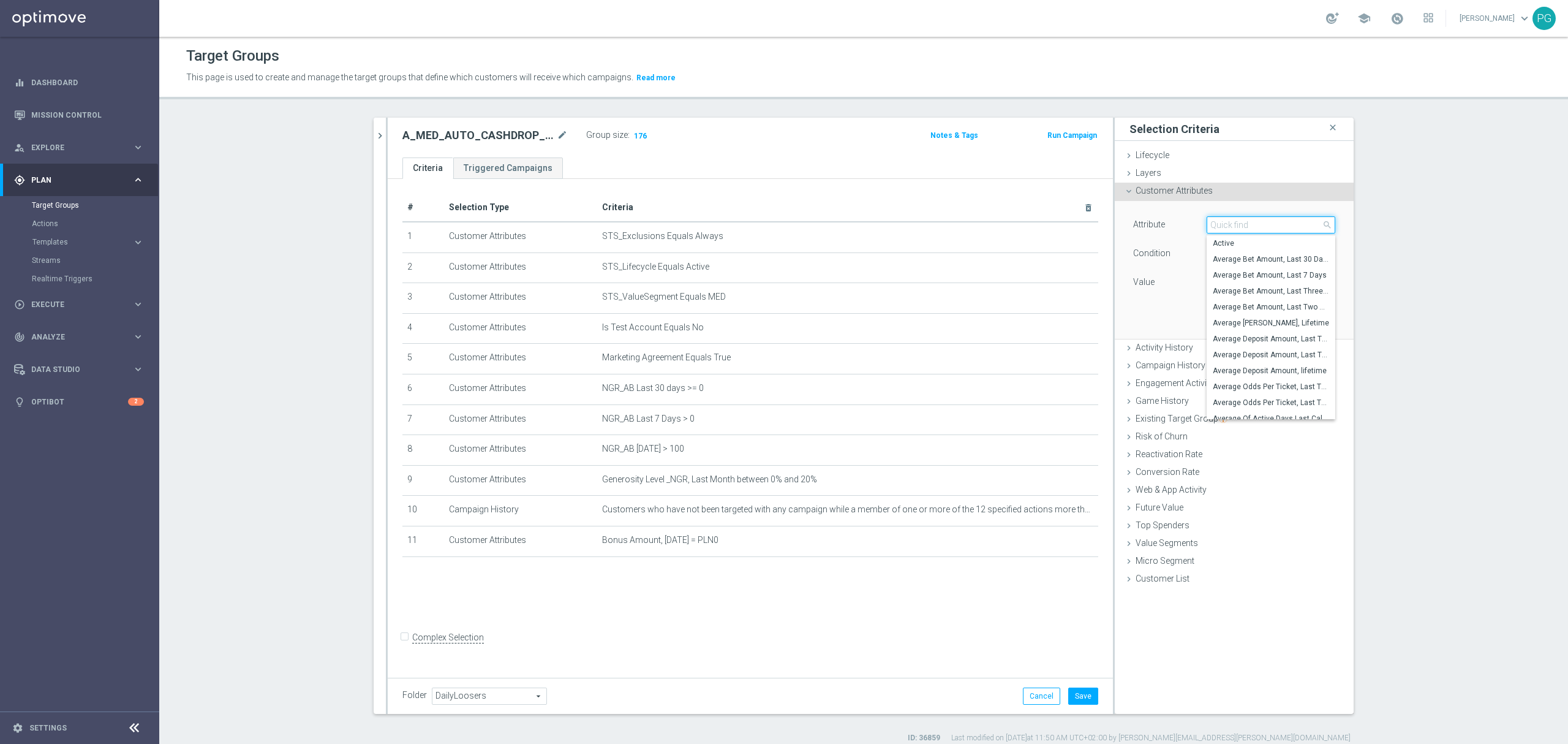
click at [1213, 228] on input "search" at bounding box center [1271, 225] width 128 height 18
type input "ngr_a"
click at [1252, 337] on span "NGR_AB Yesterday" at bounding box center [1271, 339] width 117 height 10
type input "NGR_AB Yesterday"
type input "="
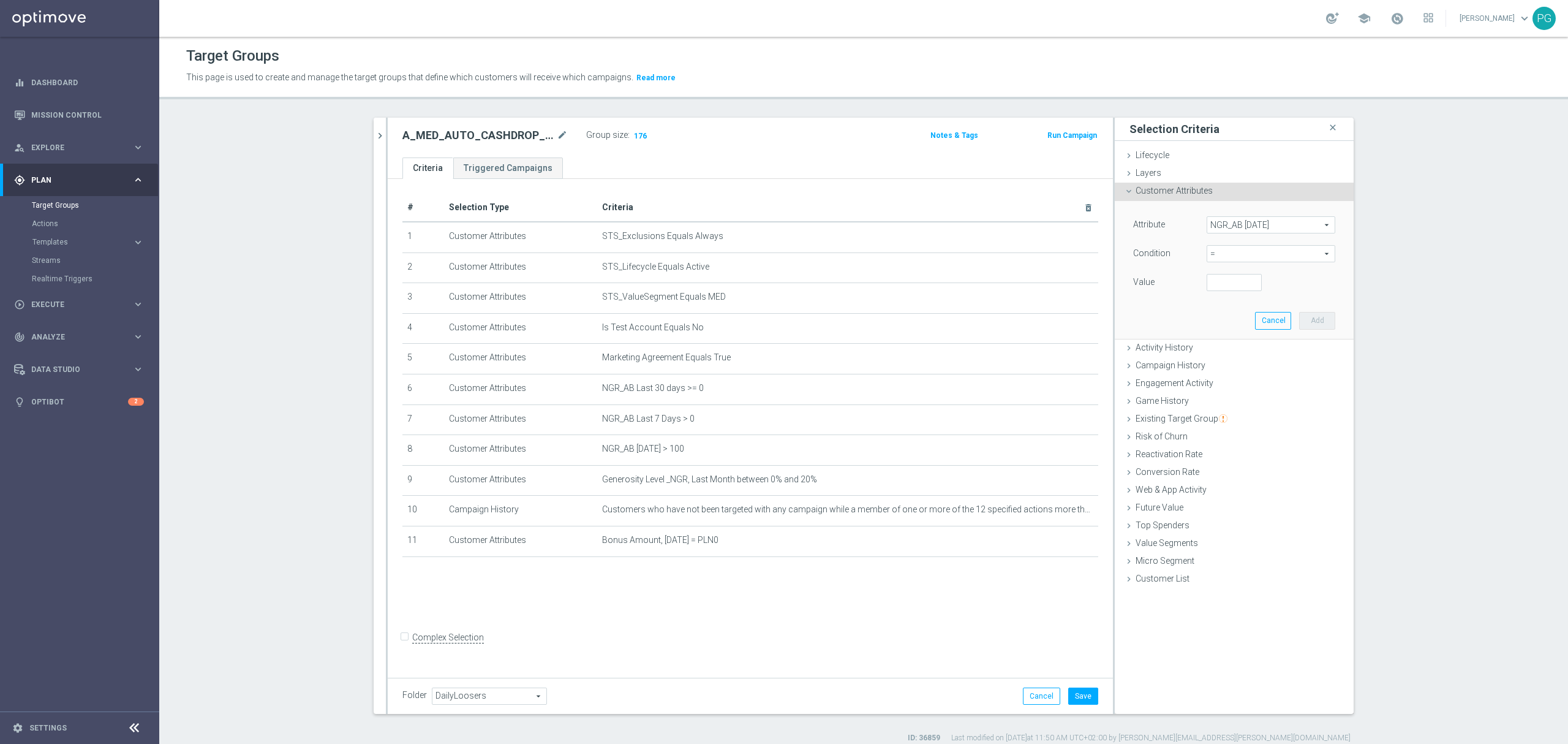
click at [1242, 256] on span "=" at bounding box center [1270, 253] width 128 height 16
click at [1167, 302] on div "Attribute NGR_AB Yesterday NGR_AB Yesterday arrow_drop_down search Condition = …" at bounding box center [1234, 269] width 221 height 137
click at [1260, 324] on button "Cancel" at bounding box center [1272, 320] width 36 height 18
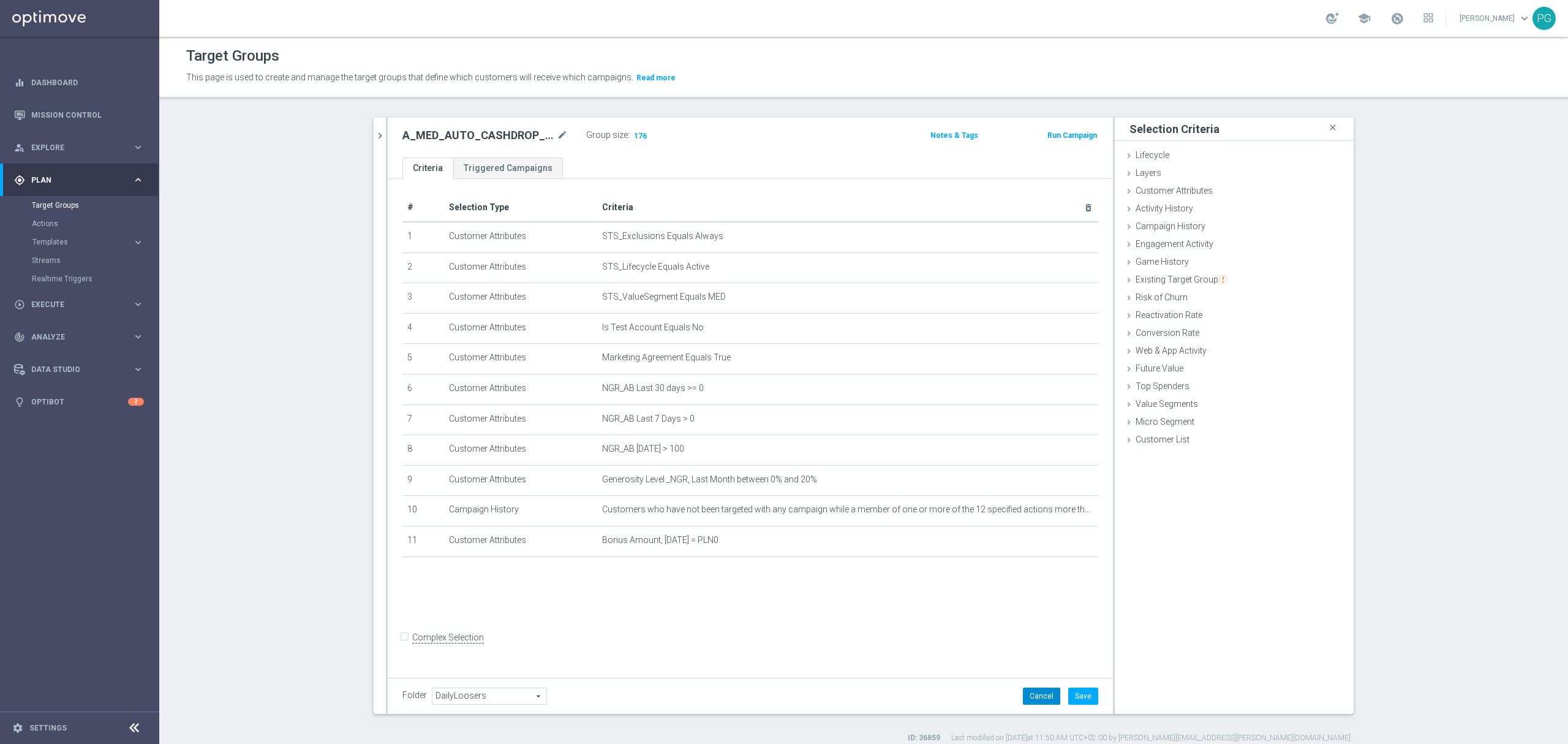
click at [1030, 701] on button "Cancel" at bounding box center [1041, 696] width 37 height 18
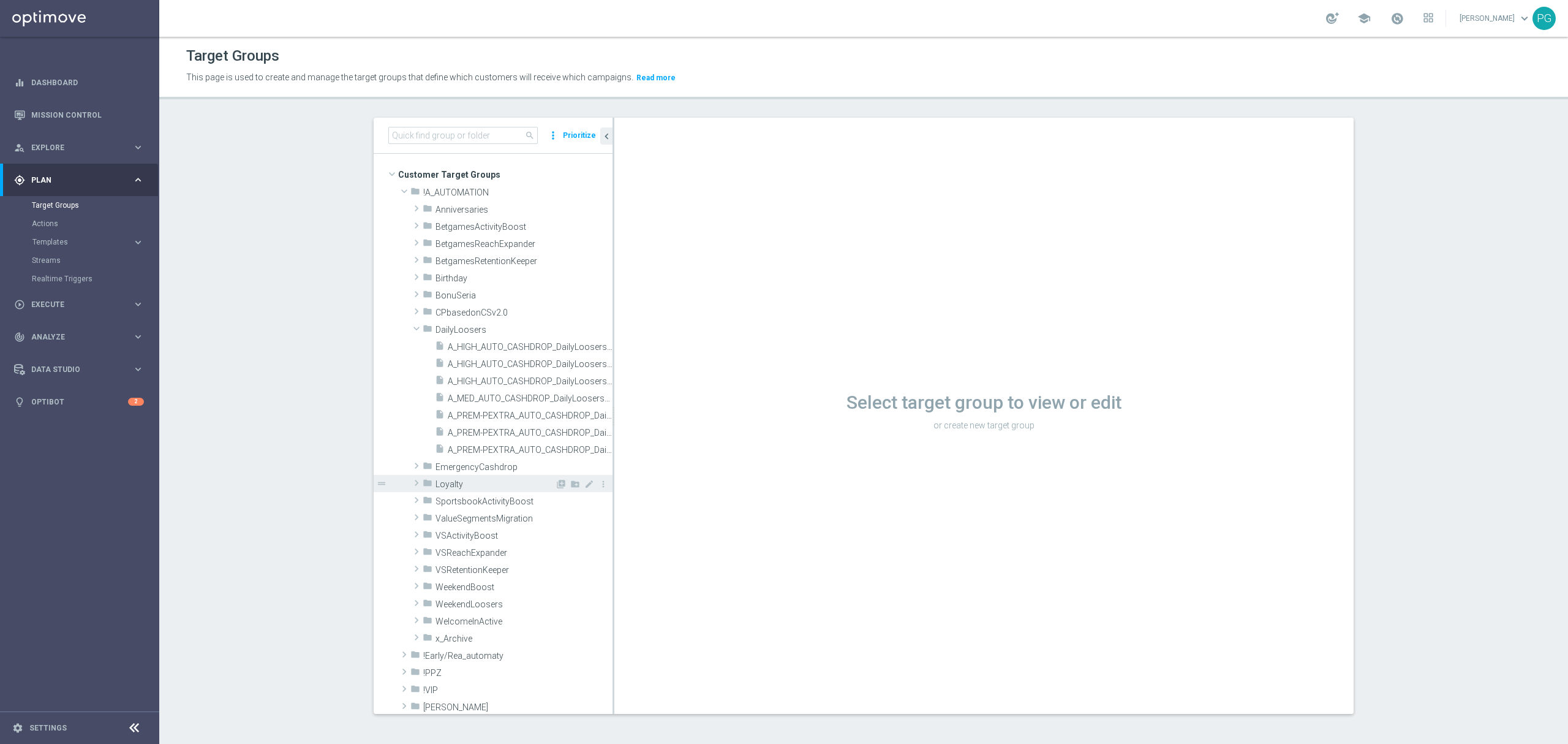
click at [460, 481] on span "Loyalty" at bounding box center [494, 484] width 120 height 11
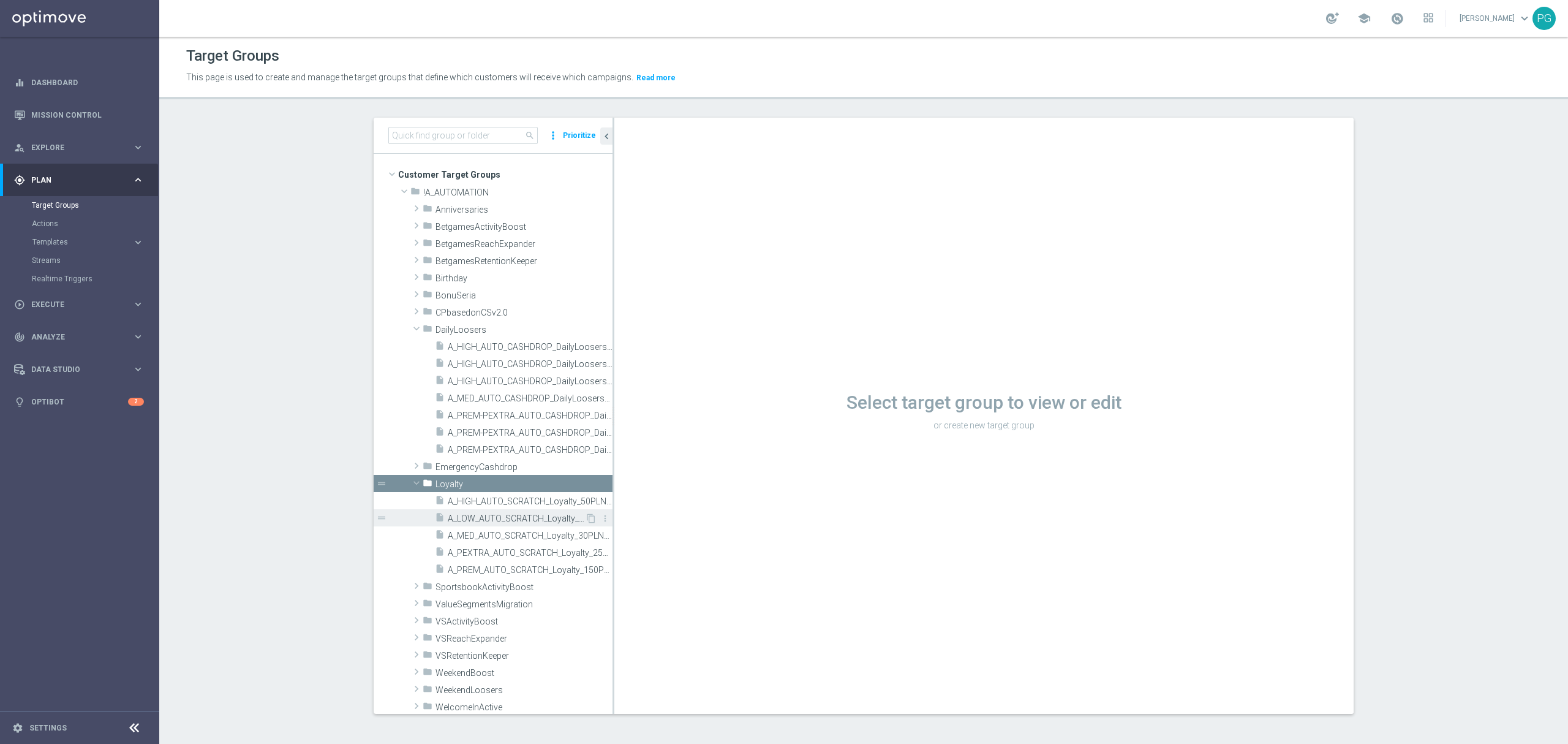
click at [472, 520] on span "A_LOW_AUTO_SCRATCH_Loyalty_10PLN_14d" at bounding box center [516, 518] width 137 height 11
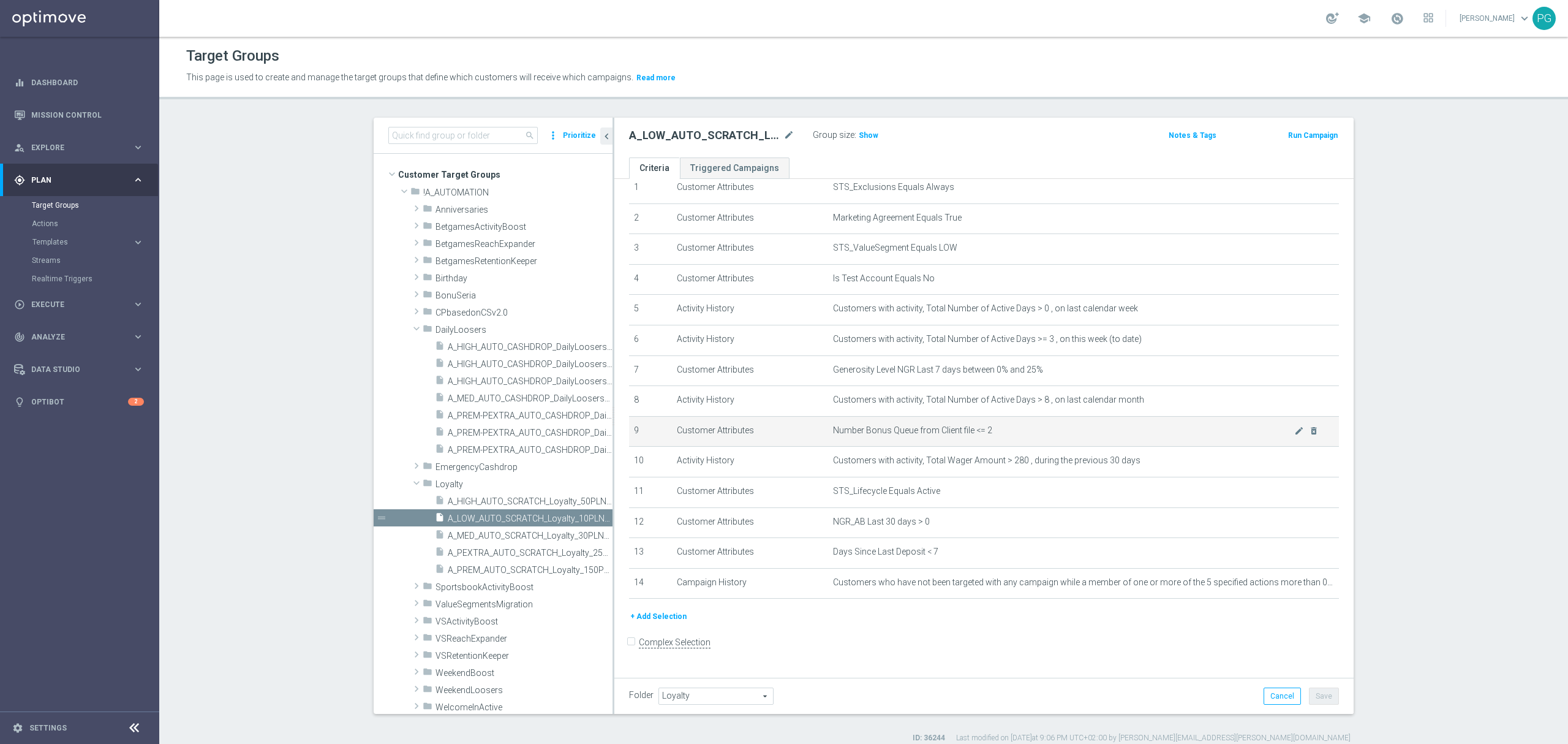
scroll to position [50, 0]
click at [468, 596] on div "folder ValueSegmentsMigration" at bounding box center [489, 604] width 132 height 18
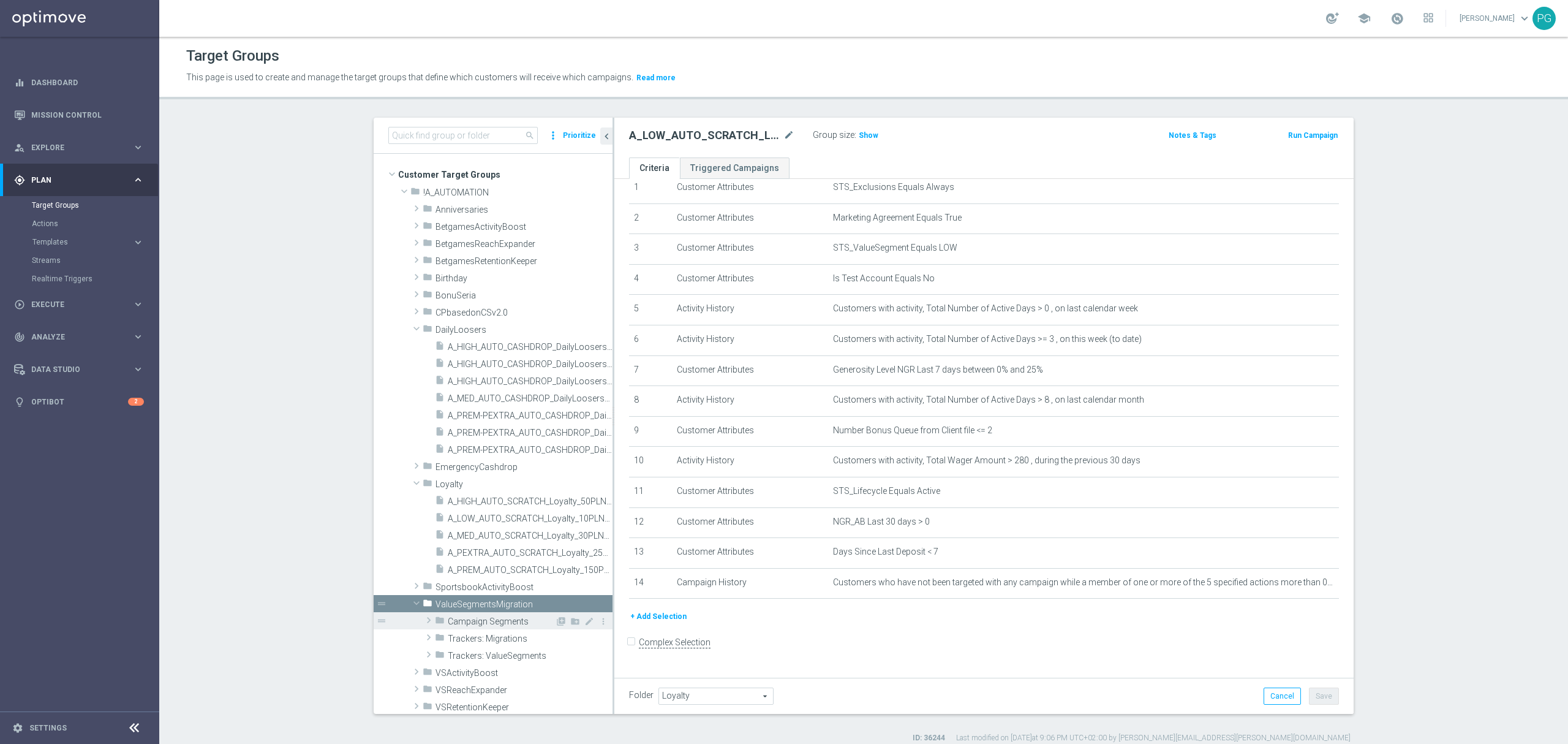
click at [494, 621] on span "Campaign Segments" at bounding box center [501, 621] width 107 height 11
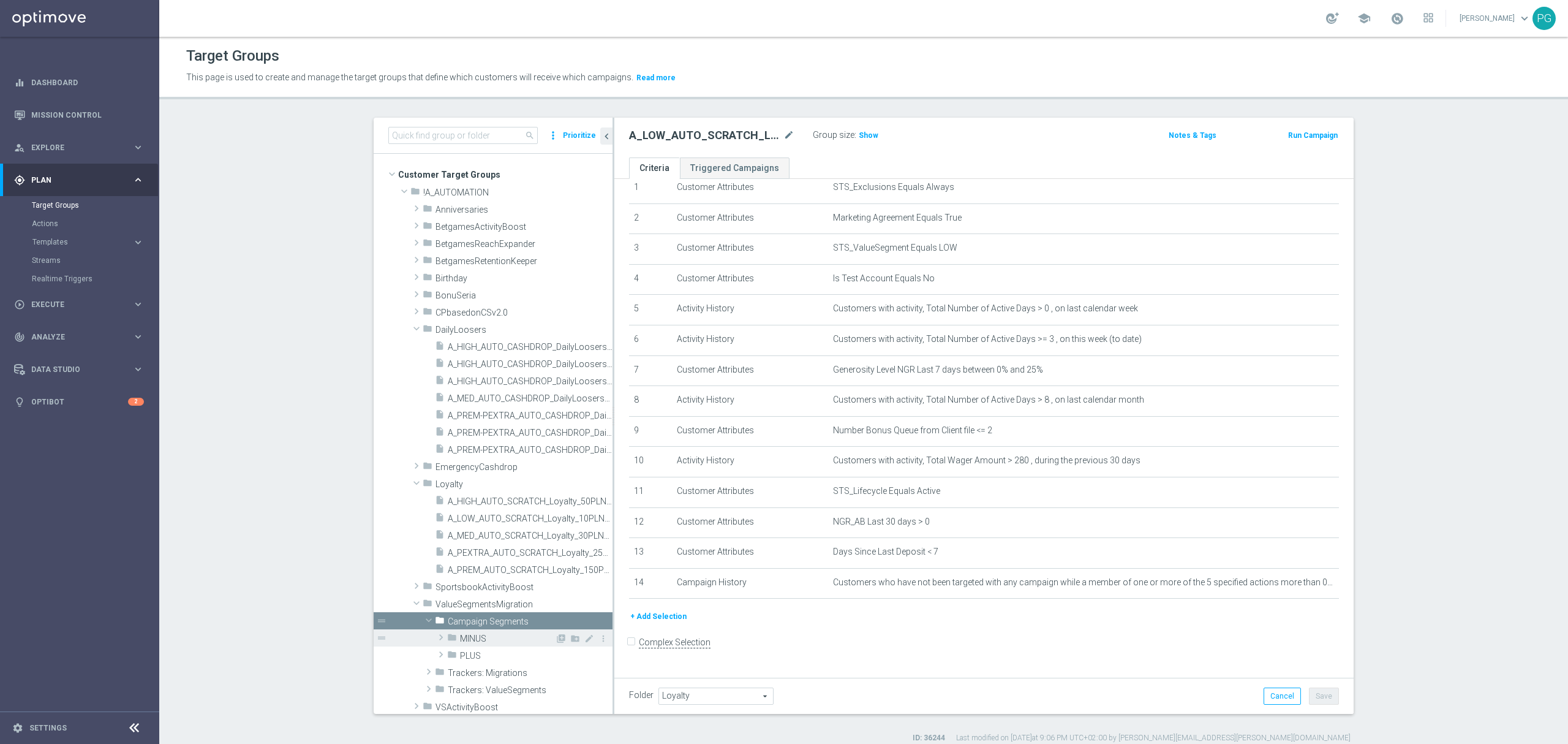
click at [479, 640] on span "MINUS" at bounding box center [508, 639] width 95 height 11
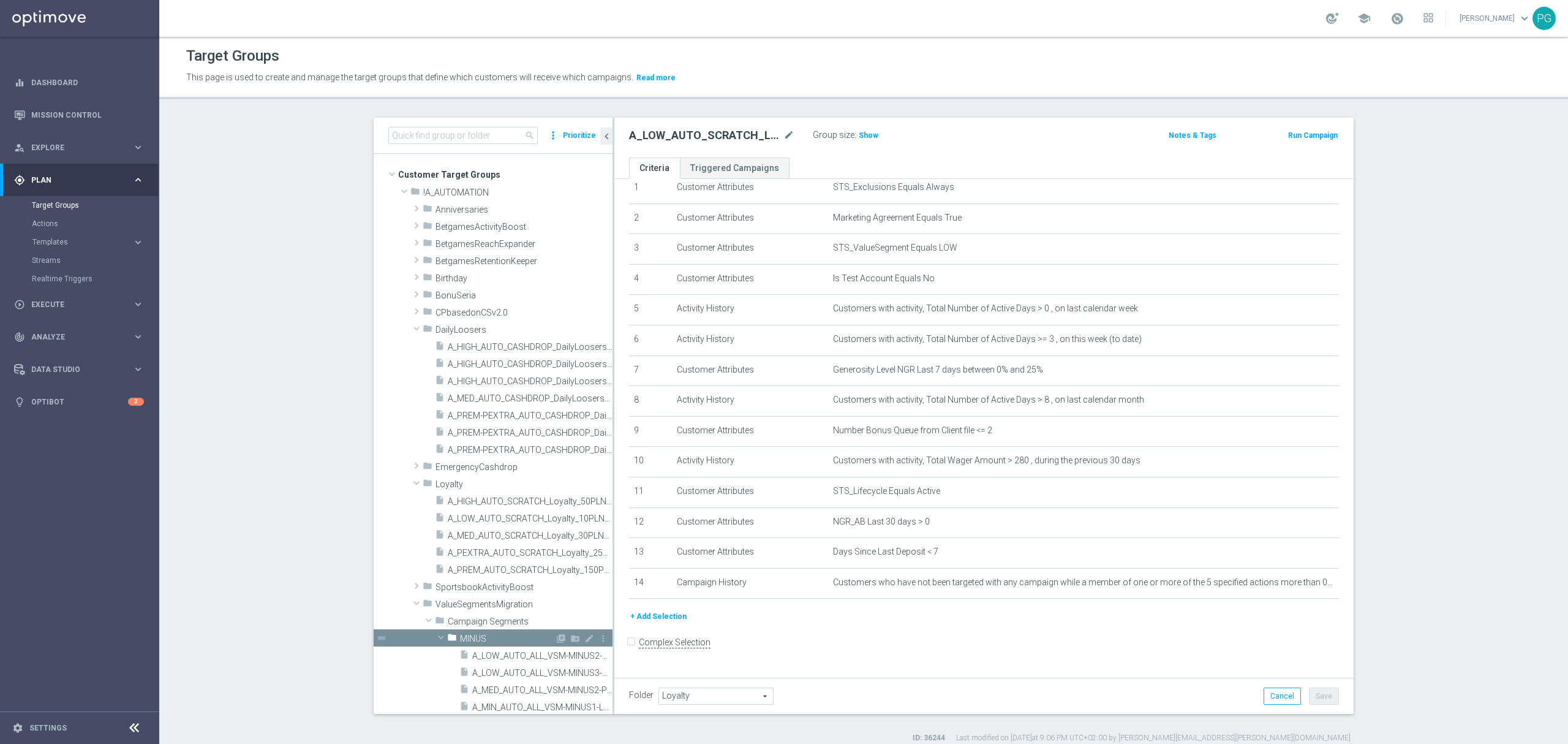
click at [479, 640] on span "MINUS" at bounding box center [508, 639] width 95 height 11
click at [484, 665] on div "folder Trackers: Migrations" at bounding box center [494, 673] width 120 height 18
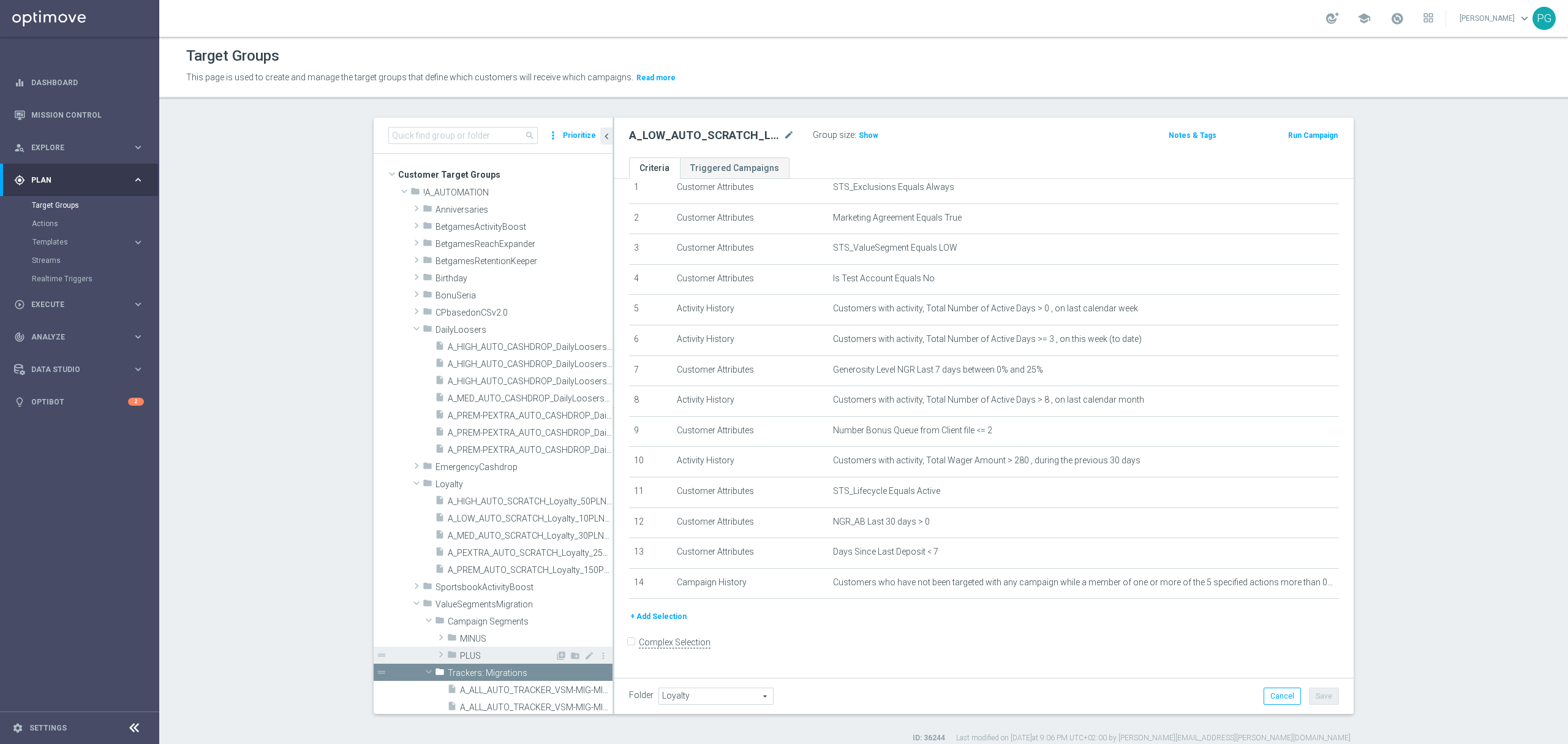
click at [484, 654] on span "PLUS" at bounding box center [508, 655] width 95 height 11
click at [485, 667] on div "insert_drive_file A_HIGH_AUTO_ALL_VSM-PLUS2-LOW-TO-HIGH" at bounding box center [522, 673] width 126 height 18
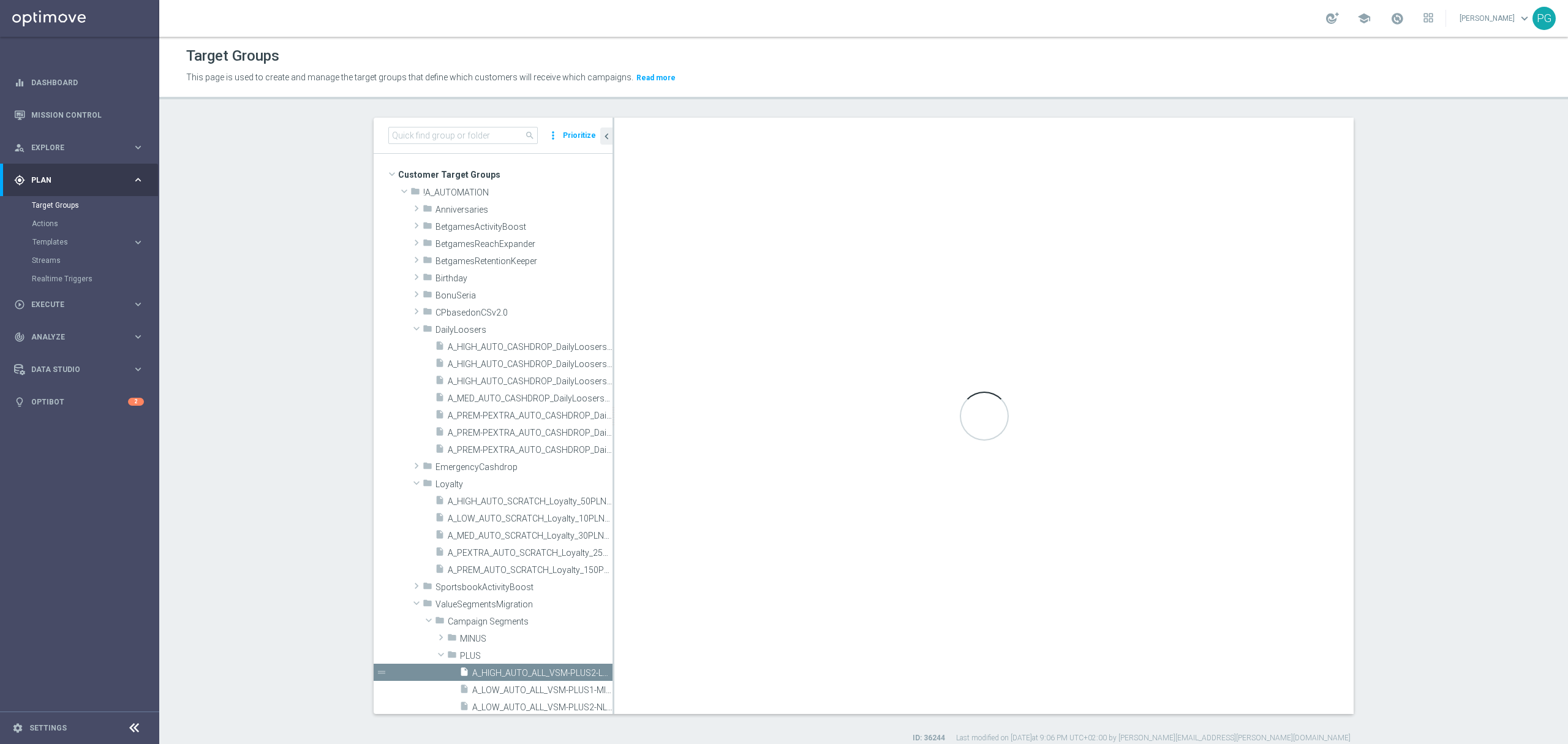
type input "PLUS"
